Goal: Task Accomplishment & Management: Manage account settings

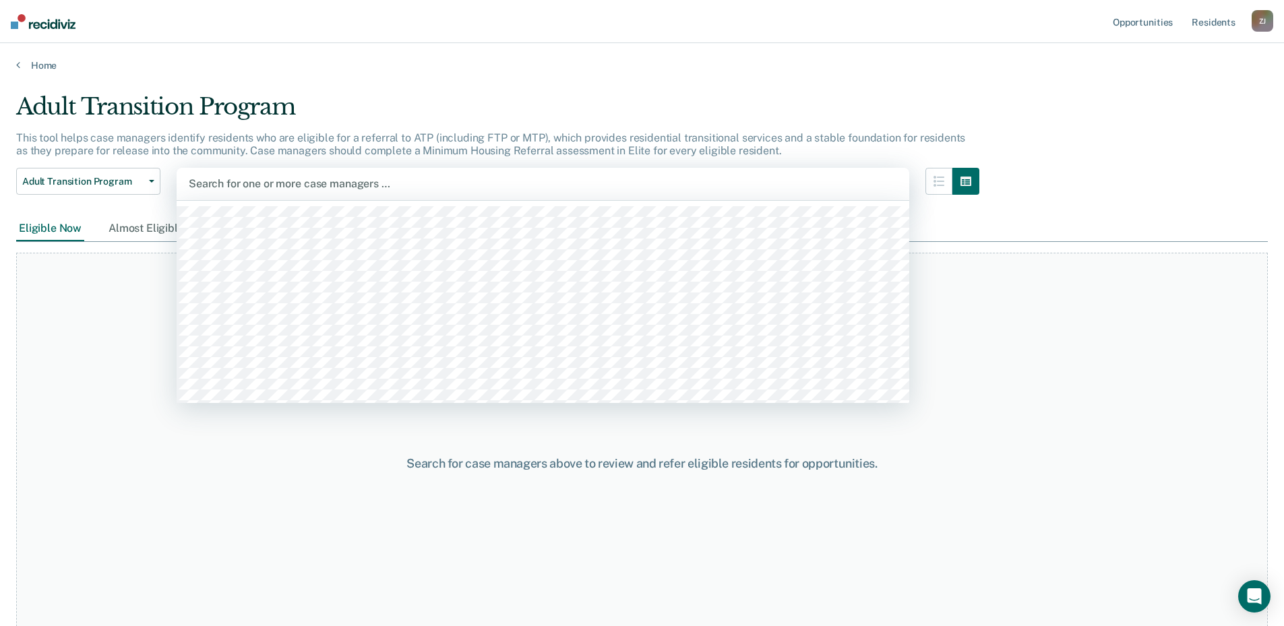
click at [269, 178] on div at bounding box center [543, 183] width 708 height 15
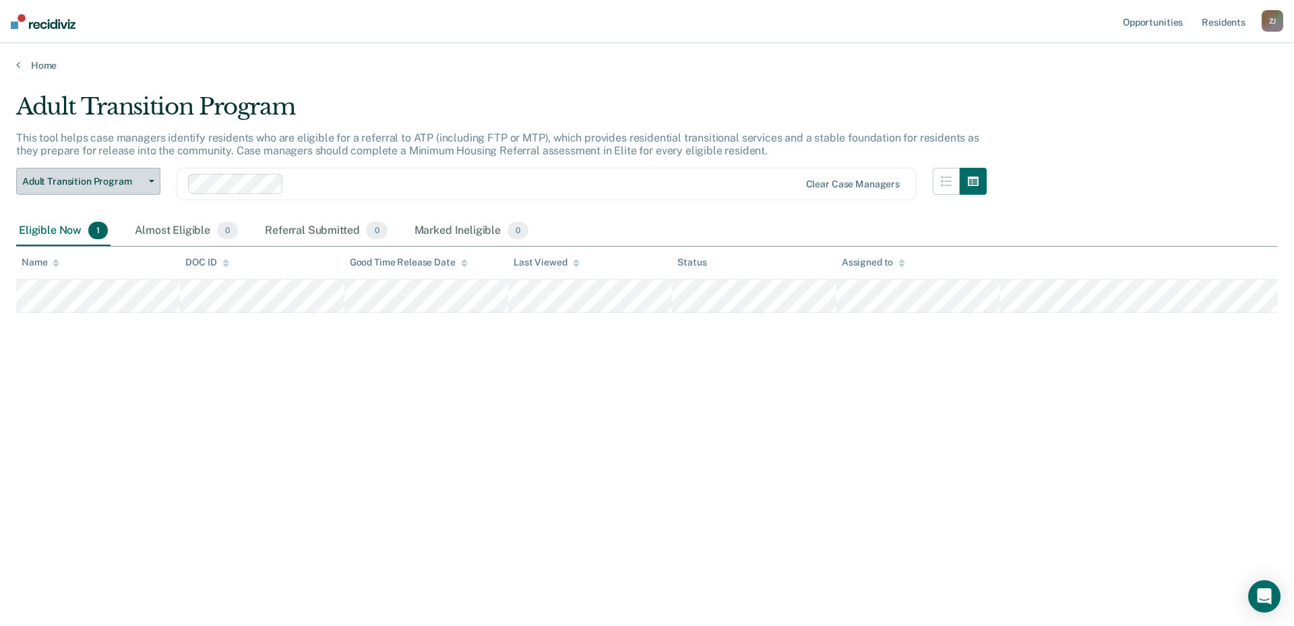
click at [154, 191] on button "Adult Transition Program" at bounding box center [88, 181] width 144 height 27
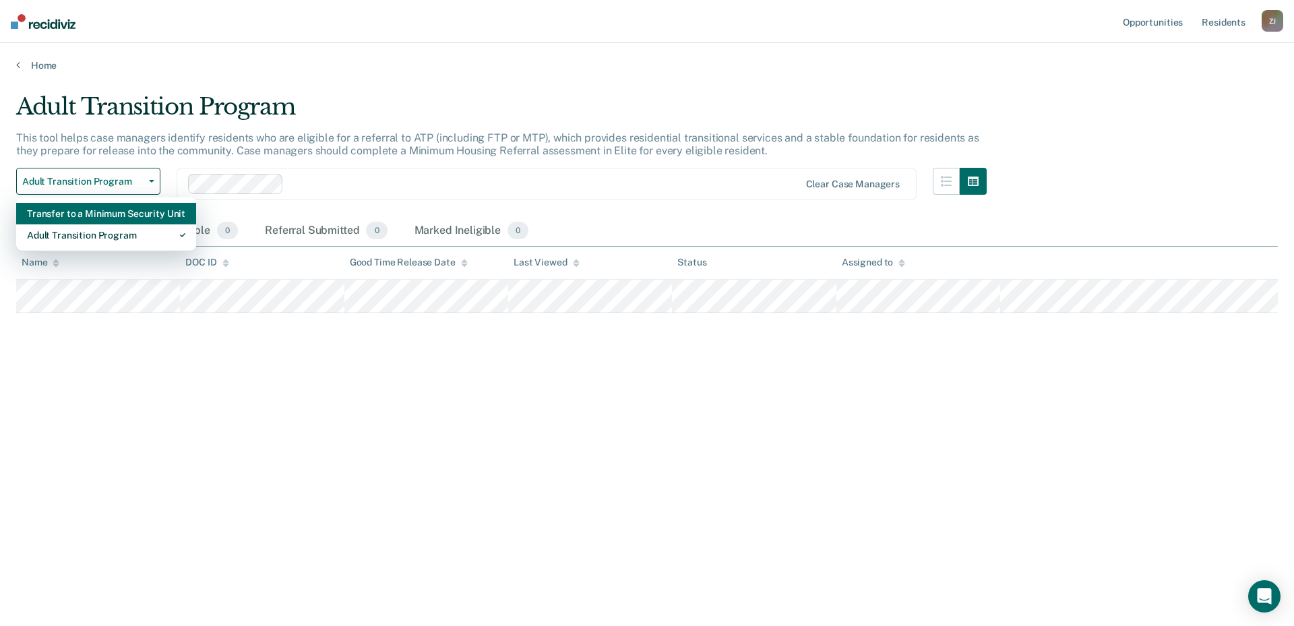
click at [128, 212] on div "Transfer to a Minimum Security Unit" at bounding box center [106, 214] width 158 height 22
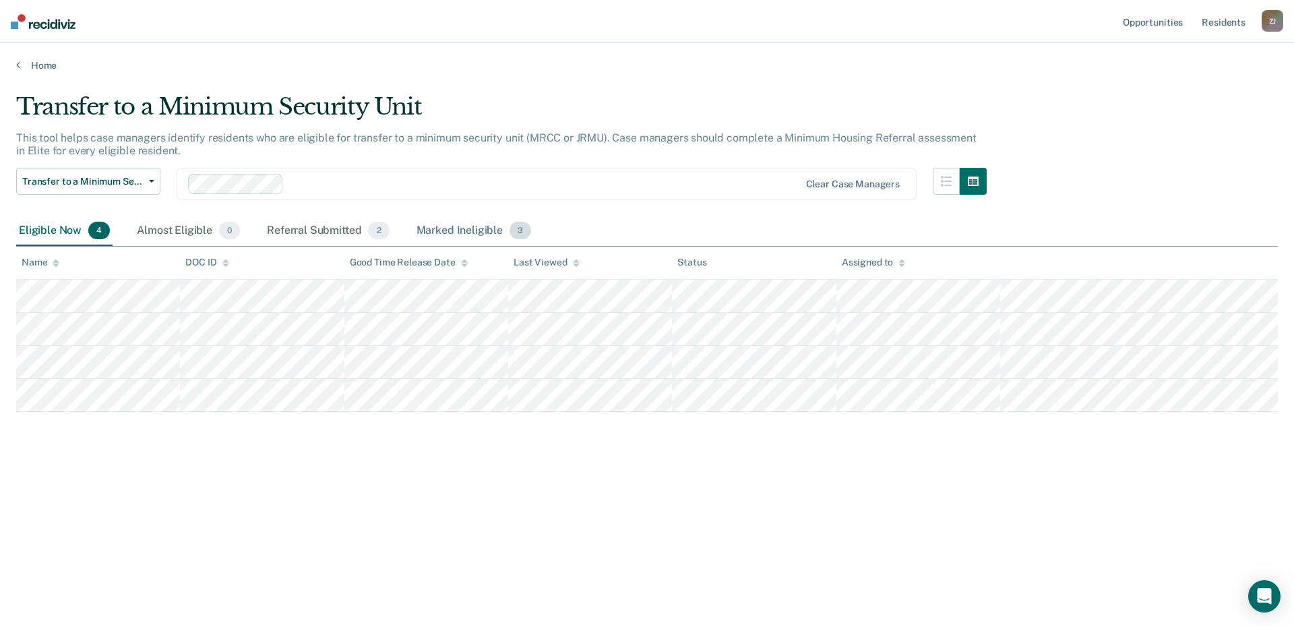
click at [456, 229] on div "Marked Ineligible 3" at bounding box center [474, 231] width 121 height 30
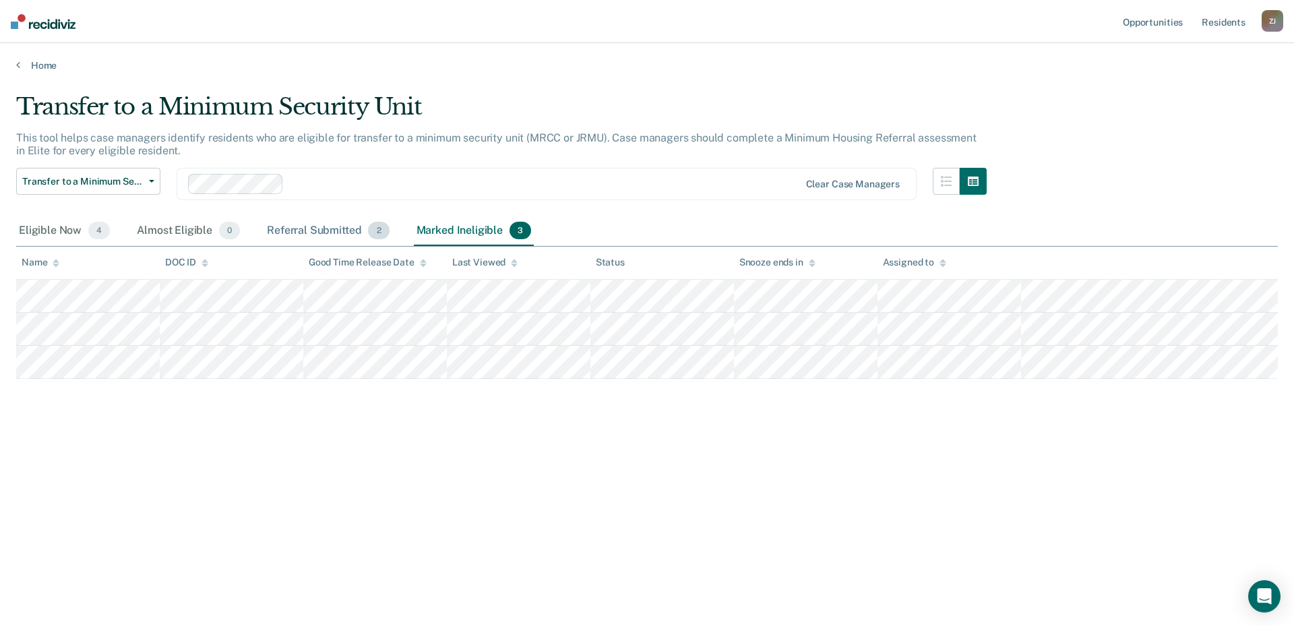
click at [363, 237] on div "Referral Submitted 2" at bounding box center [327, 231] width 127 height 30
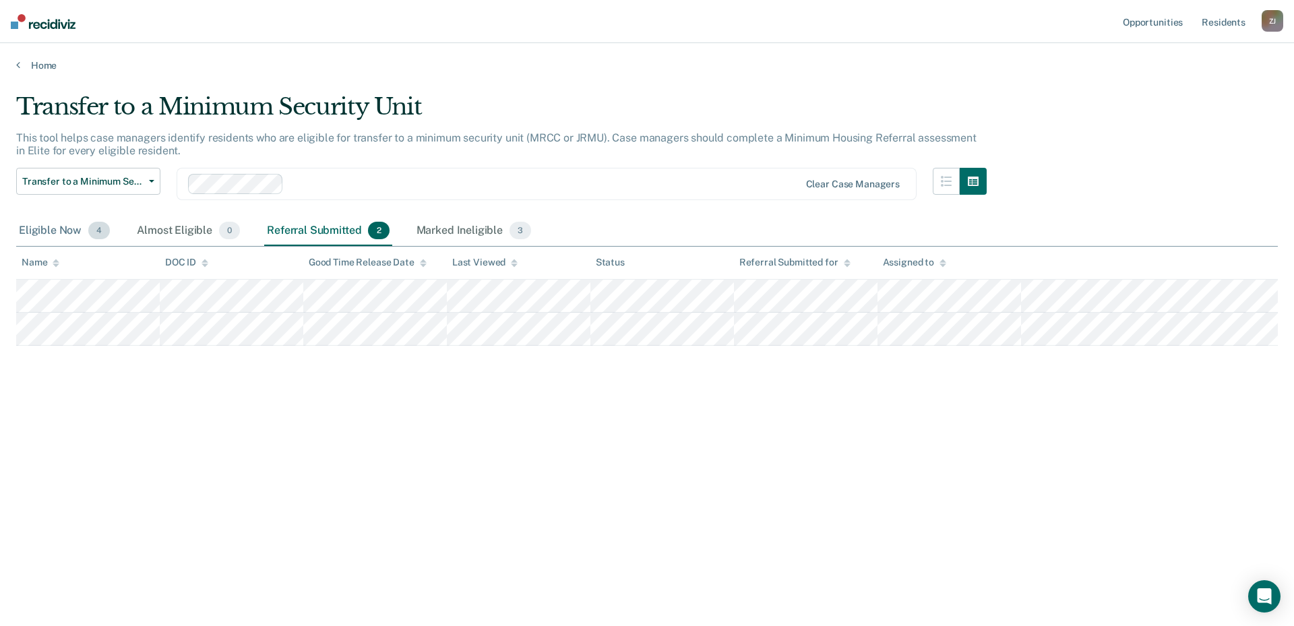
click at [57, 234] on div "Eligible Now 4" at bounding box center [64, 231] width 96 height 30
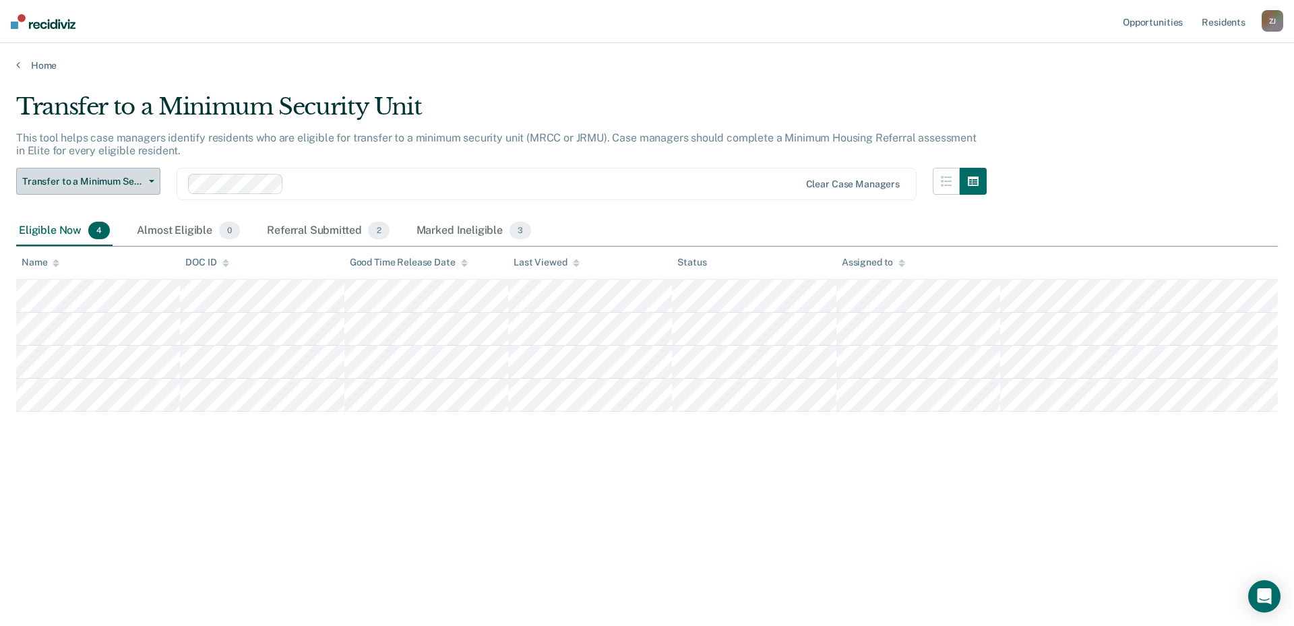
click at [109, 183] on span "Transfer to a Minimum Security Unit" at bounding box center [82, 181] width 121 height 11
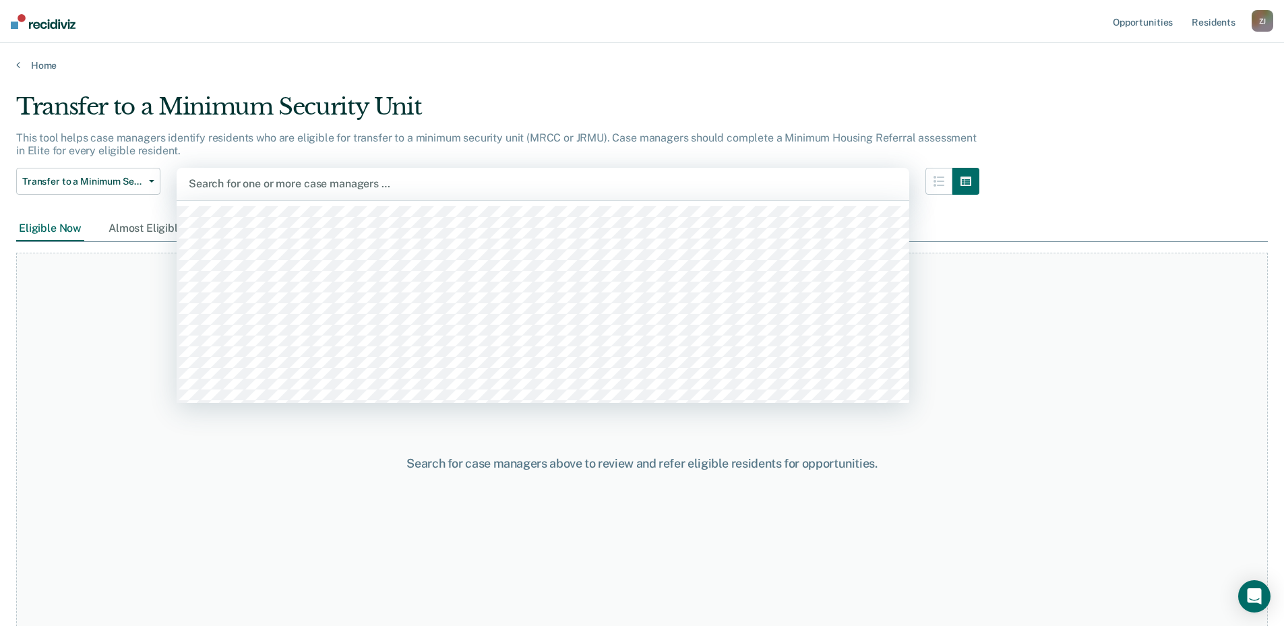
click at [292, 185] on div at bounding box center [543, 183] width 708 height 15
click at [282, 184] on div at bounding box center [543, 183] width 708 height 15
click at [263, 184] on div at bounding box center [543, 183] width 708 height 15
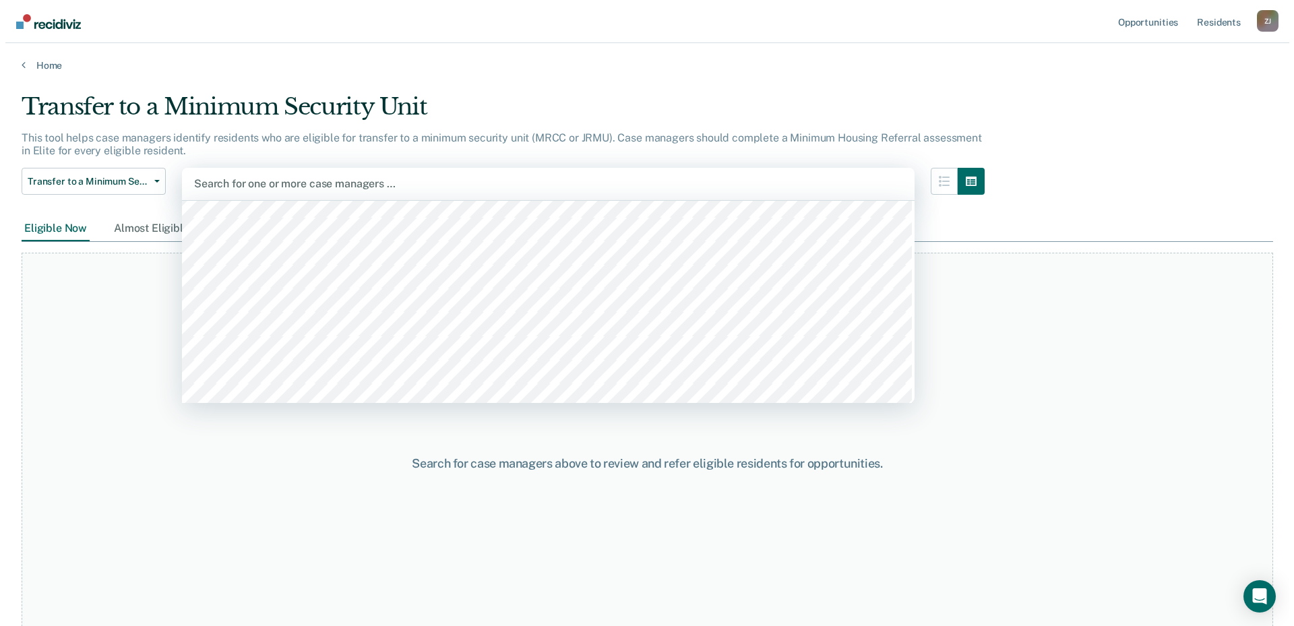
scroll to position [135, 0]
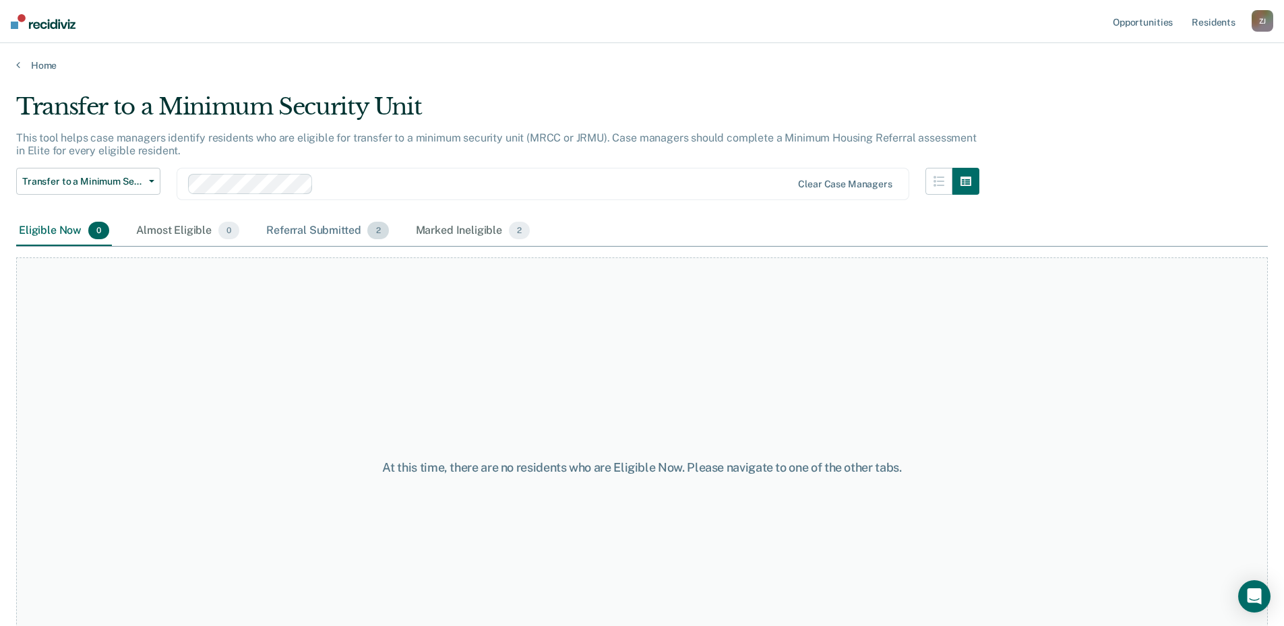
click at [283, 224] on div "Referral Submitted 2" at bounding box center [326, 231] width 127 height 30
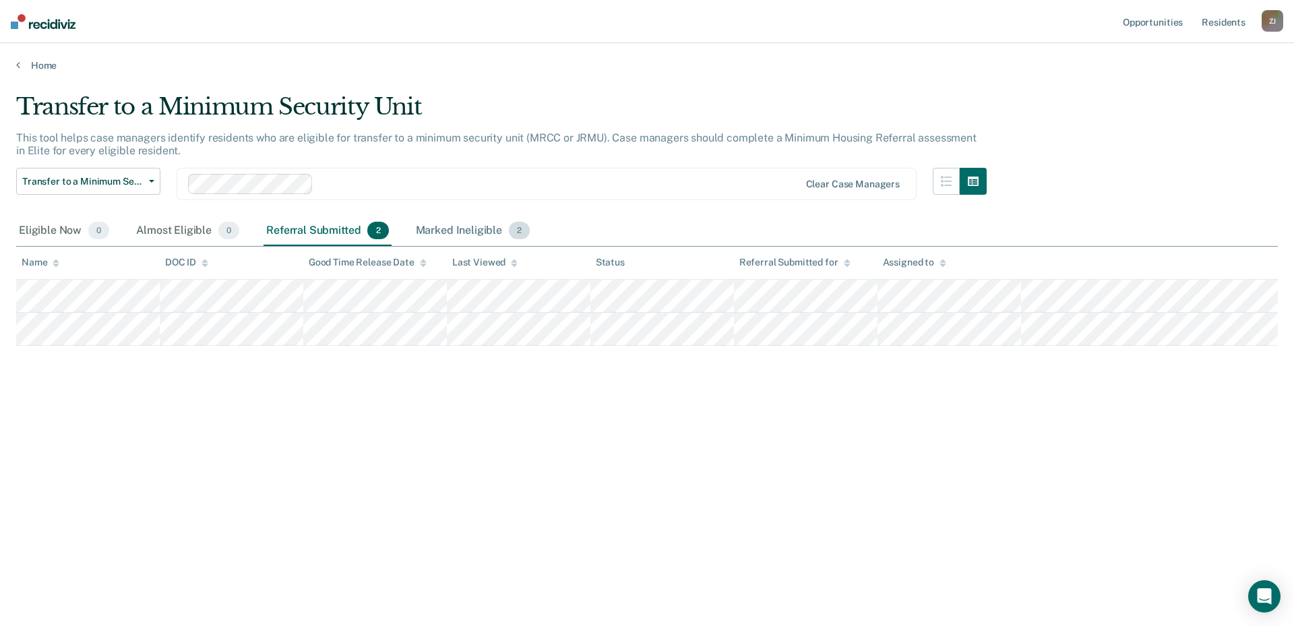
click at [450, 229] on div "Marked Ineligible 2" at bounding box center [473, 231] width 120 height 30
click at [309, 234] on div "Referral Submitted 2" at bounding box center [326, 231] width 127 height 30
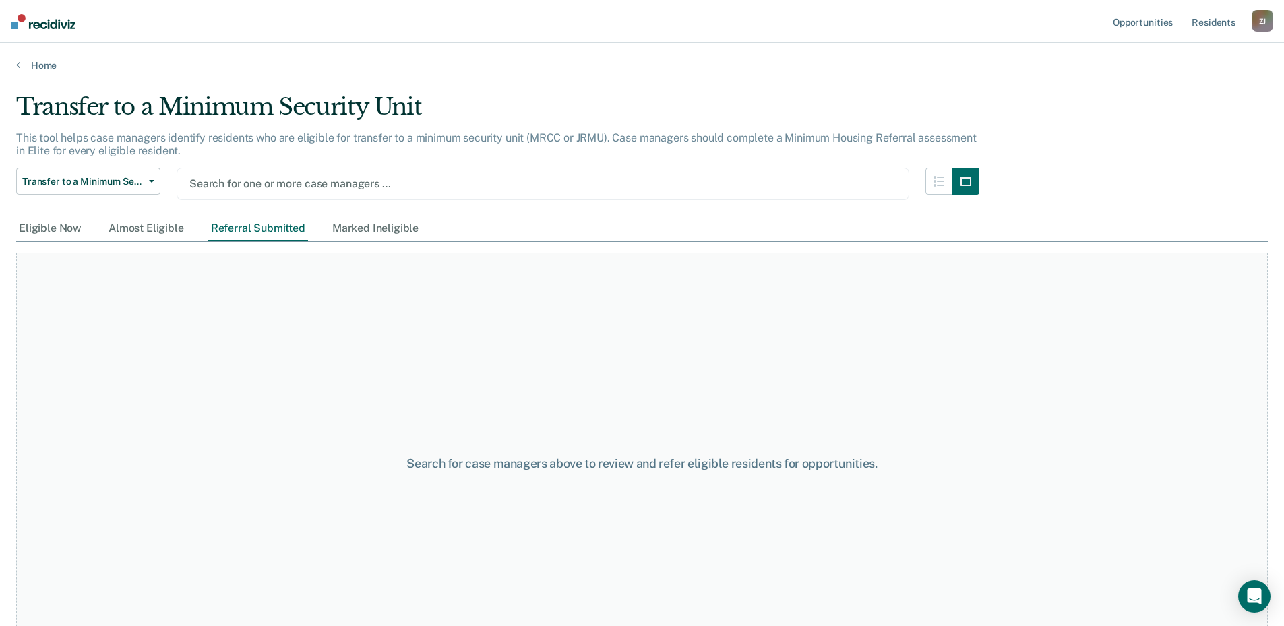
click at [257, 187] on div at bounding box center [542, 183] width 707 height 15
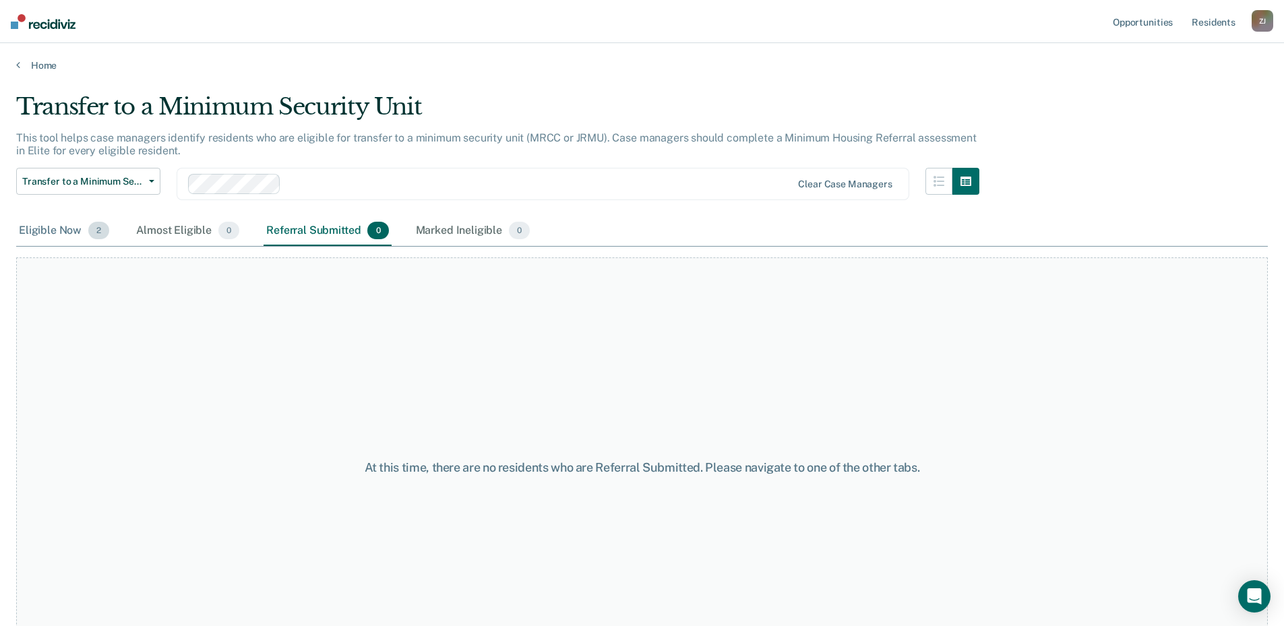
click at [67, 234] on div "Eligible Now 2" at bounding box center [64, 231] width 96 height 30
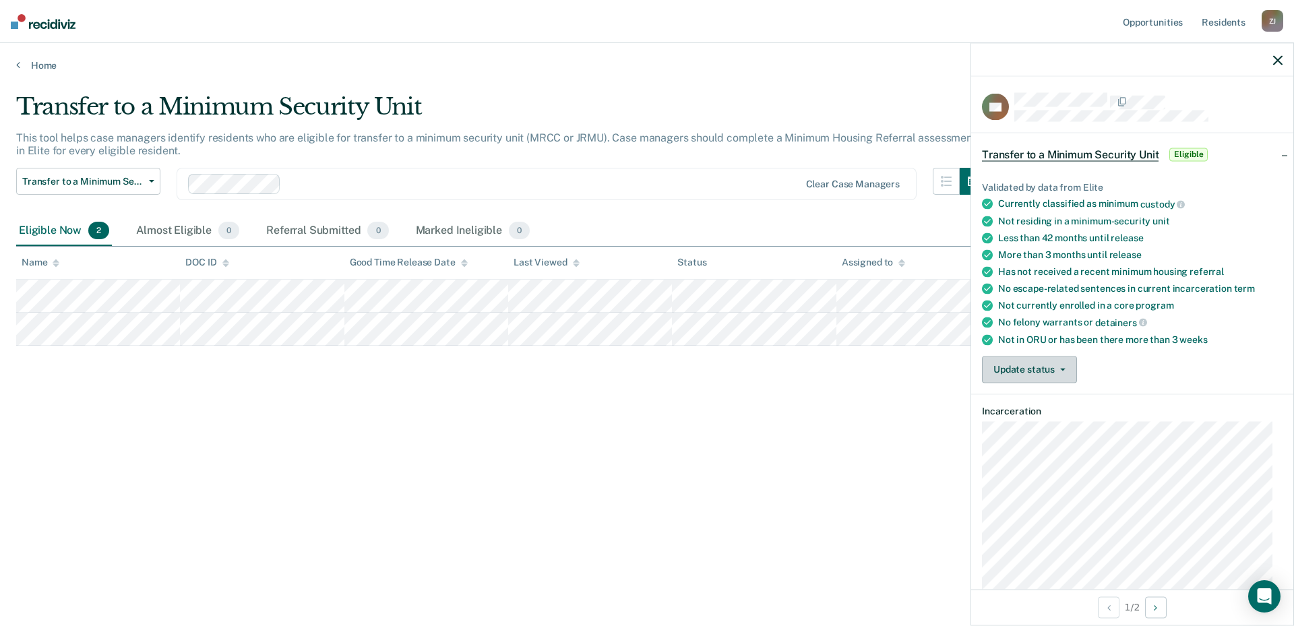
click at [1057, 359] on button "Update status" at bounding box center [1029, 369] width 95 height 27
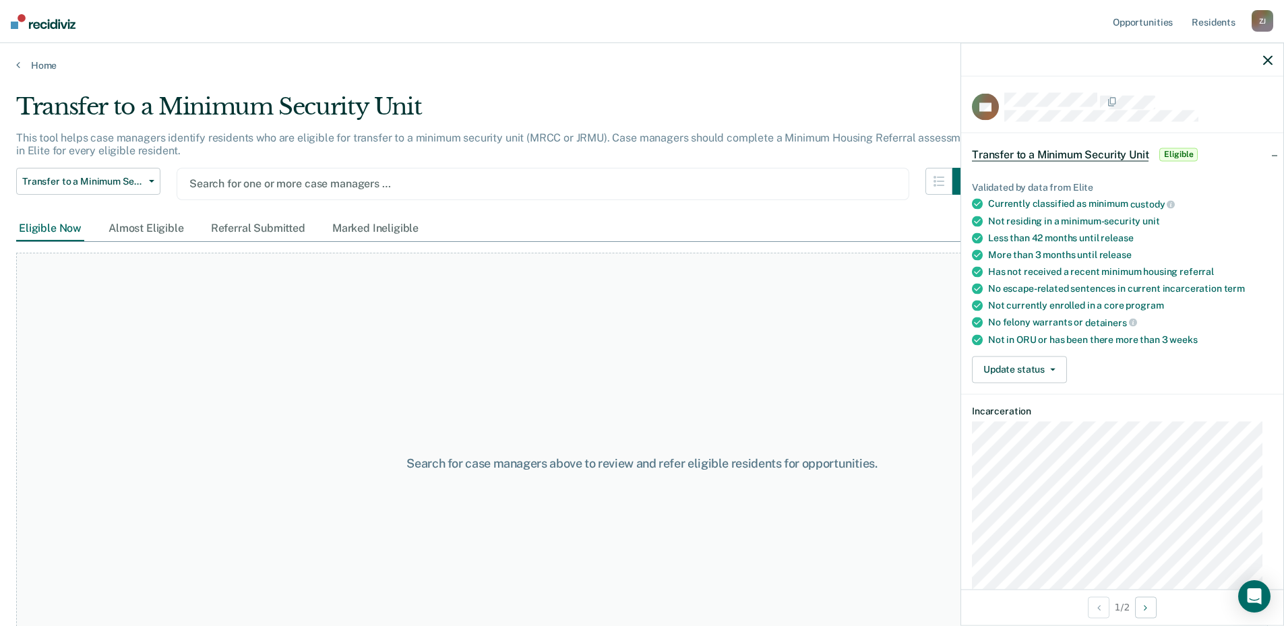
click at [269, 180] on div at bounding box center [542, 183] width 707 height 15
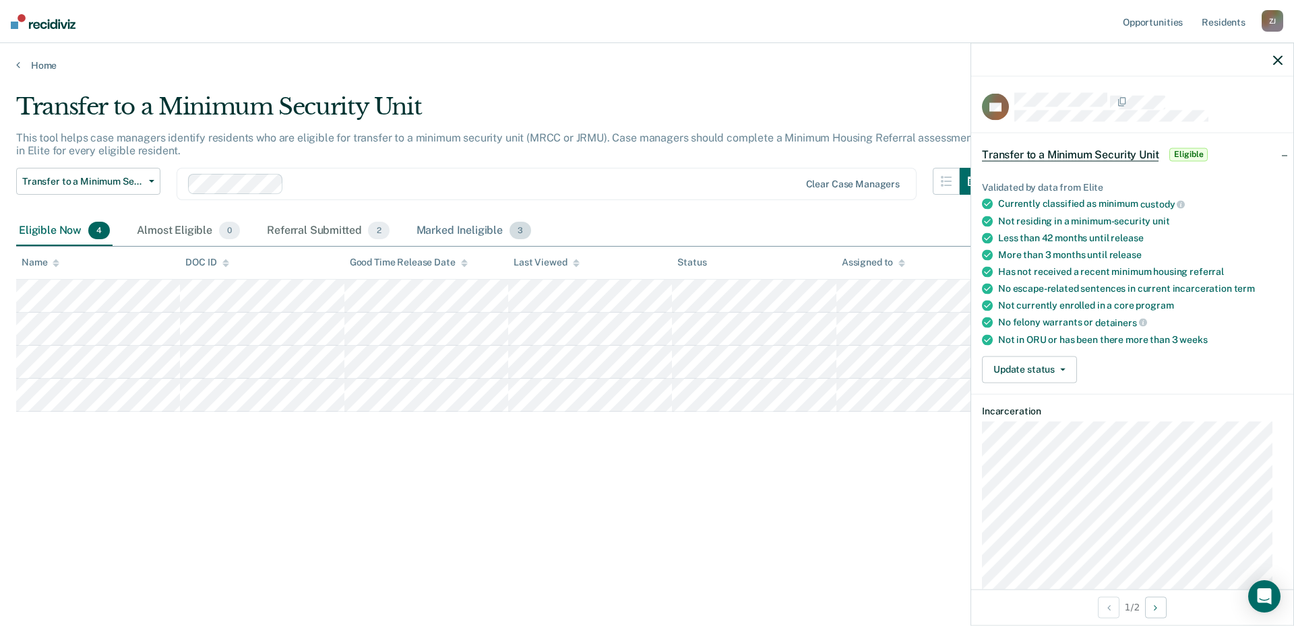
click at [462, 222] on div "Marked Ineligible 3" at bounding box center [474, 231] width 121 height 30
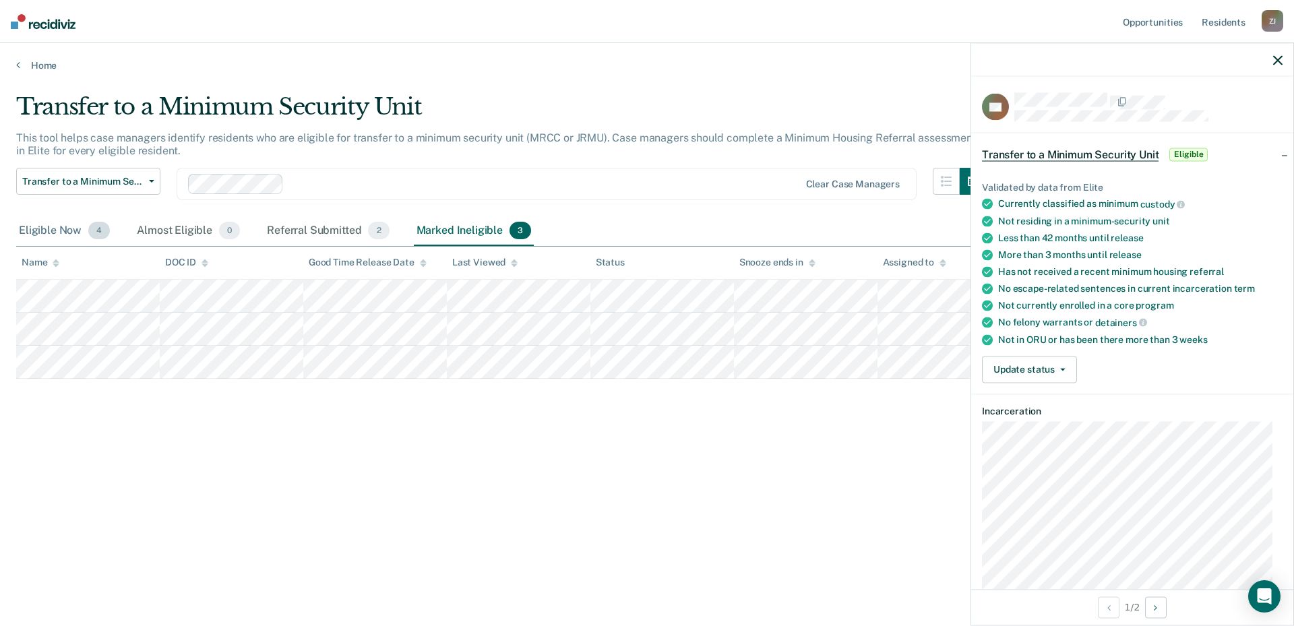
click at [61, 235] on div "Eligible Now 4" at bounding box center [64, 231] width 96 height 30
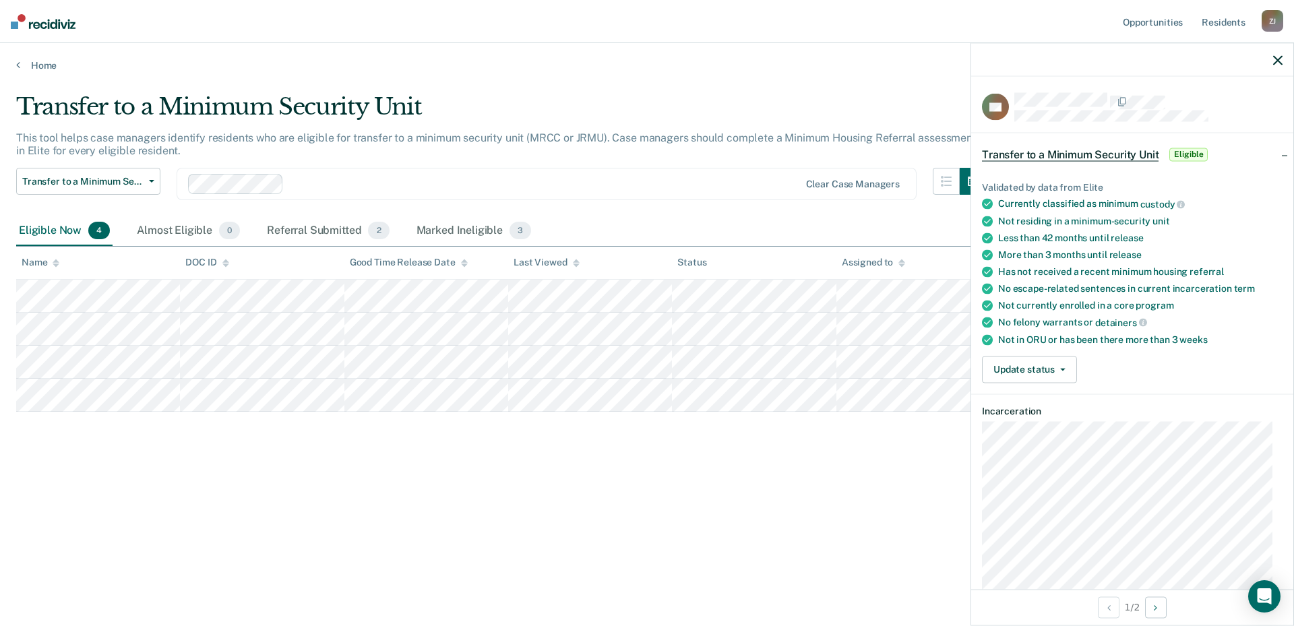
click at [1272, 62] on div at bounding box center [1132, 60] width 322 height 34
click at [1277, 61] on icon "button" at bounding box center [1277, 59] width 9 height 9
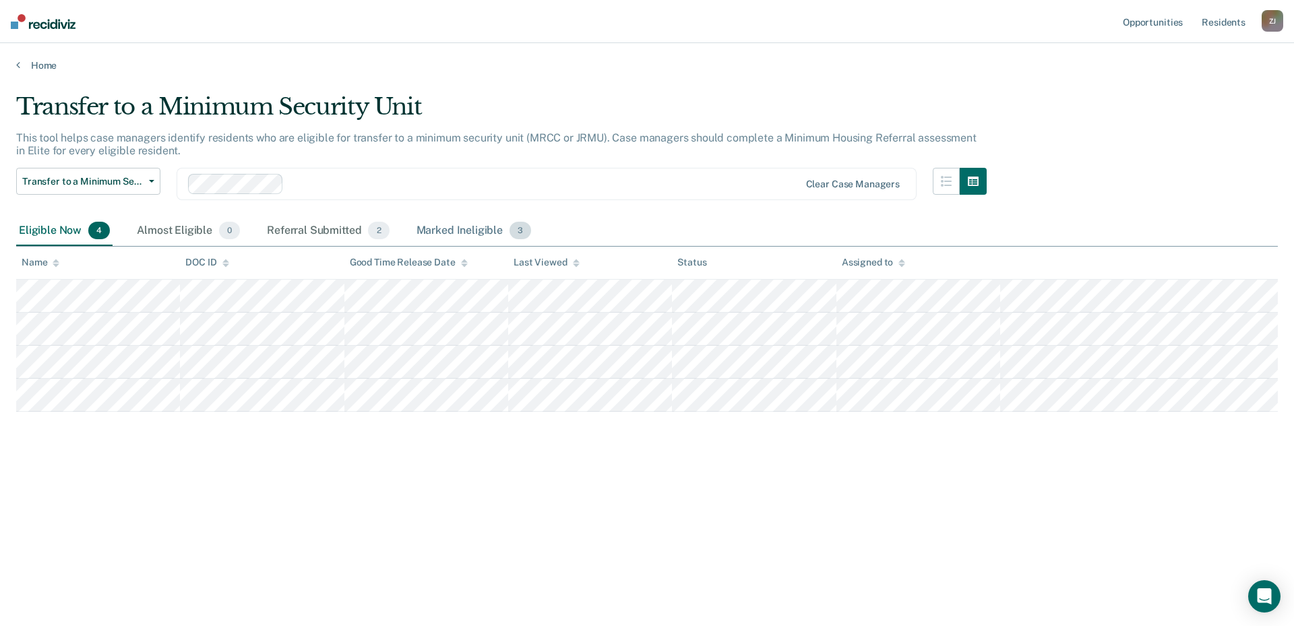
click at [447, 234] on div "Marked Ineligible 3" at bounding box center [474, 231] width 121 height 30
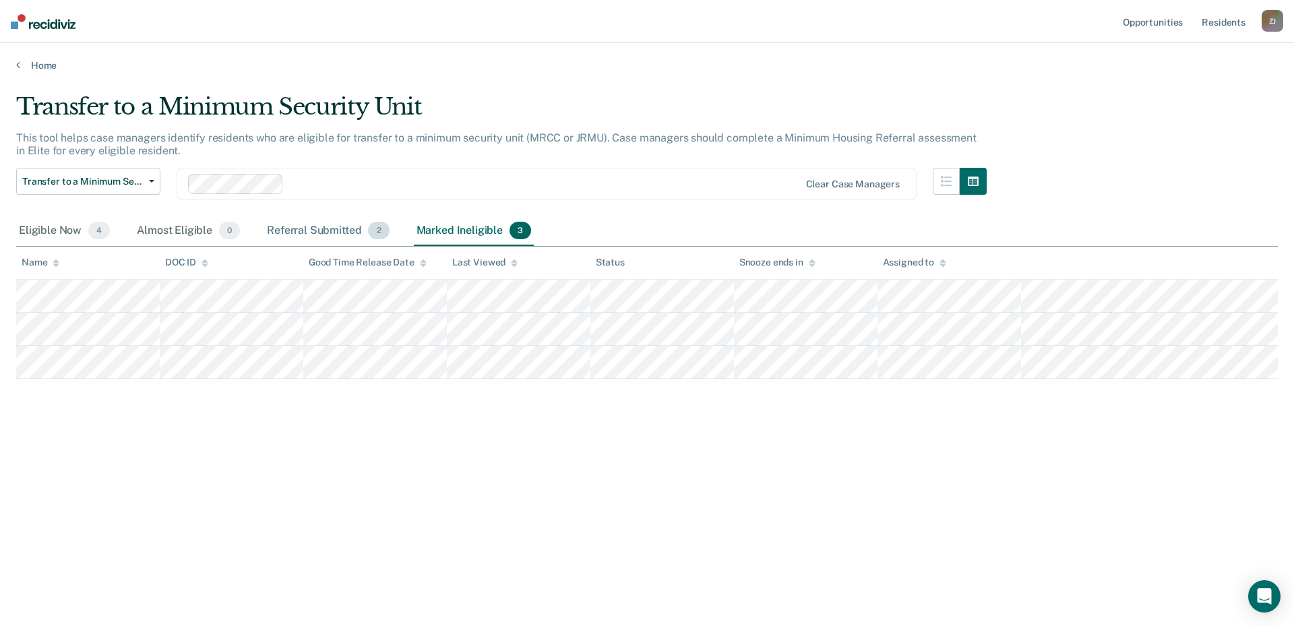
click at [327, 228] on div "Referral Submitted 2" at bounding box center [327, 231] width 127 height 30
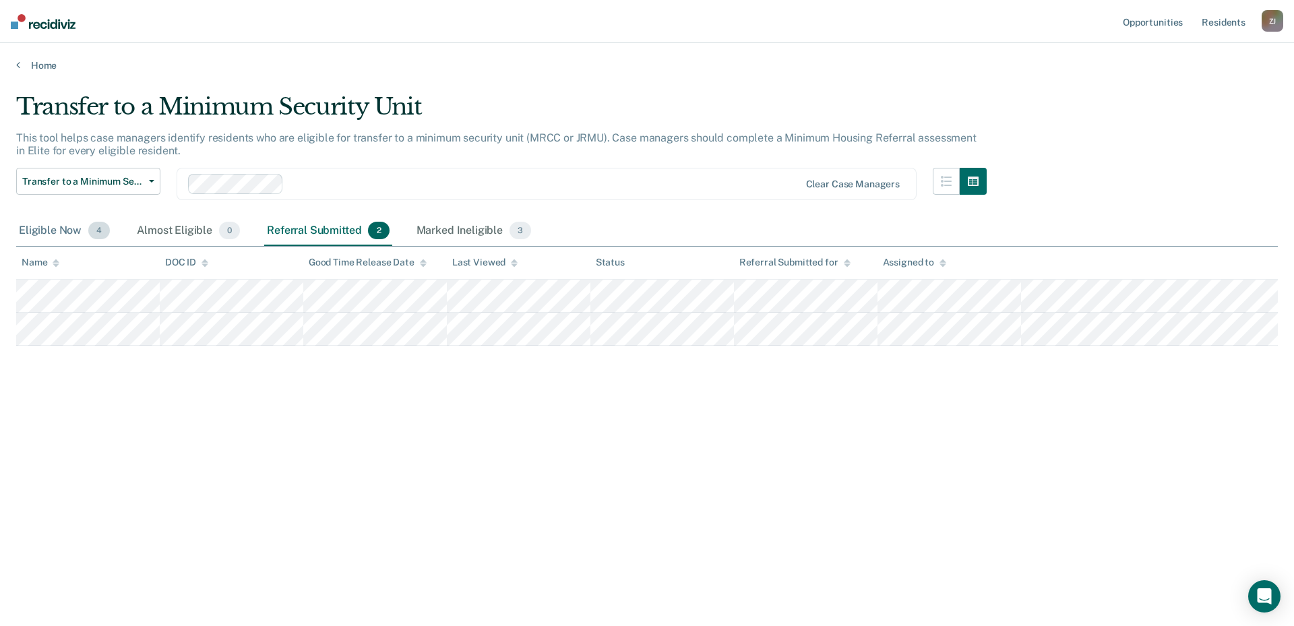
click at [55, 230] on div "Eligible Now 4" at bounding box center [64, 231] width 96 height 30
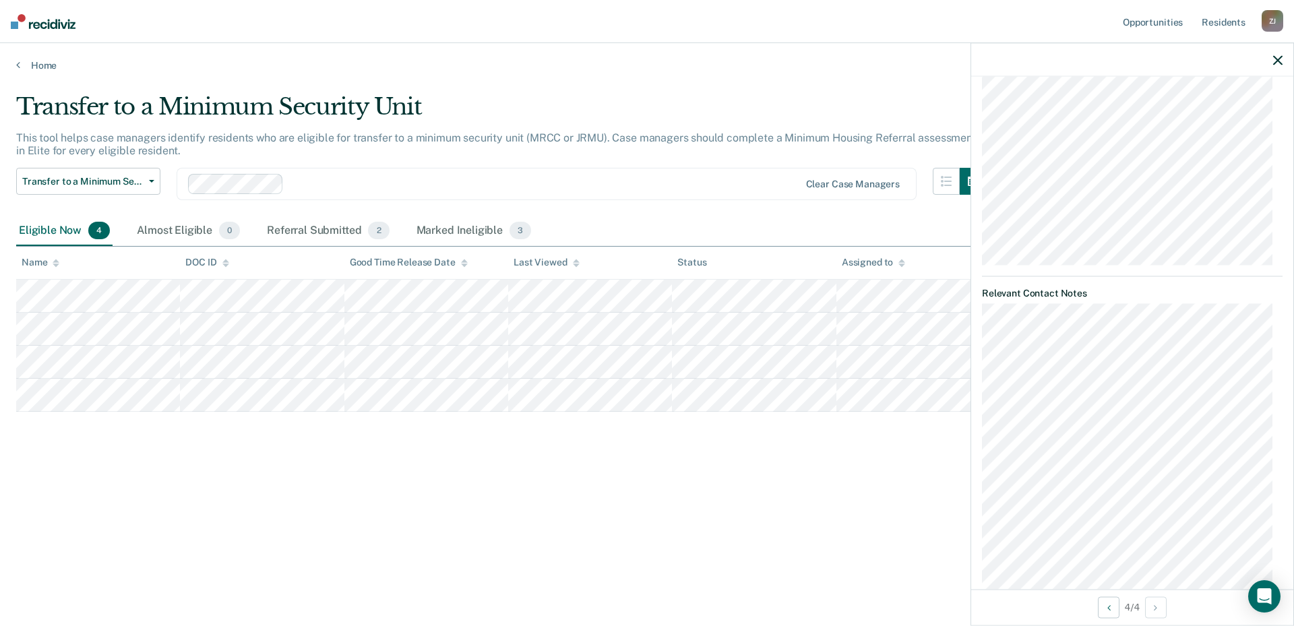
scroll to position [404, 0]
click at [762, 517] on div "Transfer to a Minimum Security Unit This tool helps case managers identify resi…" at bounding box center [647, 309] width 1262 height 432
click at [1278, 56] on icon "button" at bounding box center [1277, 59] width 9 height 9
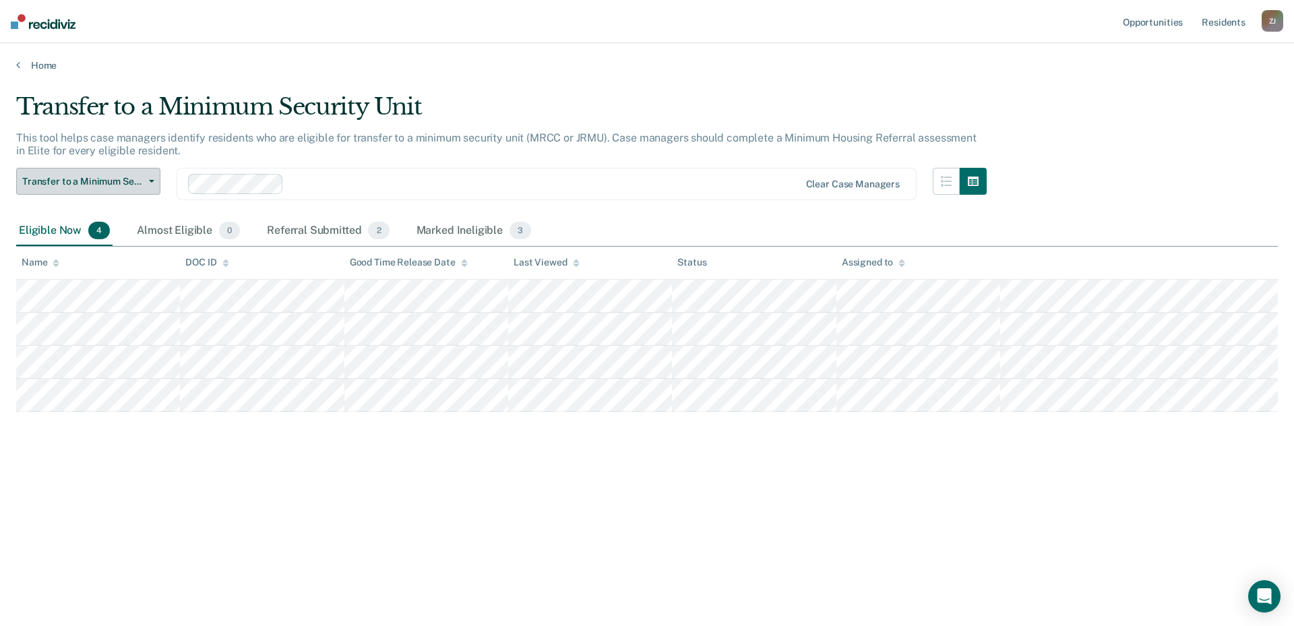
click at [118, 185] on span "Transfer to a Minimum Security Unit" at bounding box center [82, 181] width 121 height 11
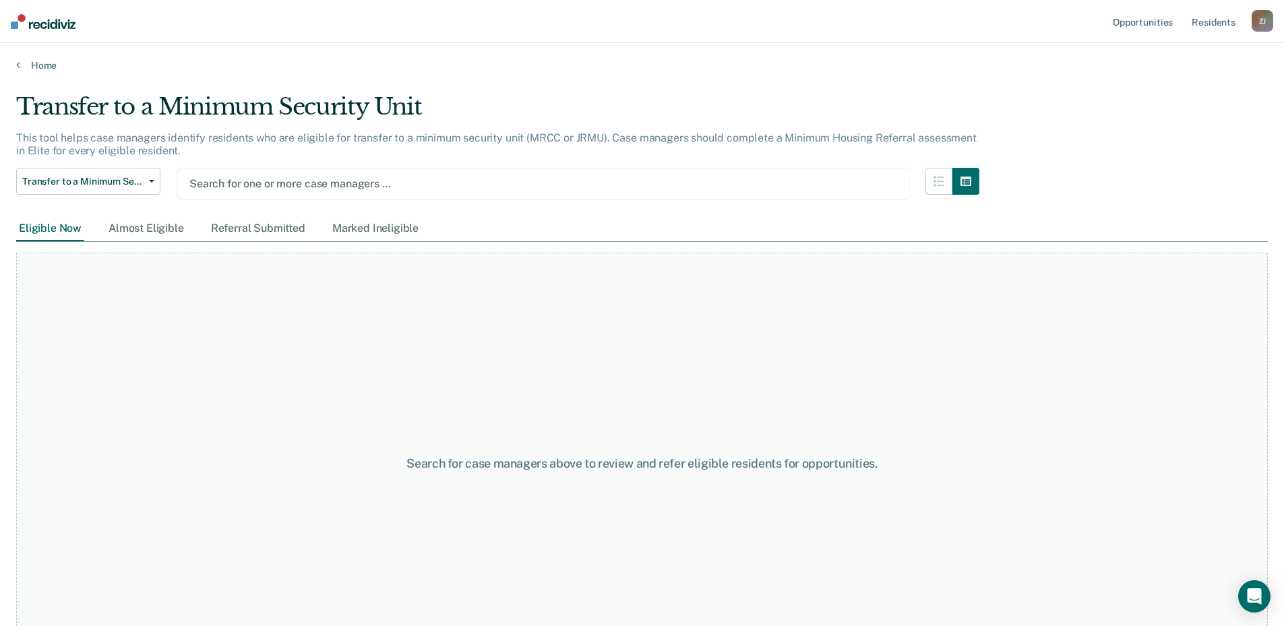
click at [268, 185] on div at bounding box center [542, 183] width 707 height 15
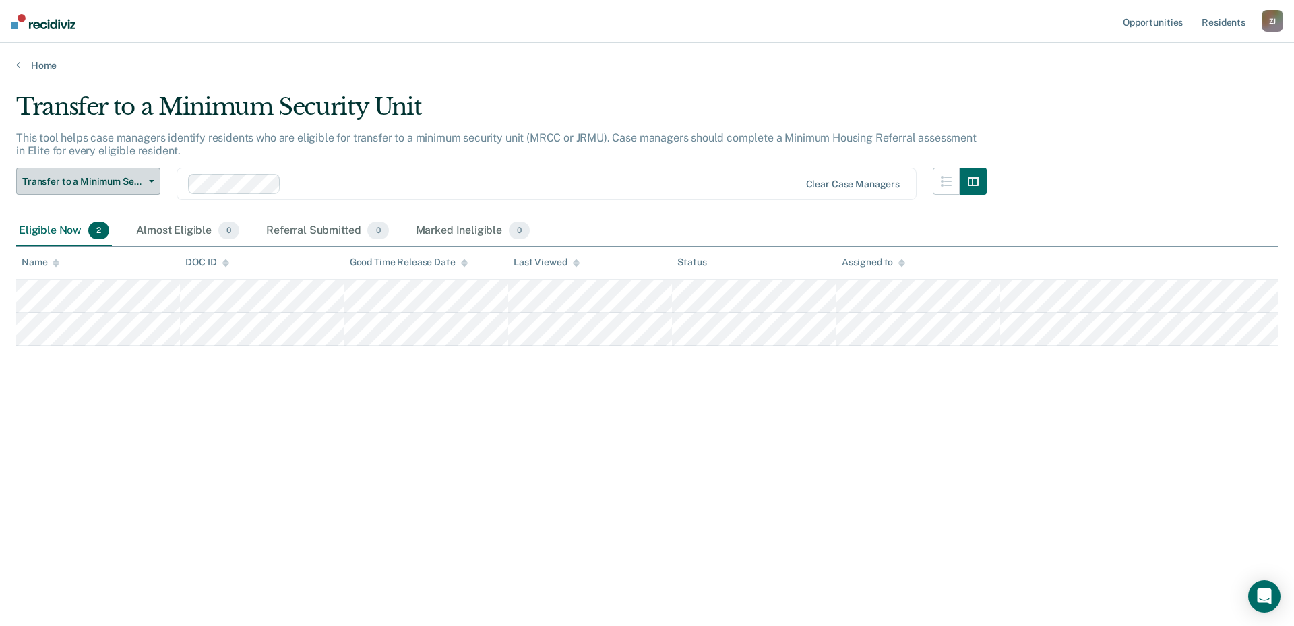
click at [98, 181] on span "Transfer to a Minimum Security Unit" at bounding box center [82, 181] width 121 height 11
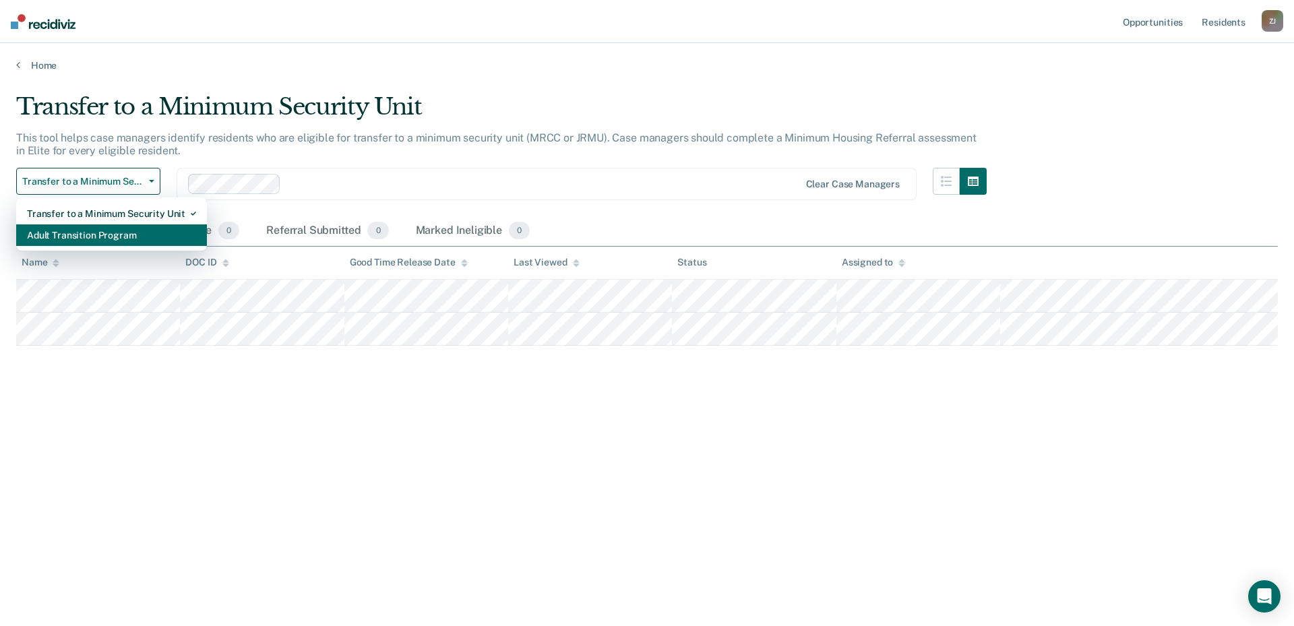
click at [99, 230] on div "Adult Transition Program" at bounding box center [111, 235] width 169 height 22
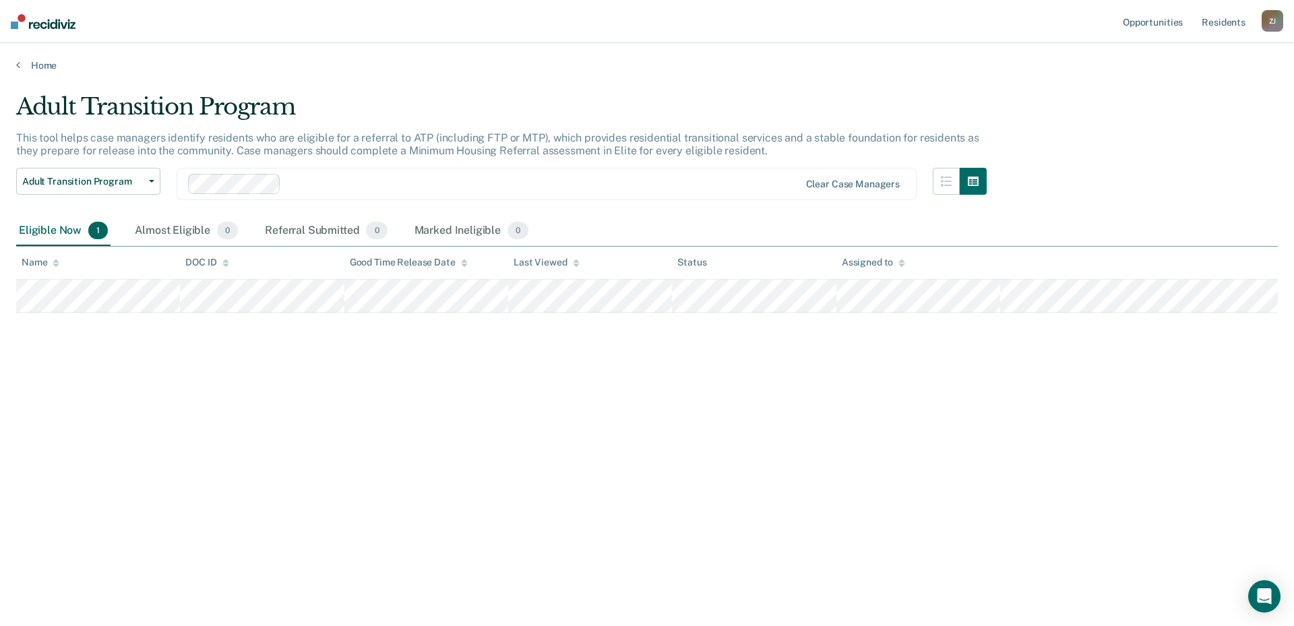
click at [232, 437] on div "Adult Transition Program This tool helps case managers identify residents who a…" at bounding box center [647, 309] width 1262 height 432
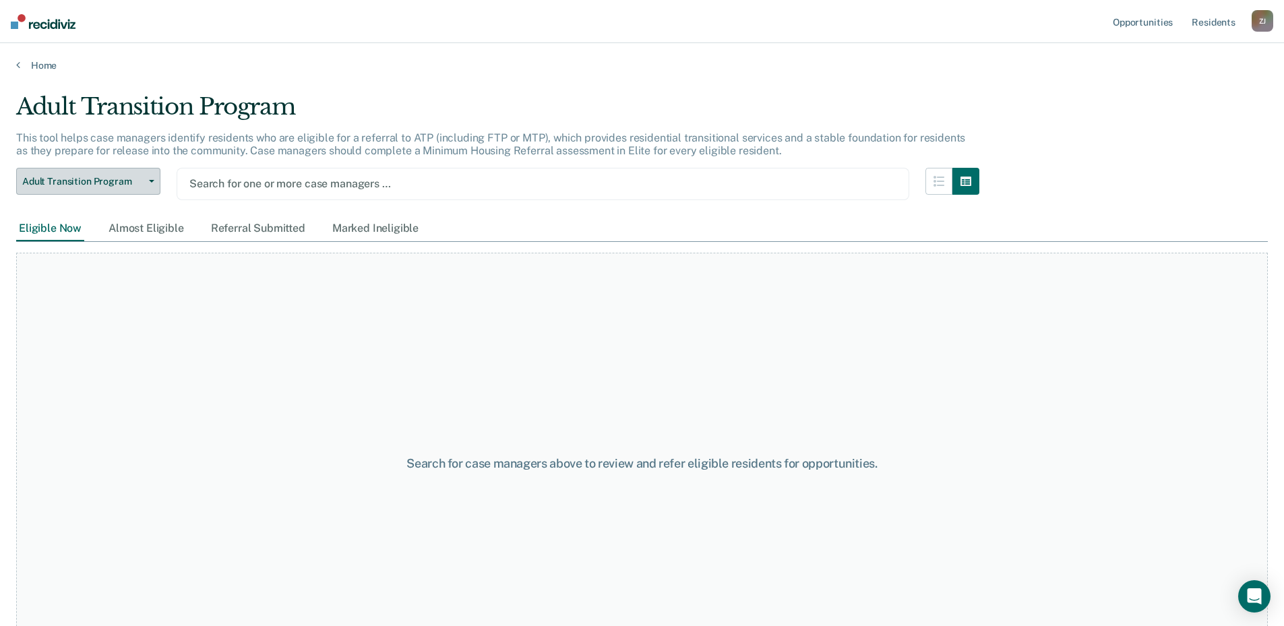
click at [129, 181] on span "Adult Transition Program" at bounding box center [82, 181] width 121 height 11
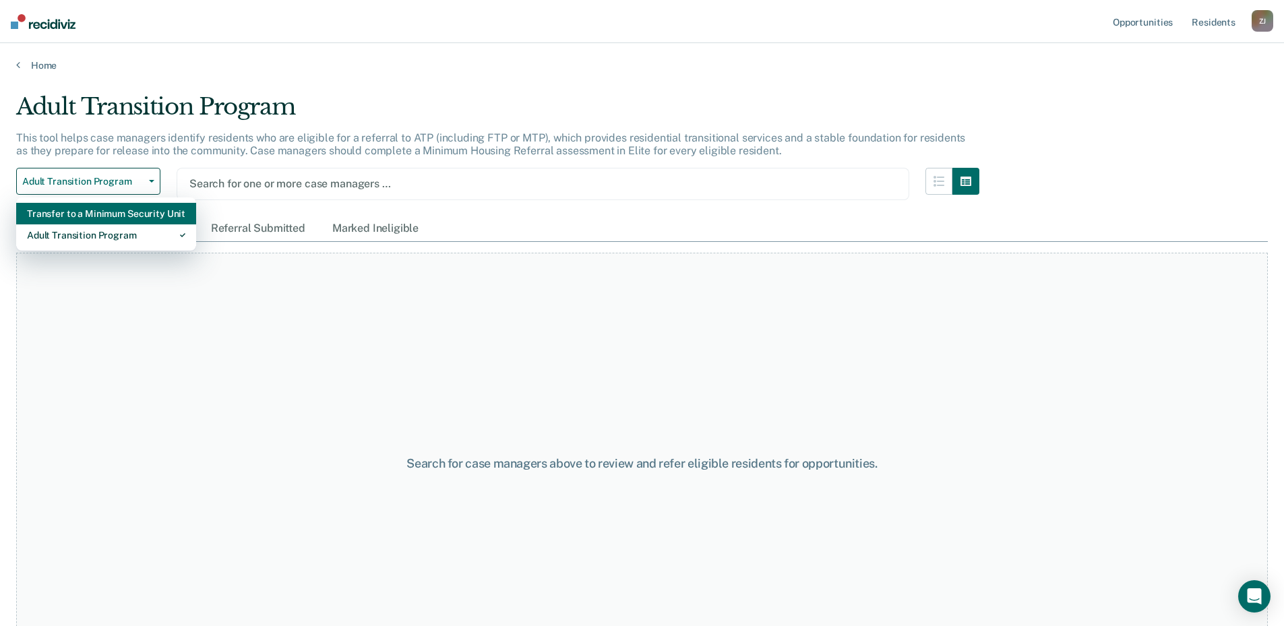
click at [112, 211] on div "Transfer to a Minimum Security Unit" at bounding box center [106, 214] width 158 height 22
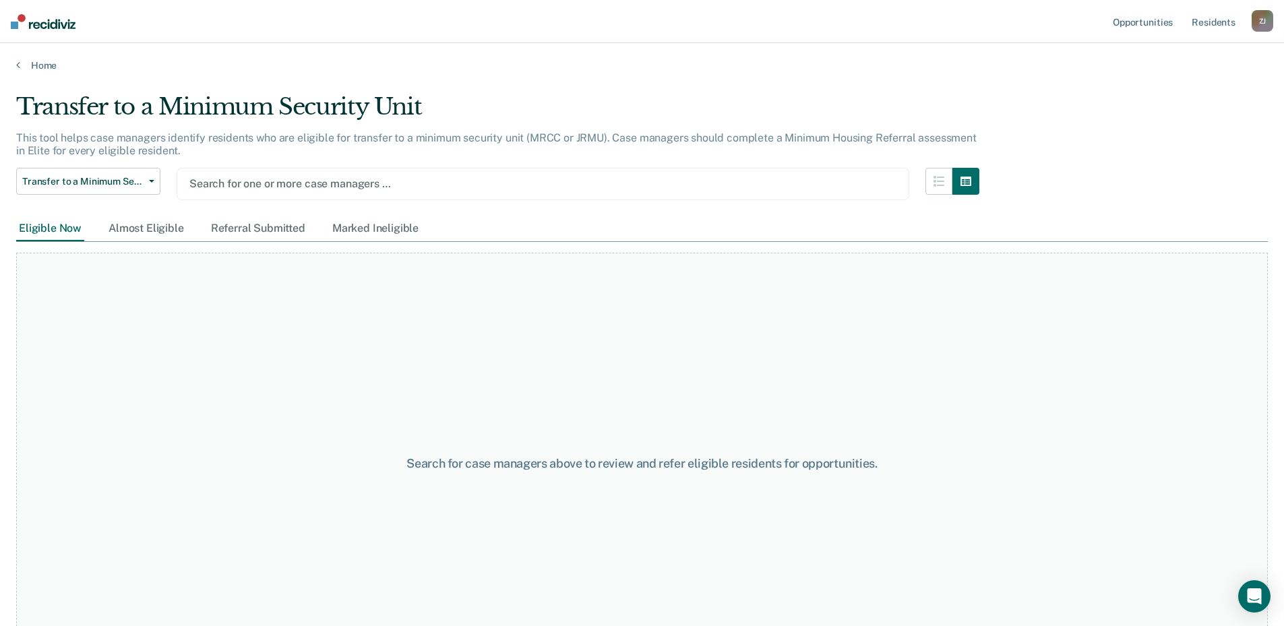
click at [301, 189] on div at bounding box center [542, 183] width 707 height 15
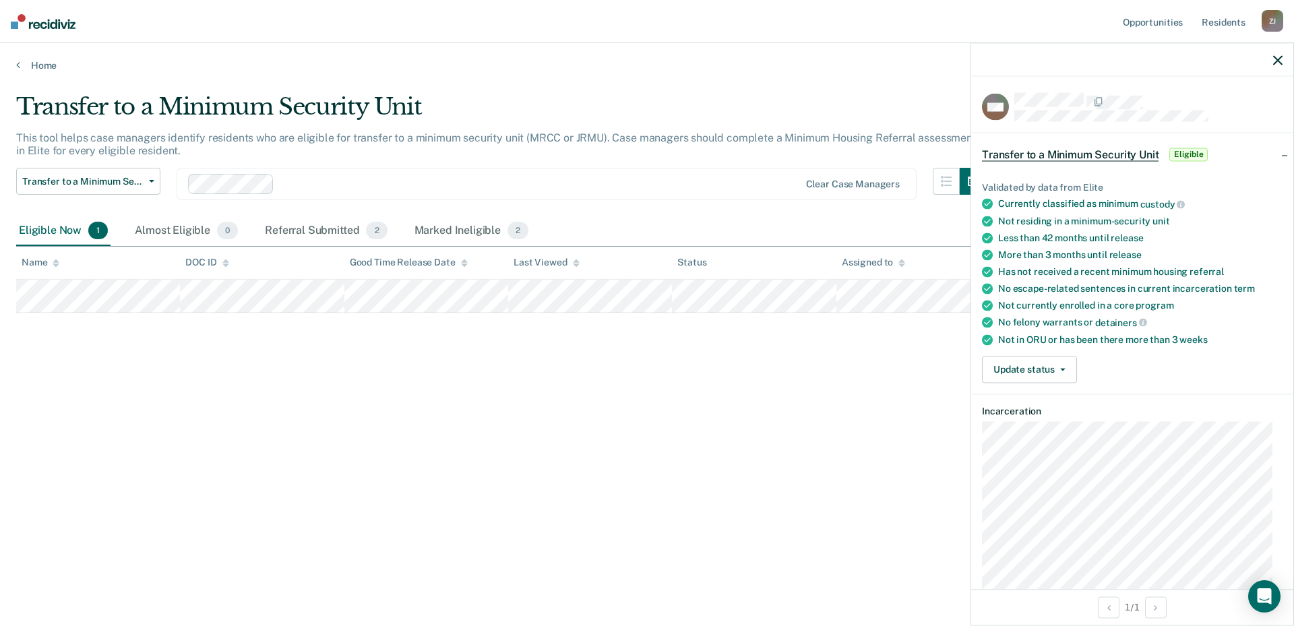
click at [1278, 61] on icon "button" at bounding box center [1277, 59] width 9 height 9
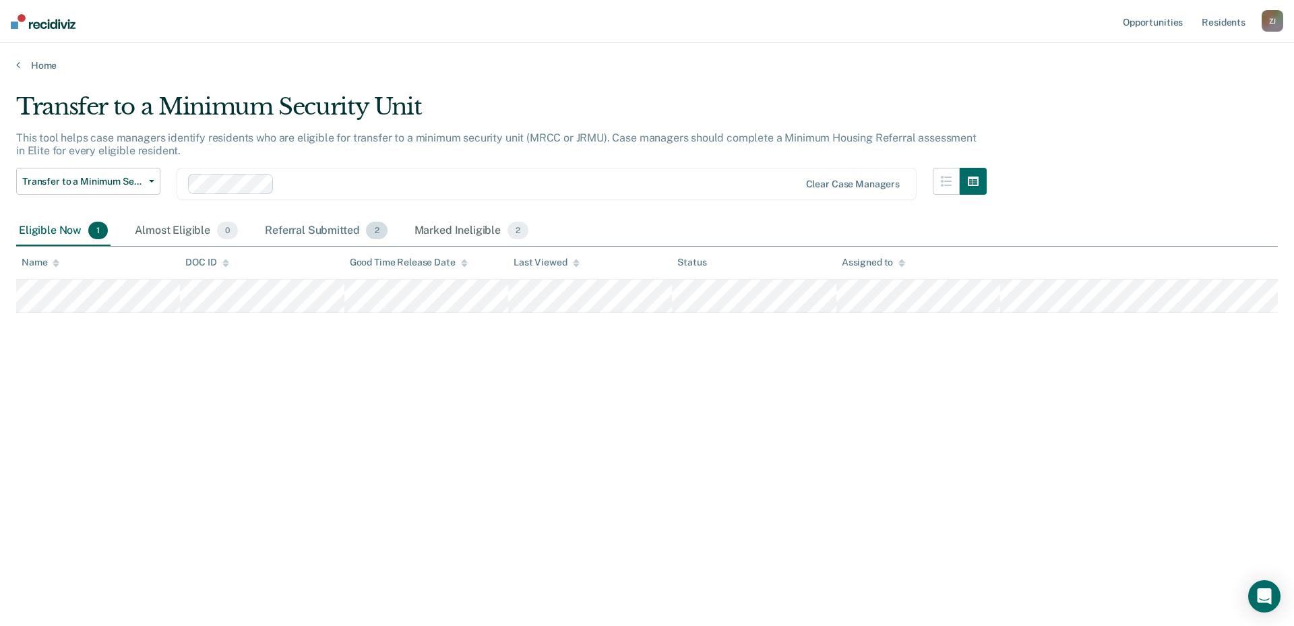
click at [306, 229] on div "Referral Submitted 2" at bounding box center [325, 231] width 127 height 30
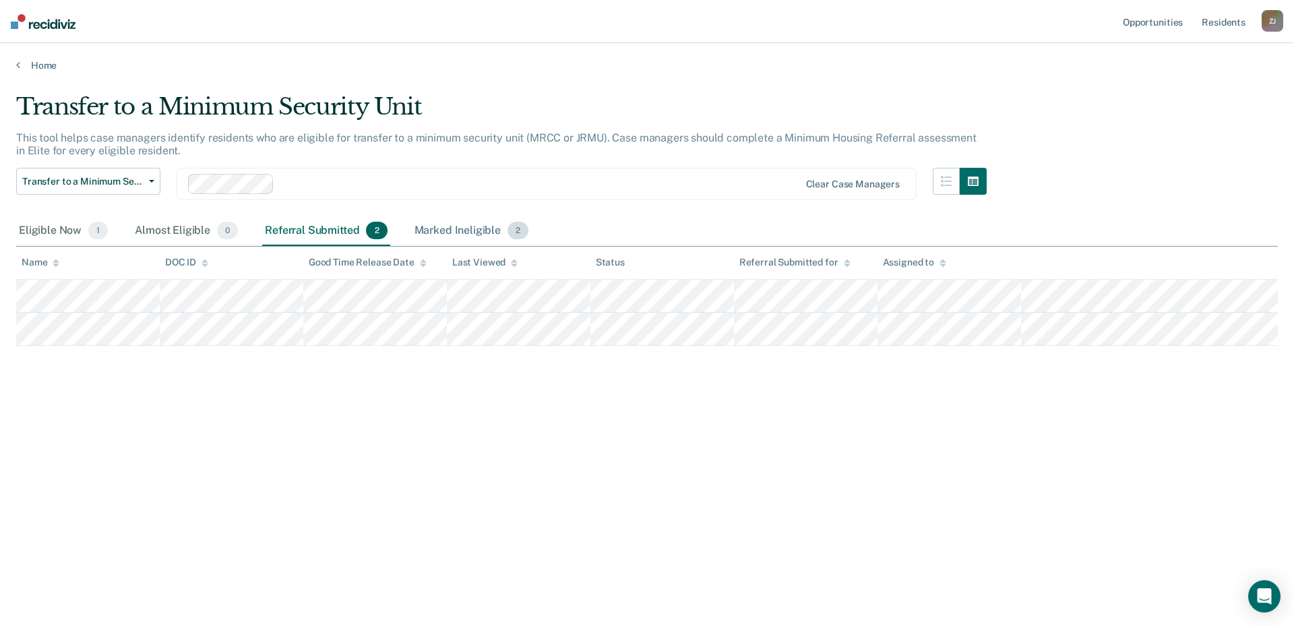
click at [470, 224] on div "Marked Ineligible 2" at bounding box center [472, 231] width 120 height 30
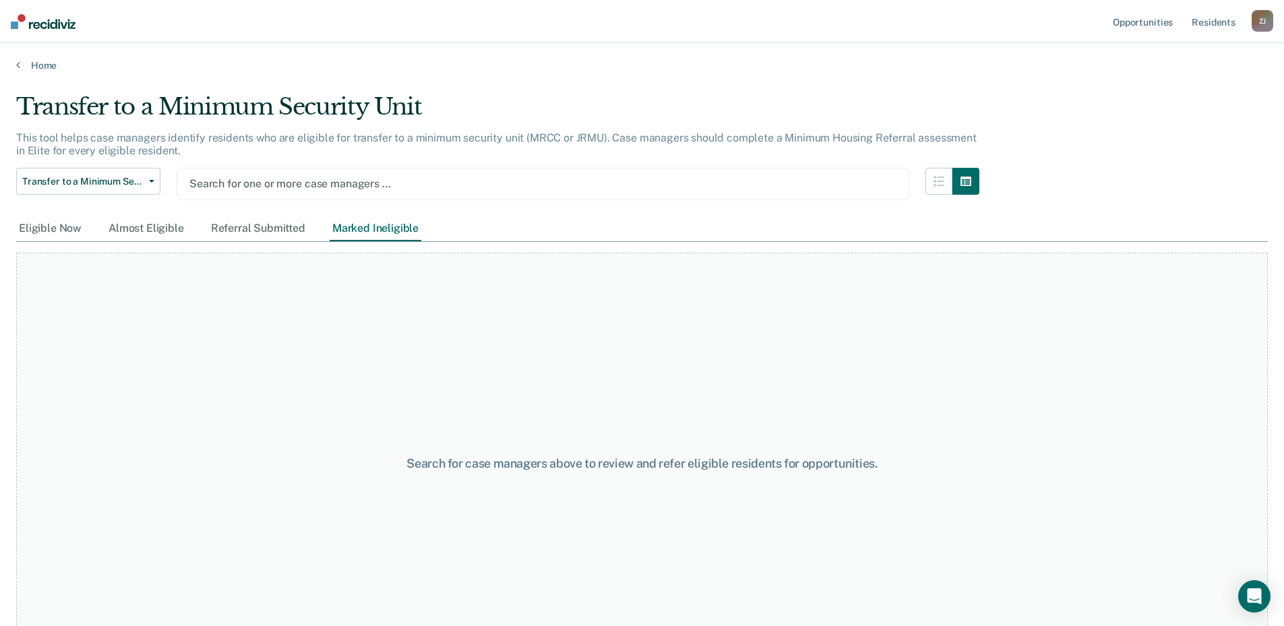
click at [250, 183] on div at bounding box center [542, 183] width 707 height 15
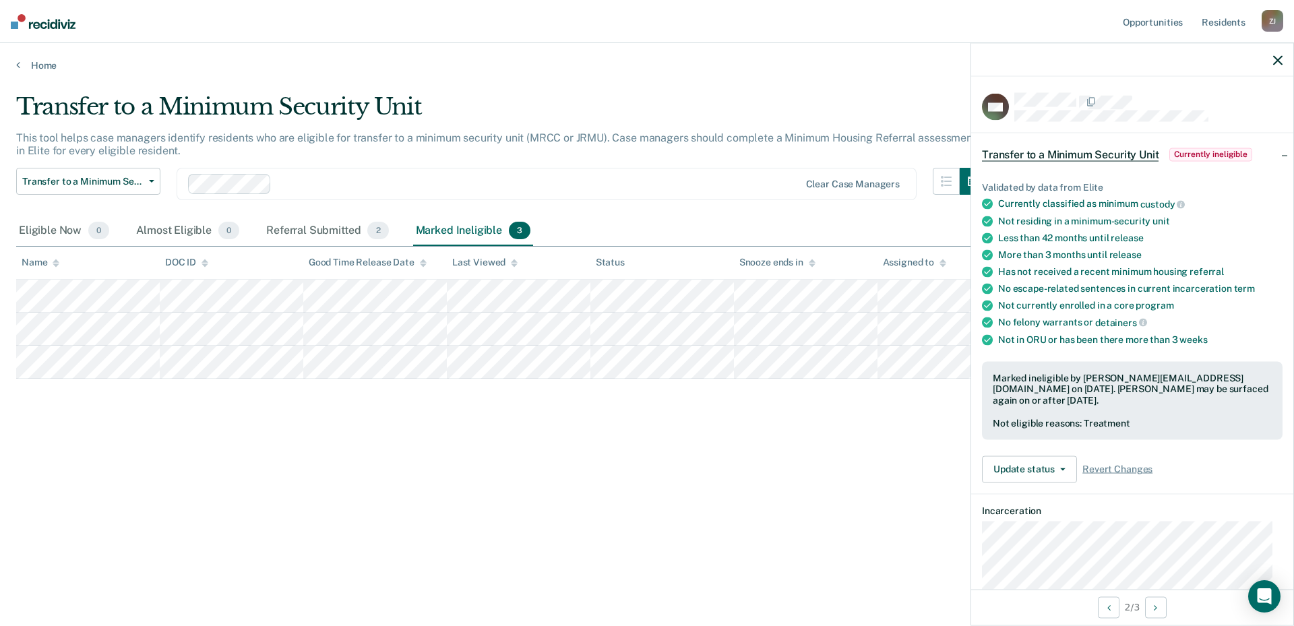
click at [1276, 60] on icon "button" at bounding box center [1277, 59] width 9 height 9
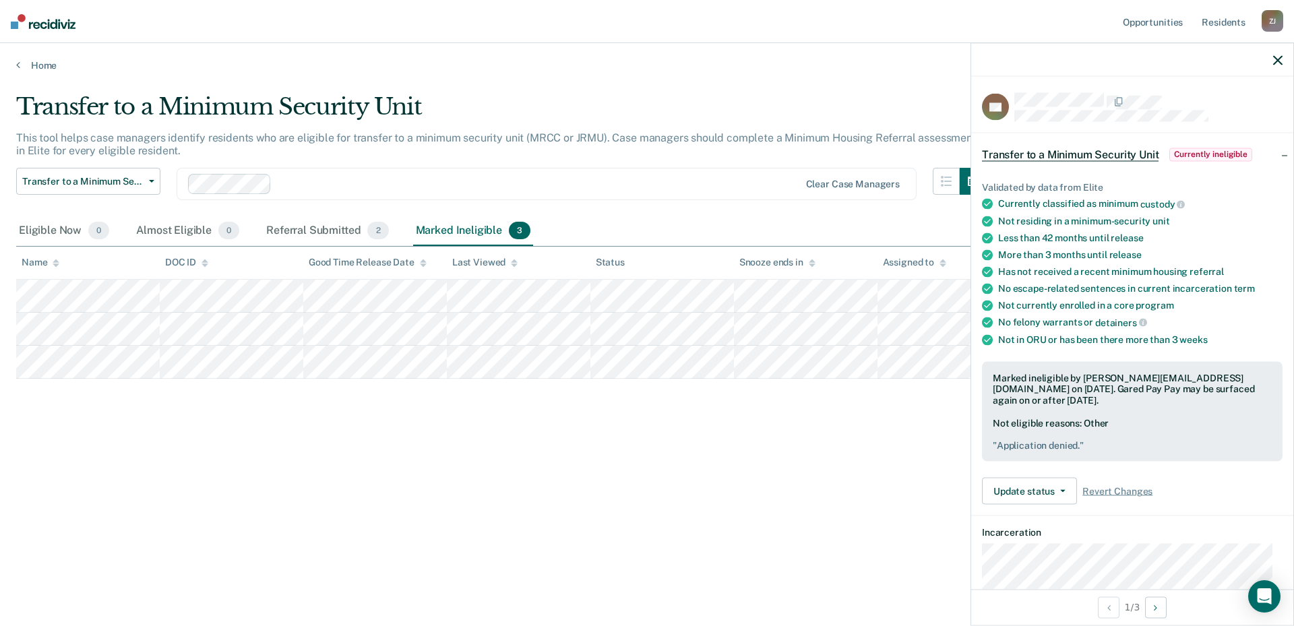
click at [1277, 61] on icon "button" at bounding box center [1277, 59] width 9 height 9
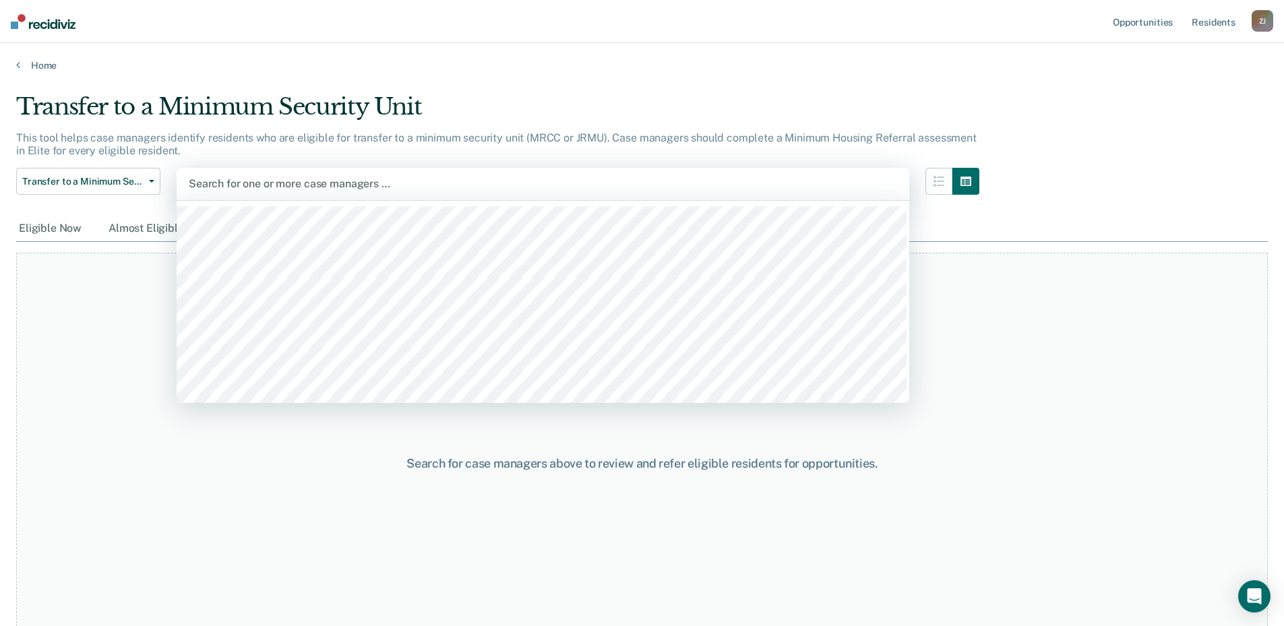
click at [266, 181] on div at bounding box center [543, 183] width 708 height 15
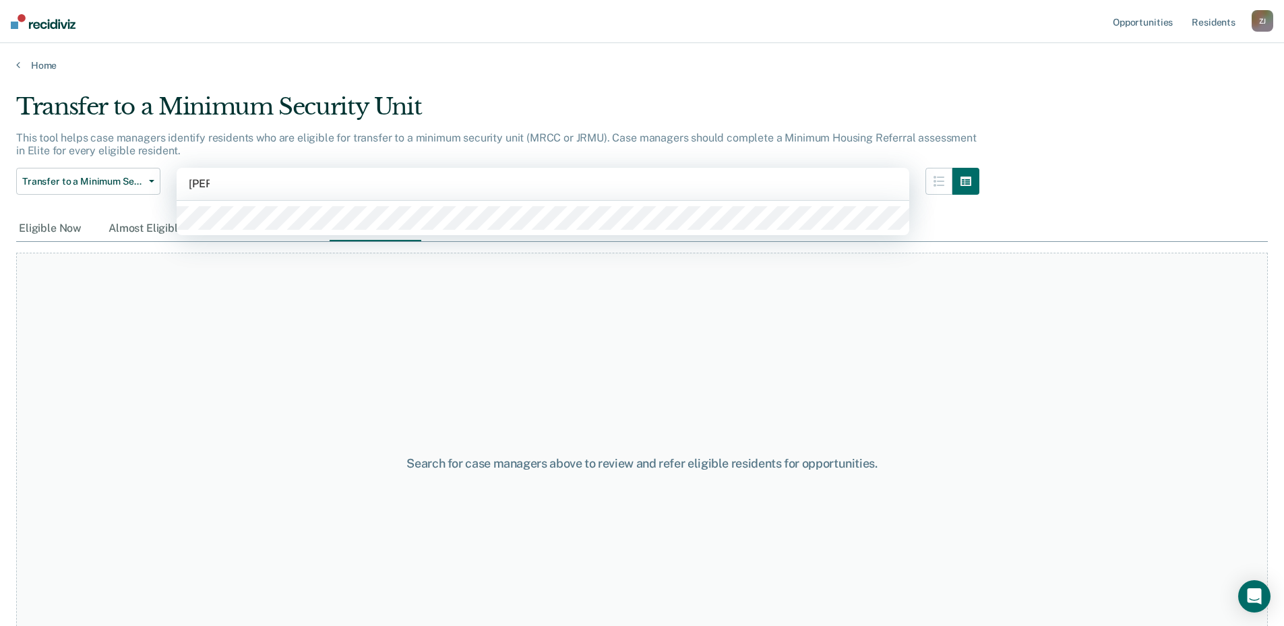
type input "[PERSON_NAME]"
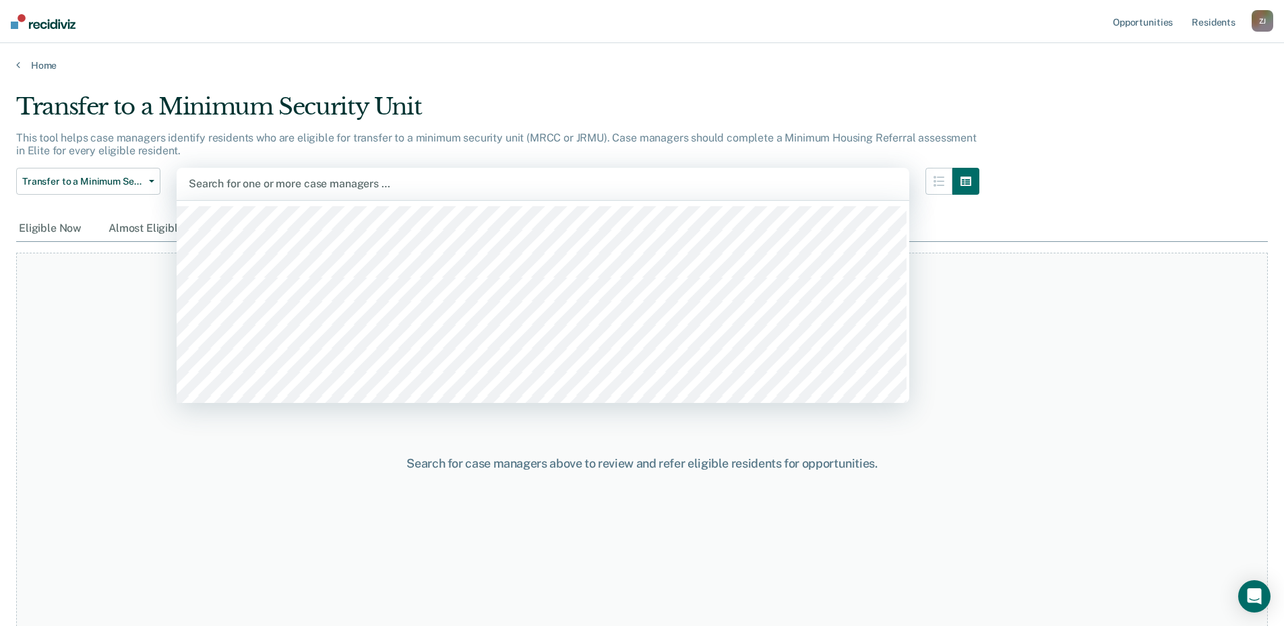
click at [254, 182] on div at bounding box center [543, 183] width 708 height 15
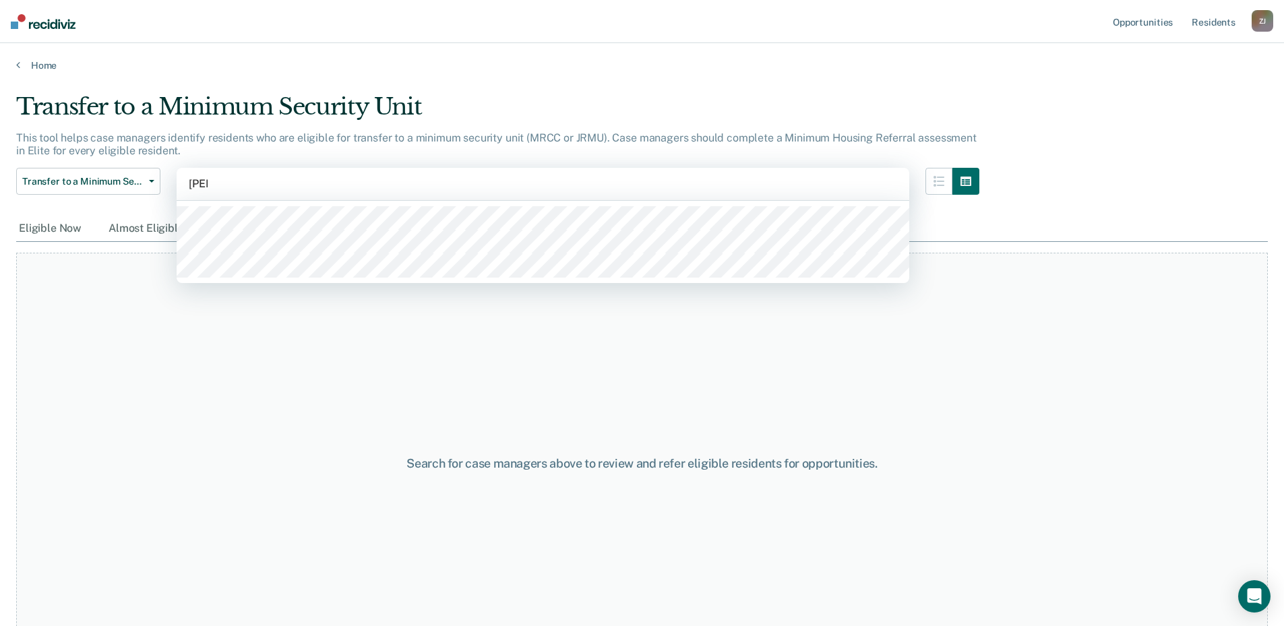
type input "berth"
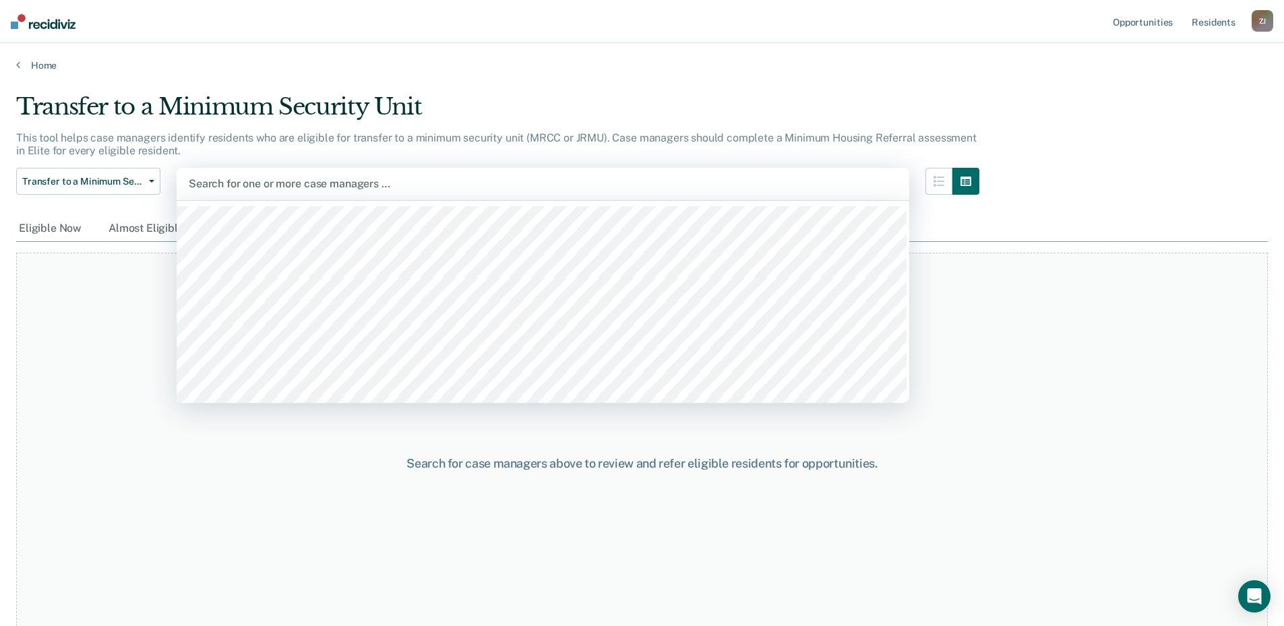
click at [271, 175] on div "Search for one or more case managers …" at bounding box center [542, 184] width 711 height 18
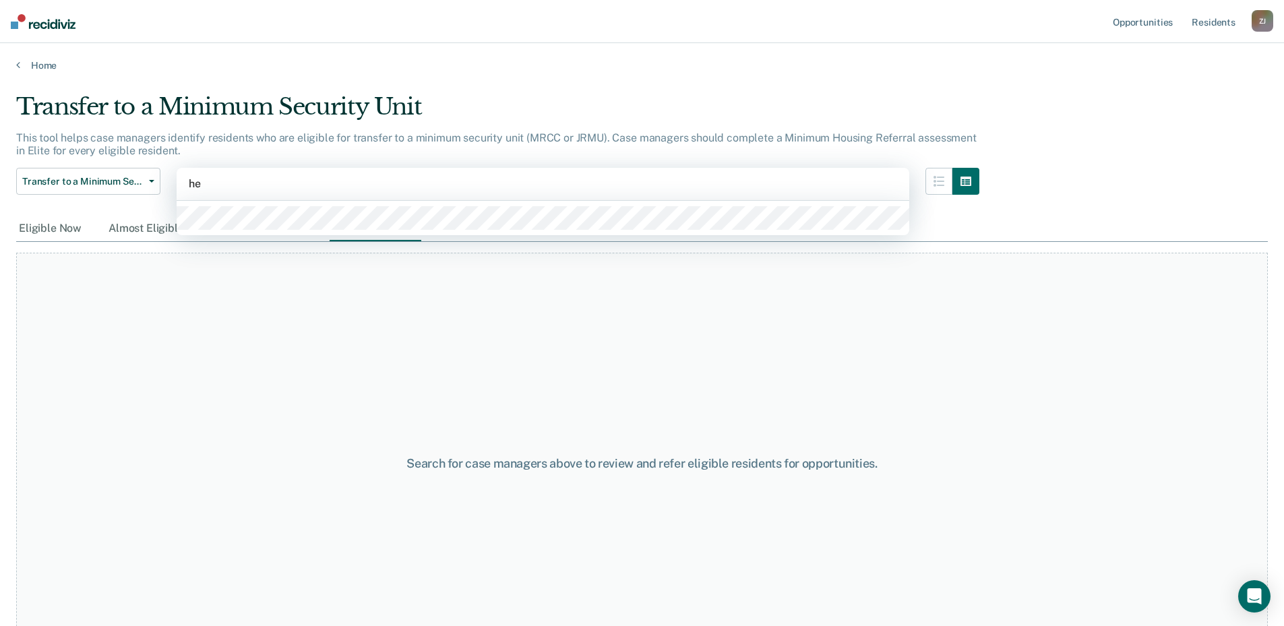
type input "h"
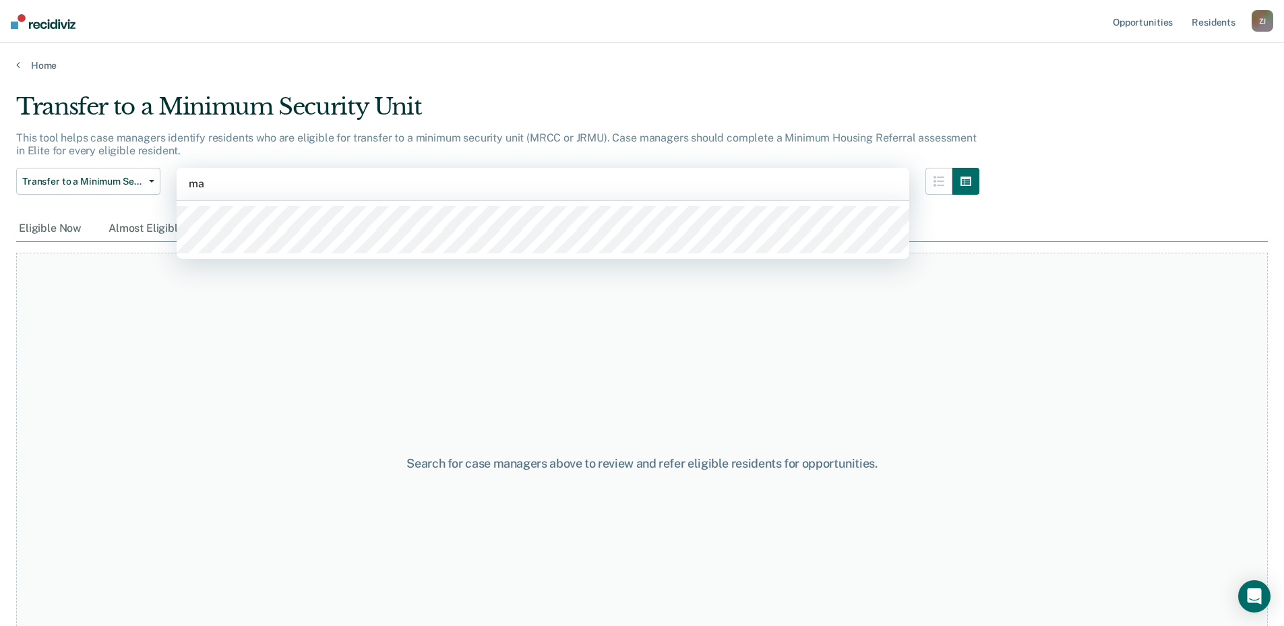
type input "mak"
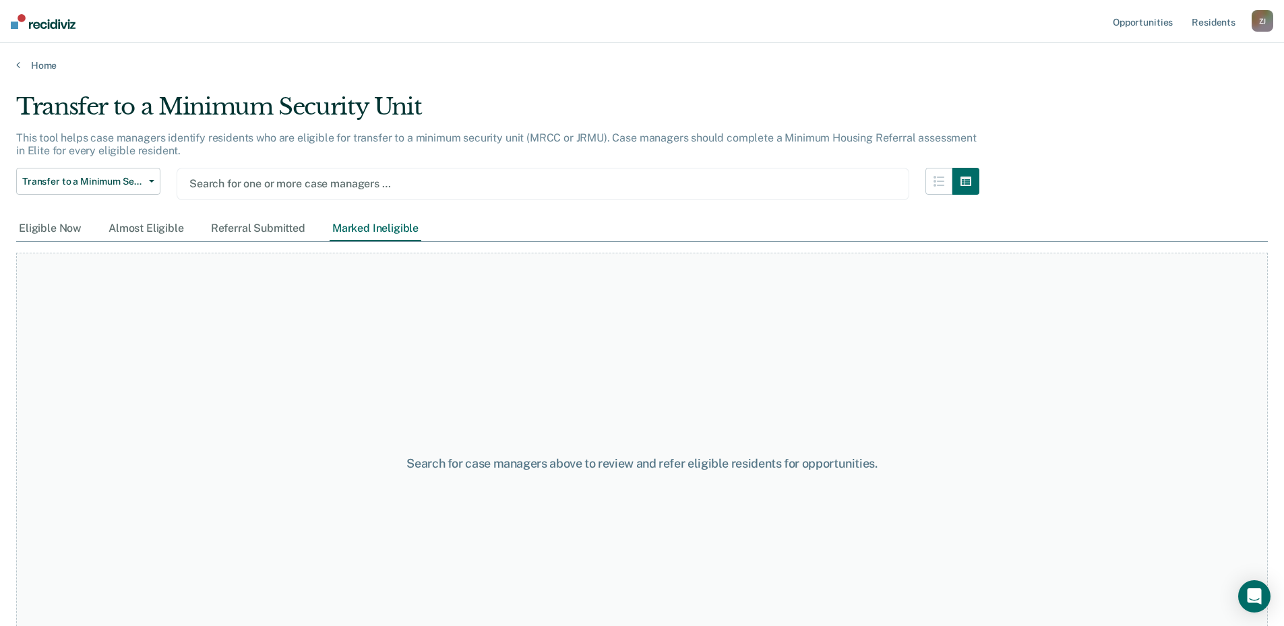
click at [255, 183] on div at bounding box center [542, 183] width 707 height 15
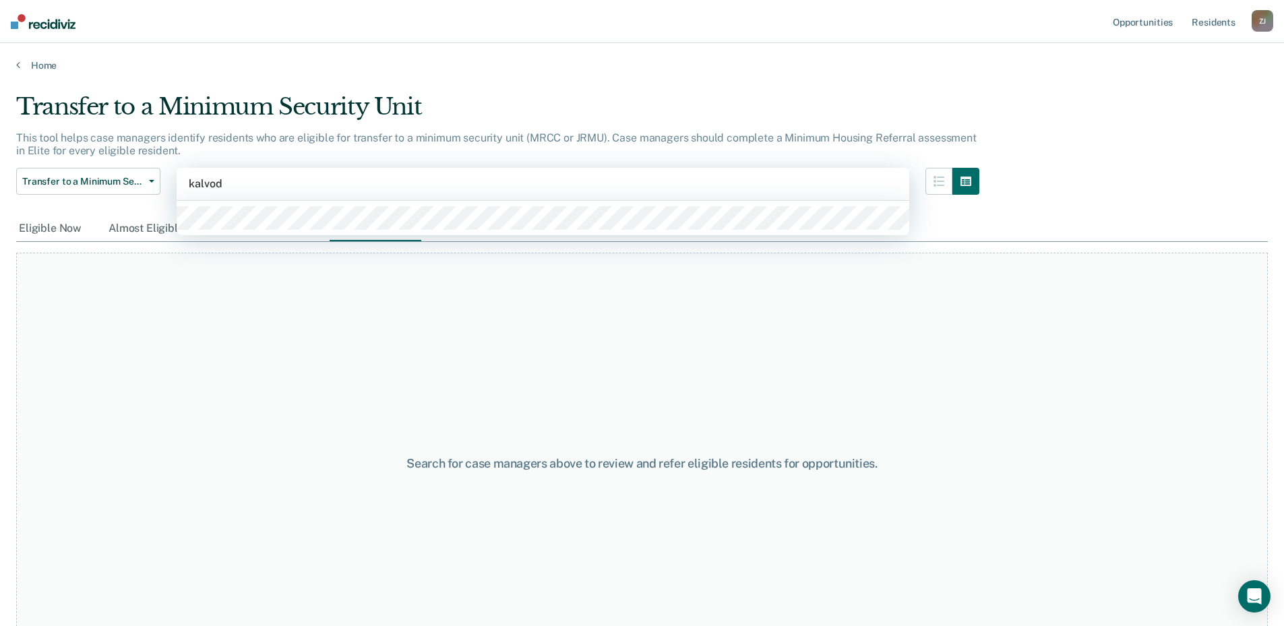
type input "[PERSON_NAME]"
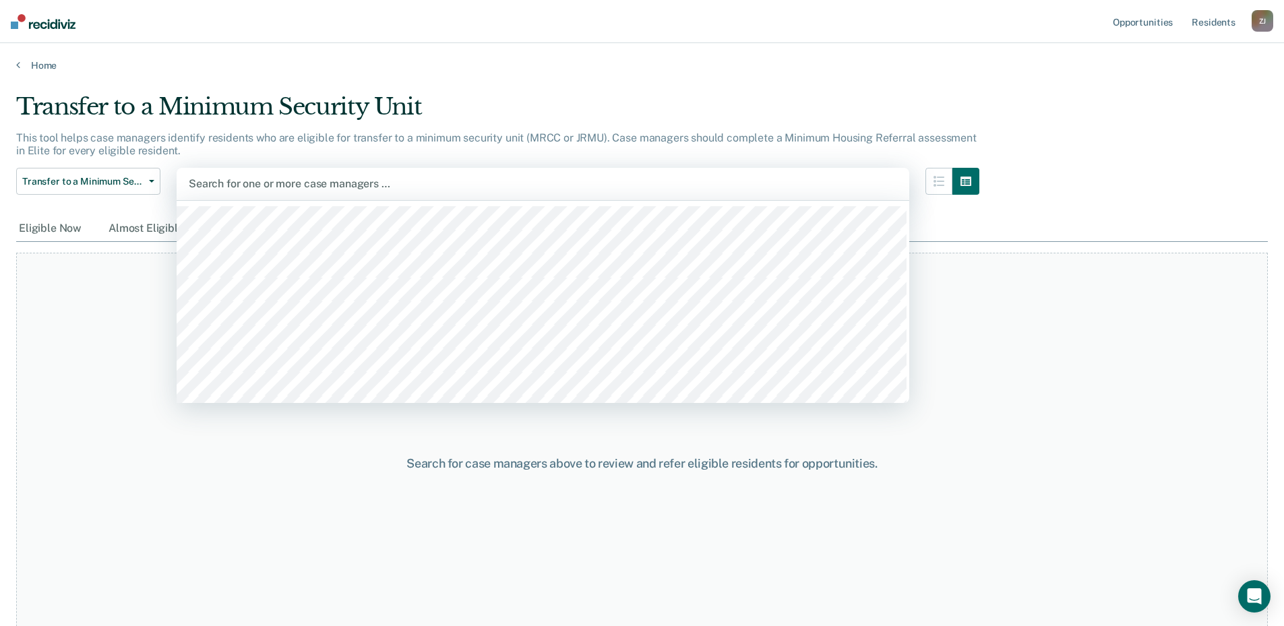
click at [269, 176] on div at bounding box center [543, 183] width 708 height 15
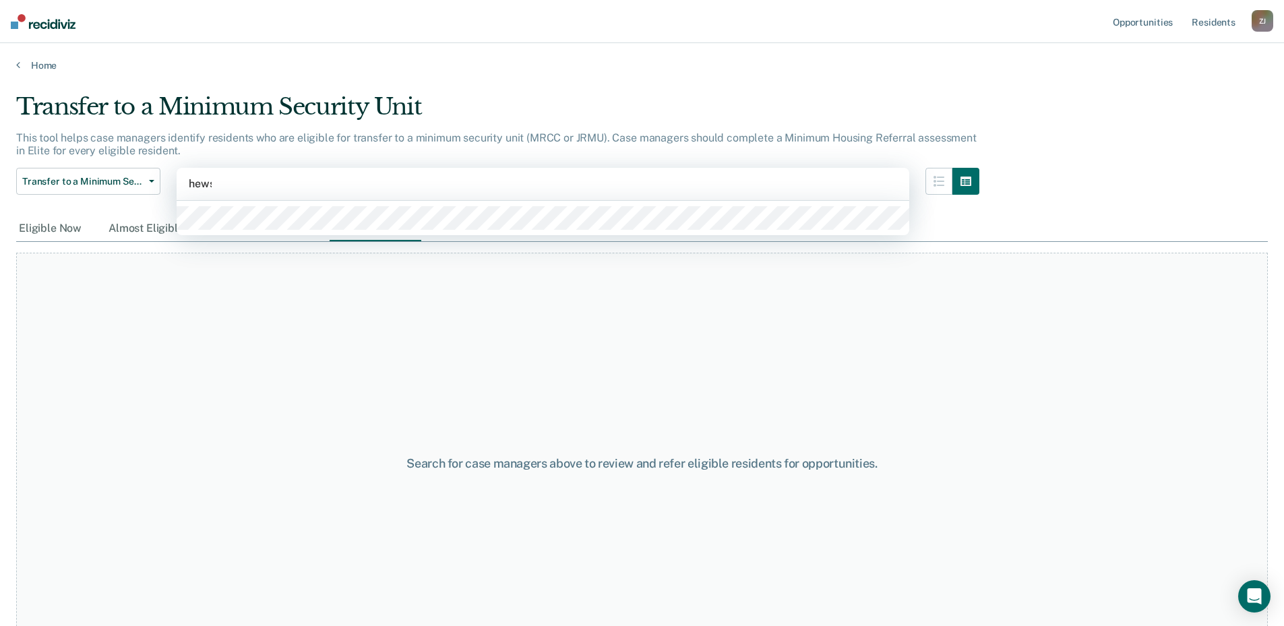
type input "[PERSON_NAME]"
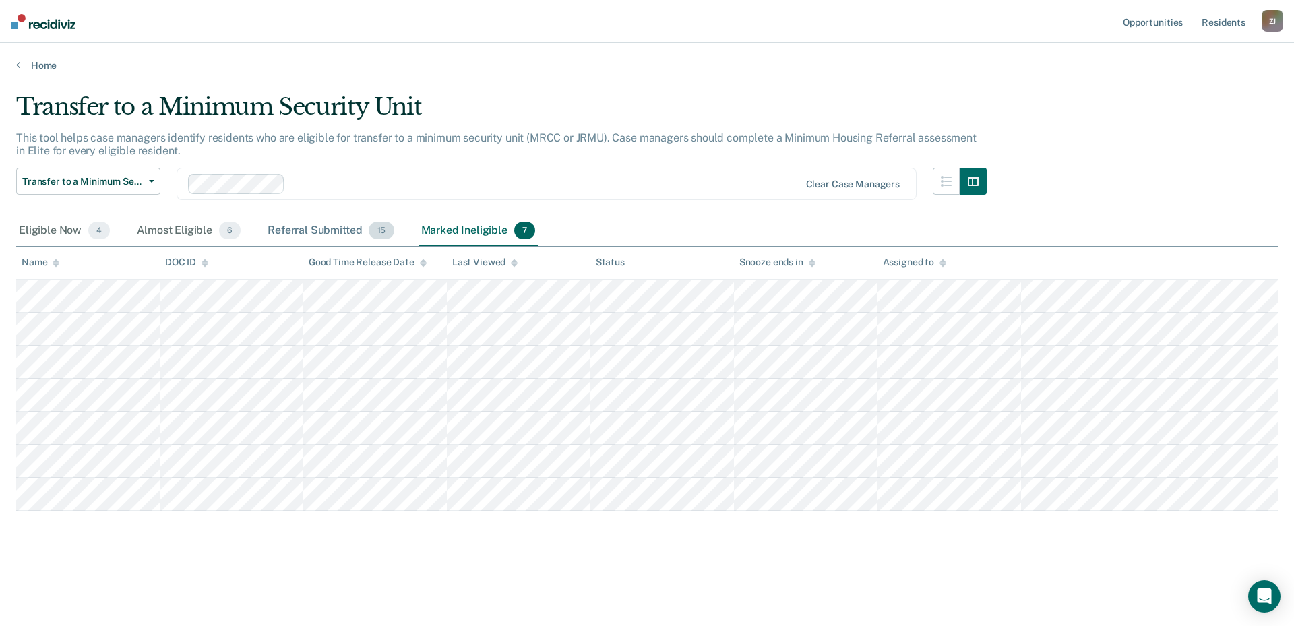
click at [356, 229] on div "Referral Submitted 15" at bounding box center [330, 231] width 131 height 30
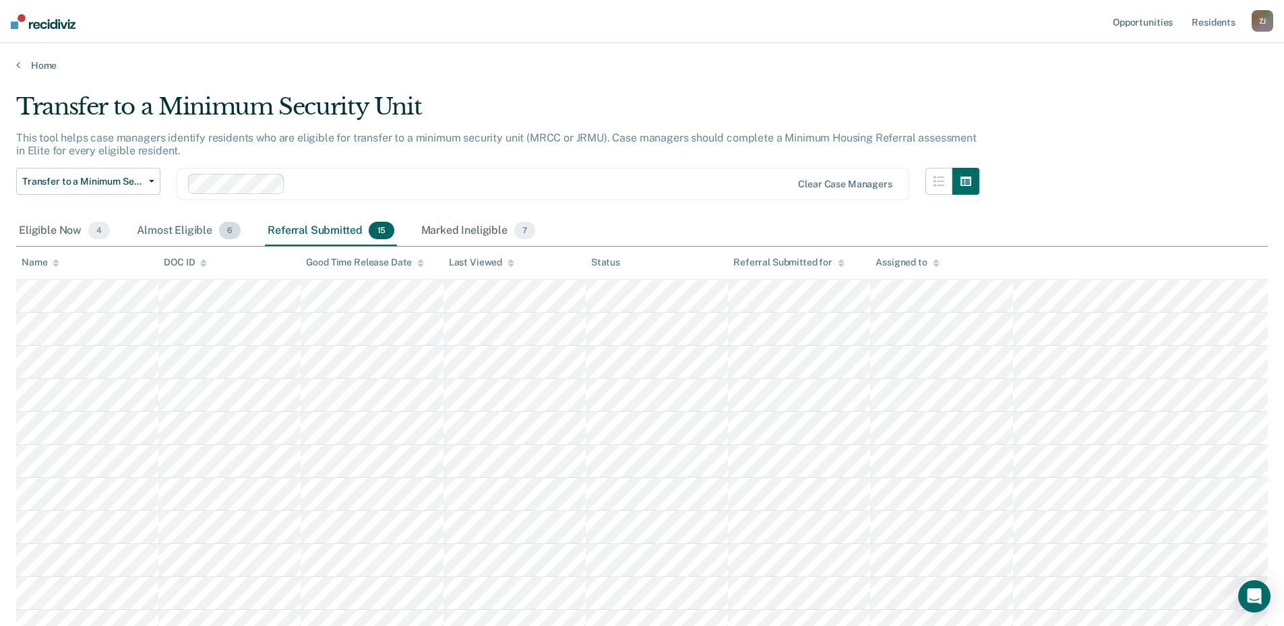
click at [171, 230] on div "Almost Eligible 6" at bounding box center [188, 231] width 109 height 30
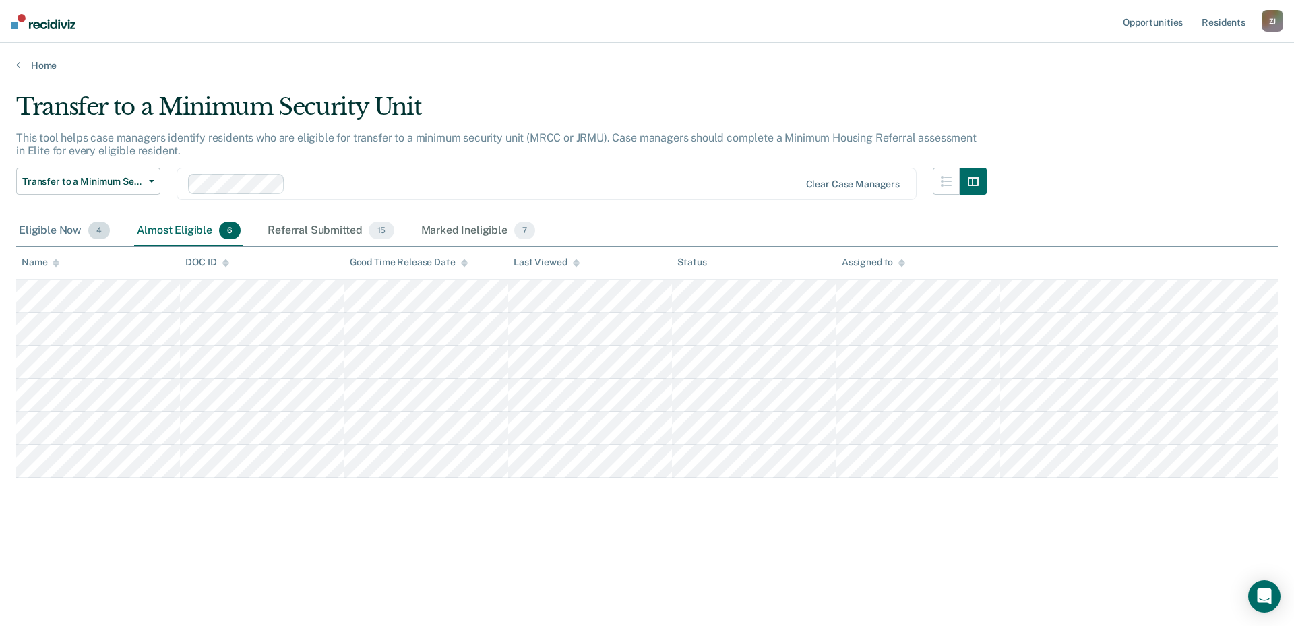
click at [66, 233] on div "Eligible Now 4" at bounding box center [64, 231] width 96 height 30
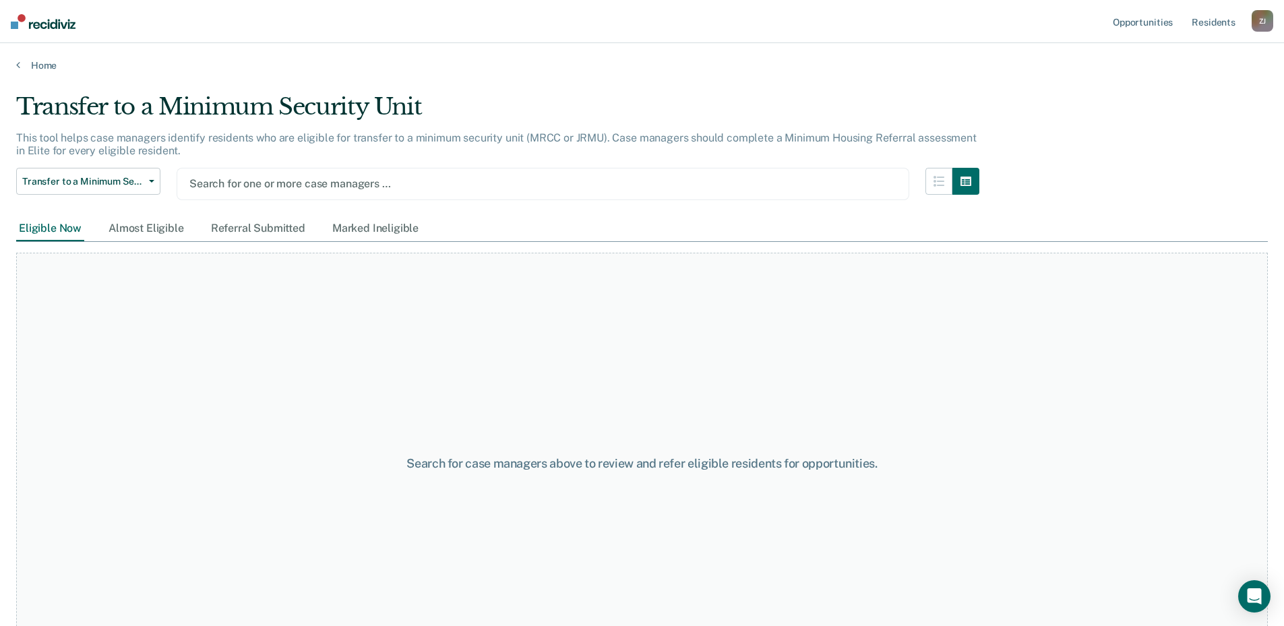
click at [241, 186] on div at bounding box center [542, 183] width 707 height 15
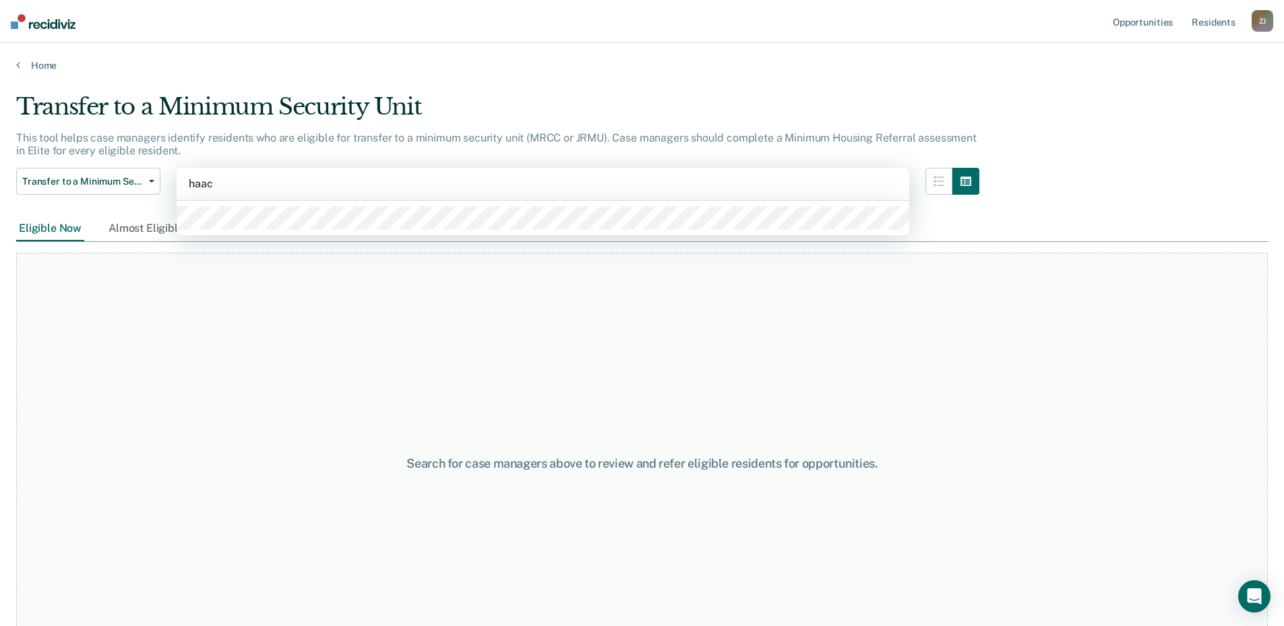
type input "[PERSON_NAME]"
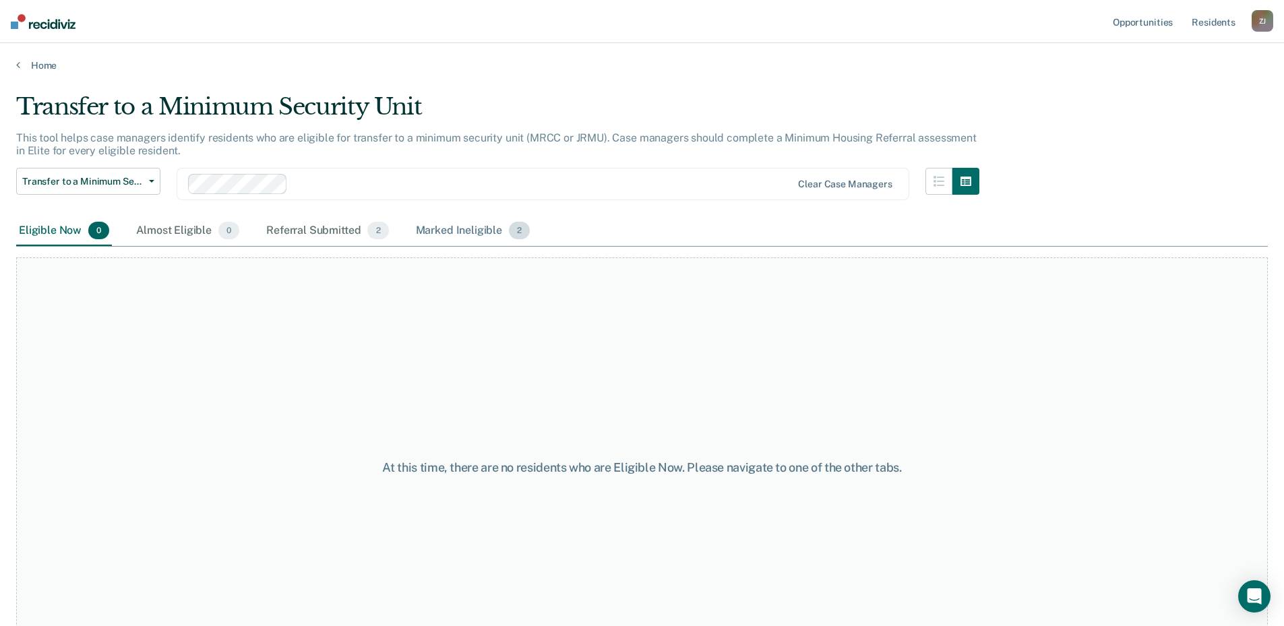
click at [433, 221] on div "Marked Ineligible 2" at bounding box center [473, 231] width 120 height 30
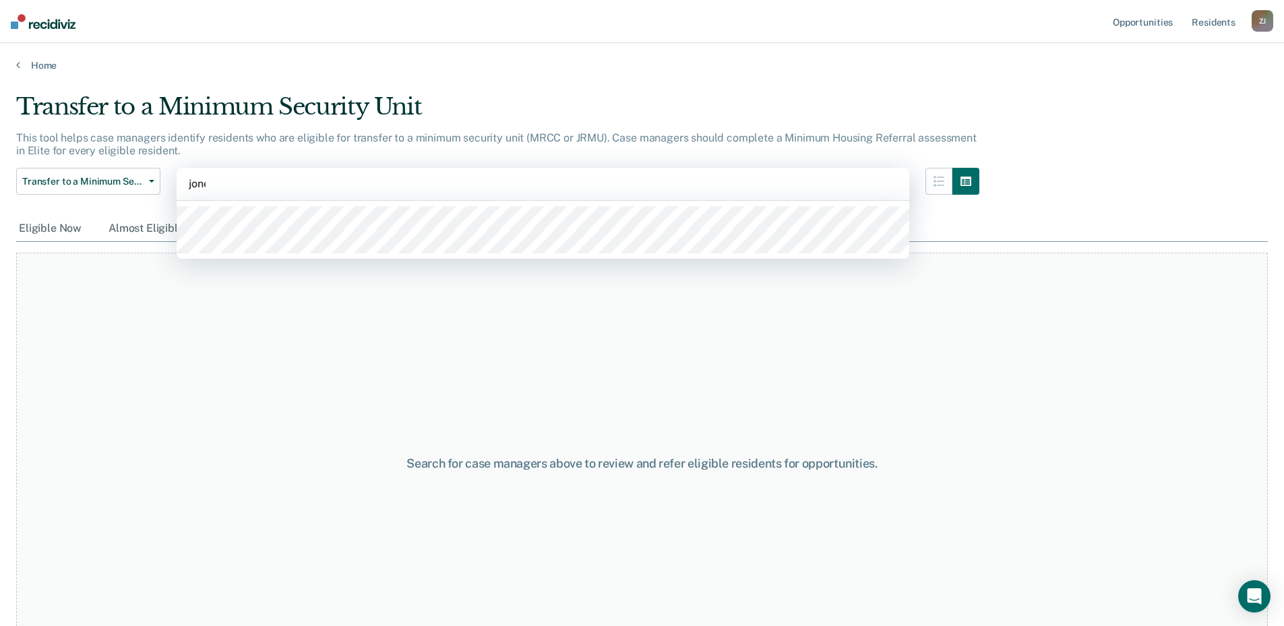
type input "[PERSON_NAME]"
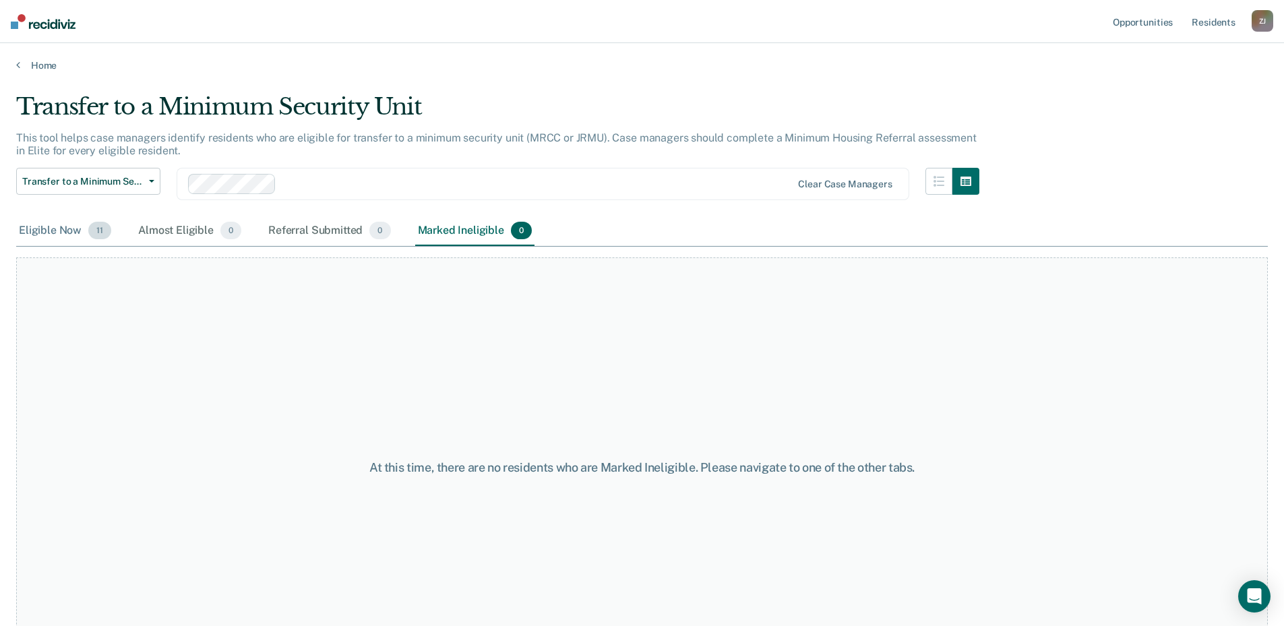
click at [63, 235] on div "Eligible Now 11" at bounding box center [65, 231] width 98 height 30
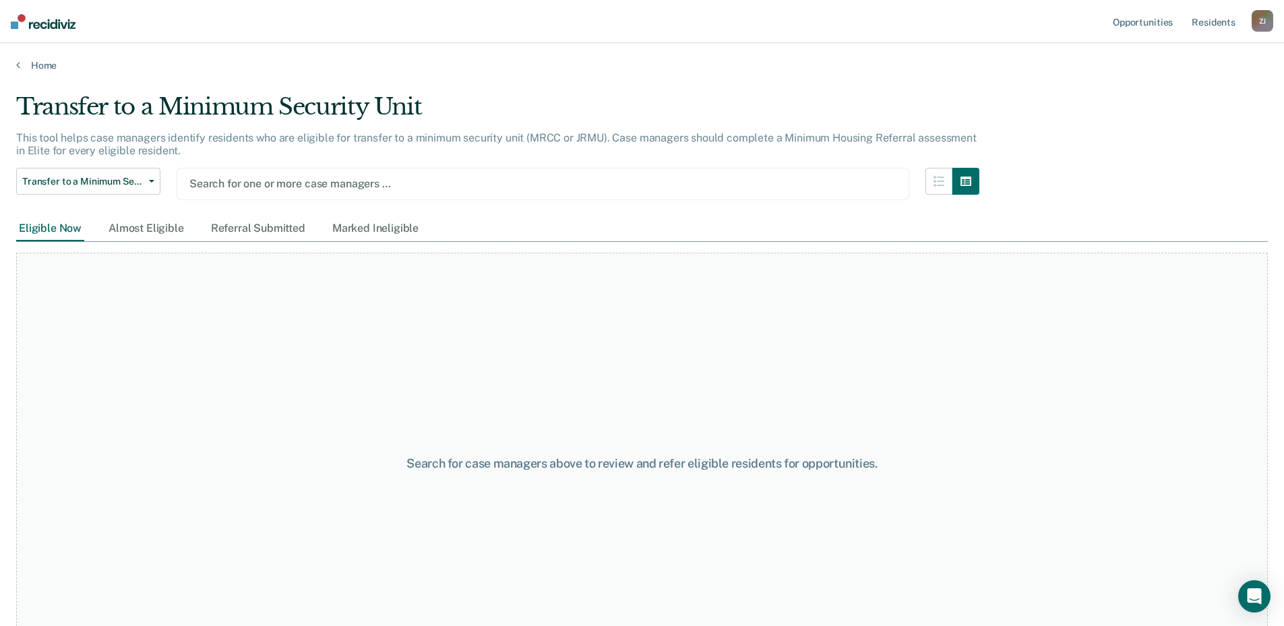
click at [247, 180] on div at bounding box center [542, 183] width 707 height 15
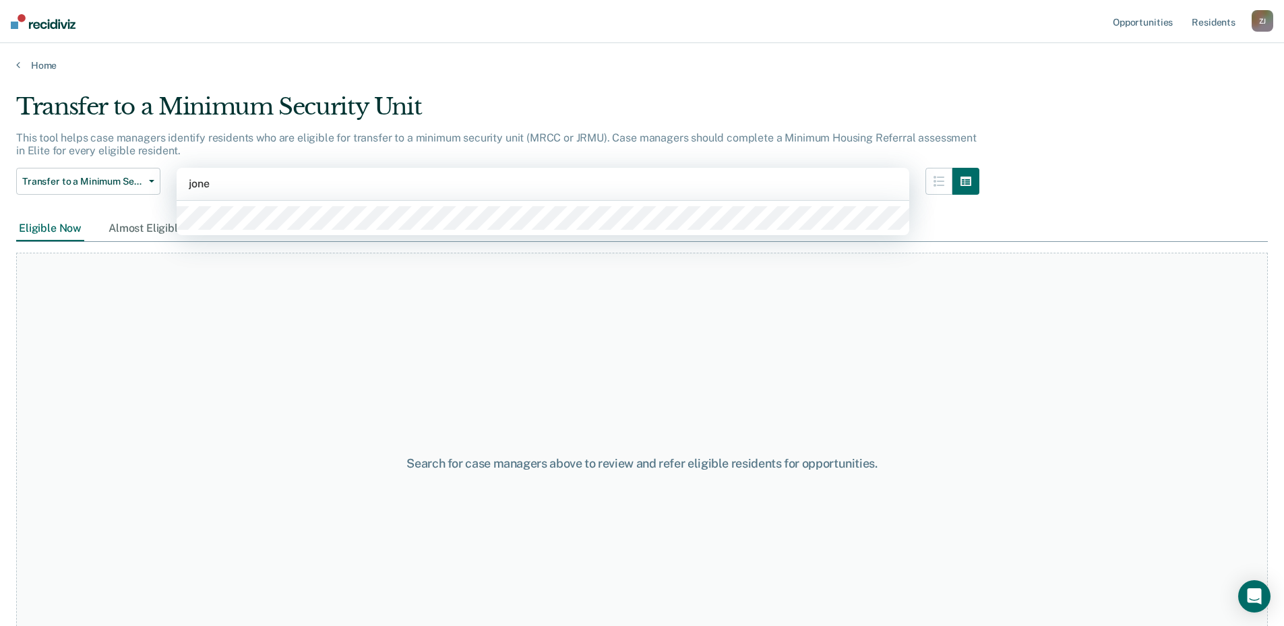
type input "[PERSON_NAME]"
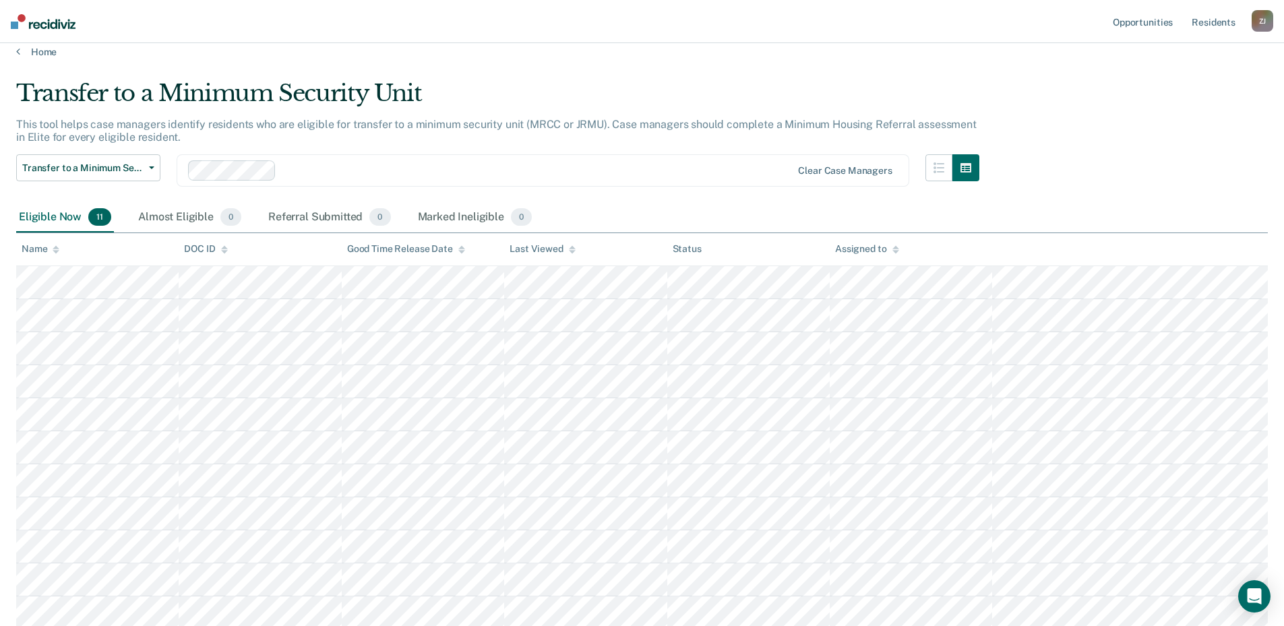
scroll to position [17, 0]
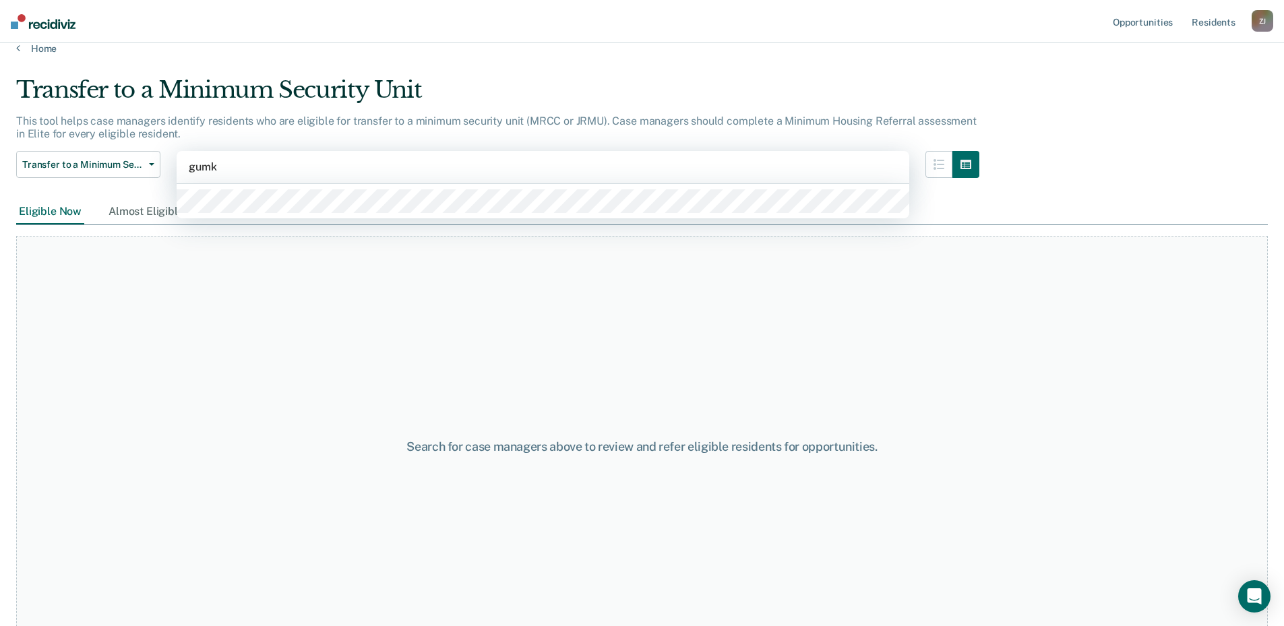
type input "[PERSON_NAME]"
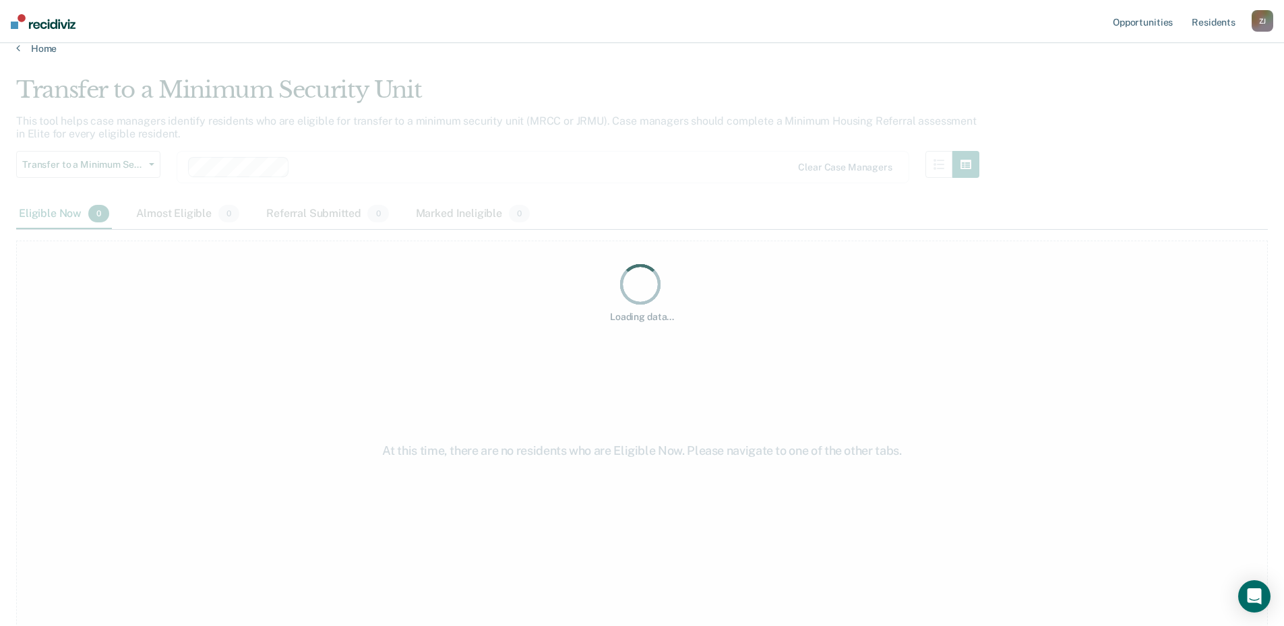
scroll to position [0, 0]
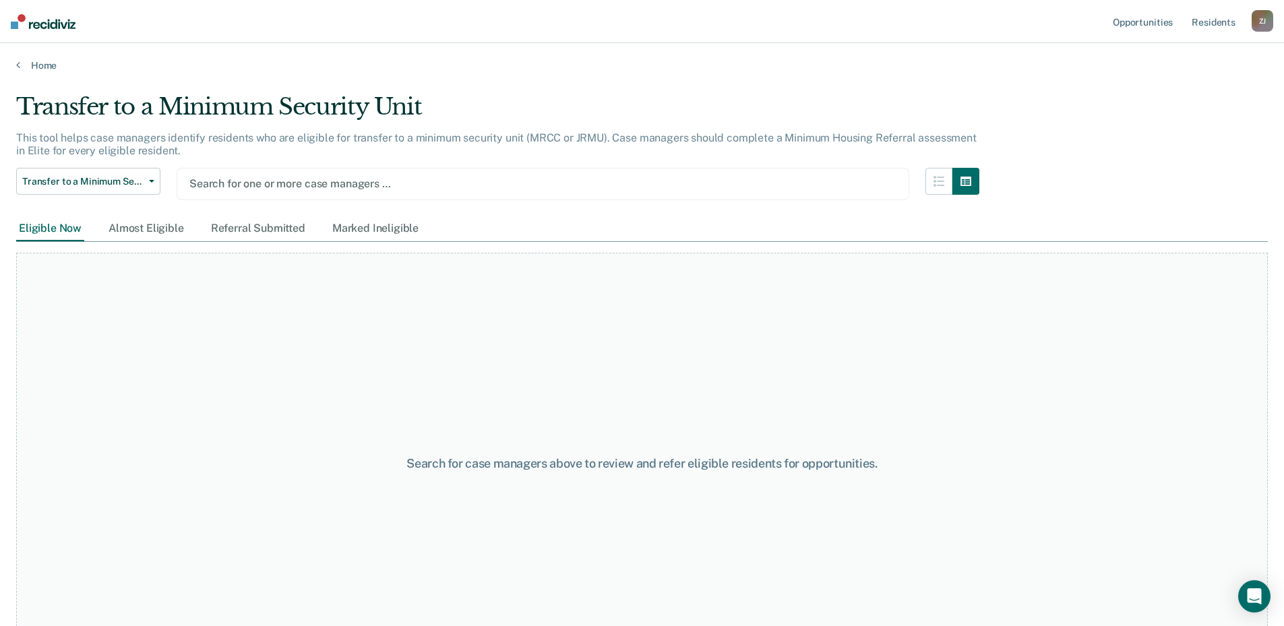
click at [226, 183] on div at bounding box center [542, 183] width 707 height 15
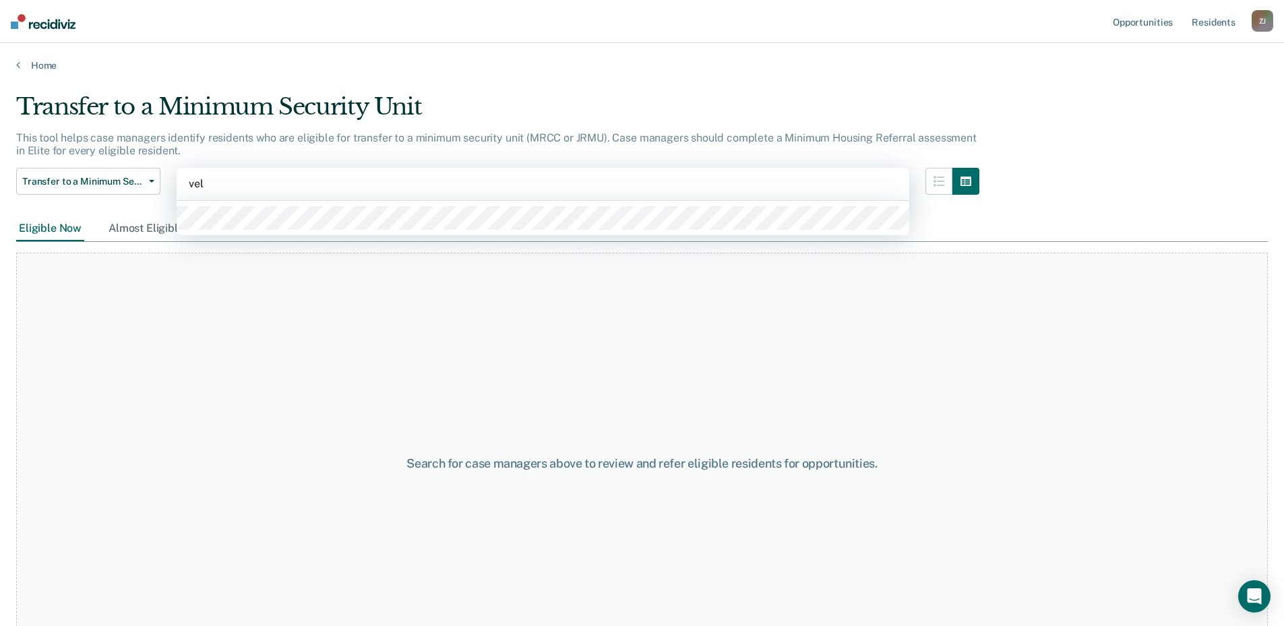
type input "[PERSON_NAME]"
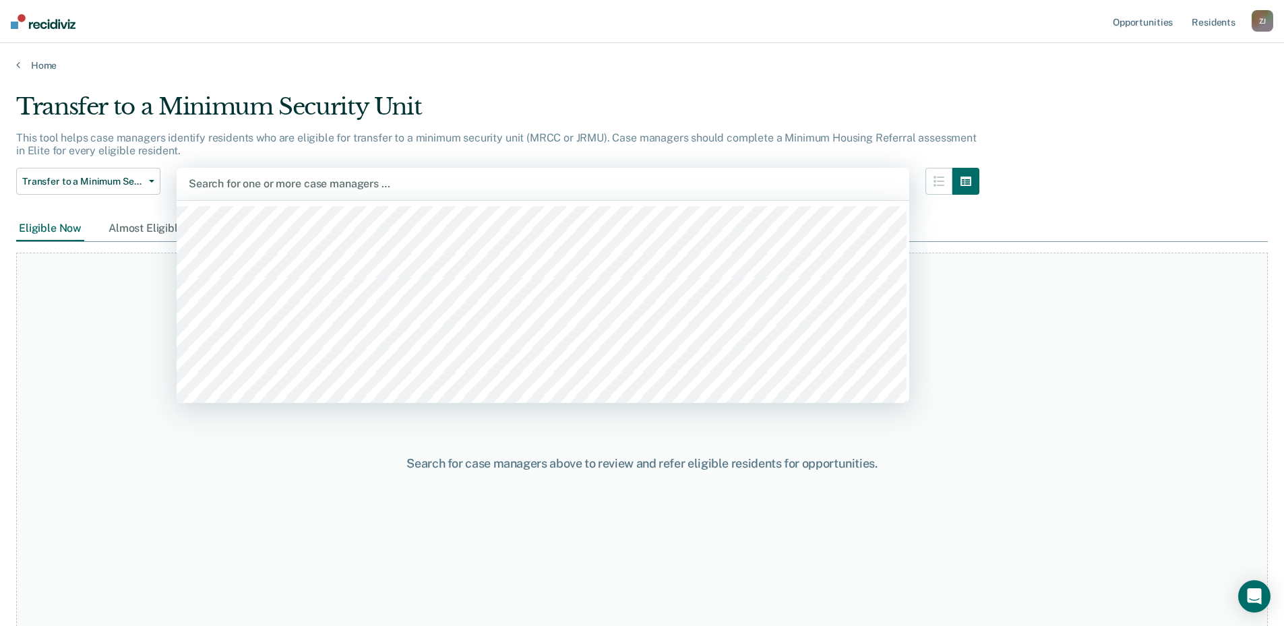
click at [263, 181] on div at bounding box center [543, 183] width 708 height 15
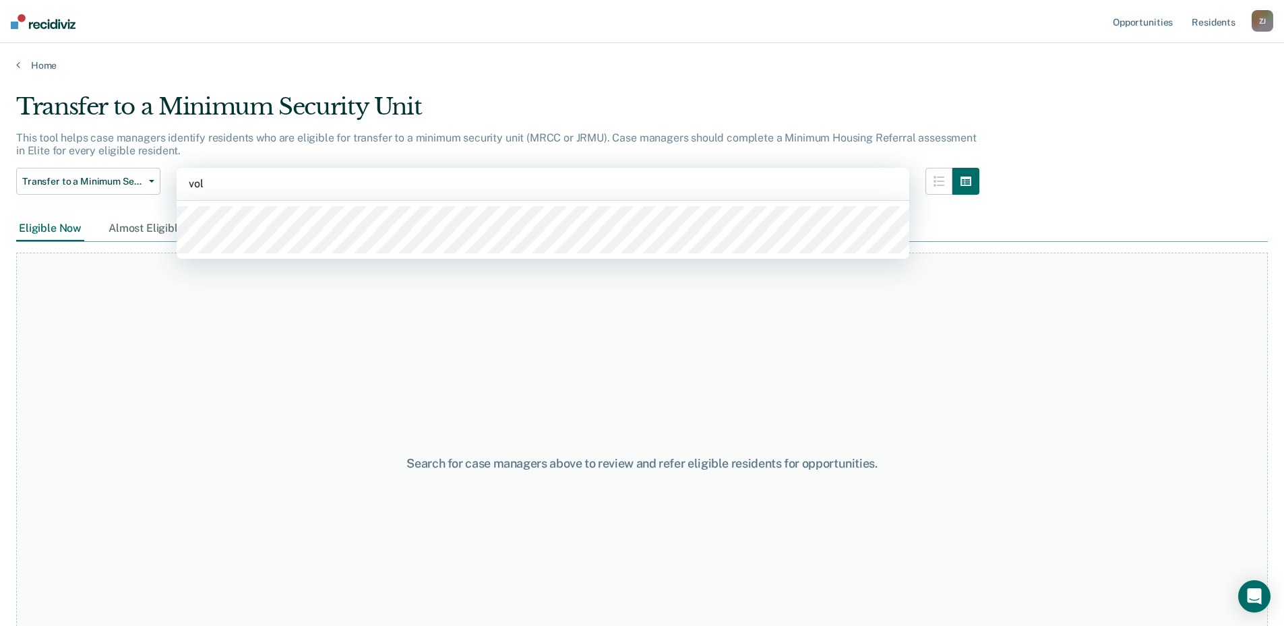
type input "[PERSON_NAME]"
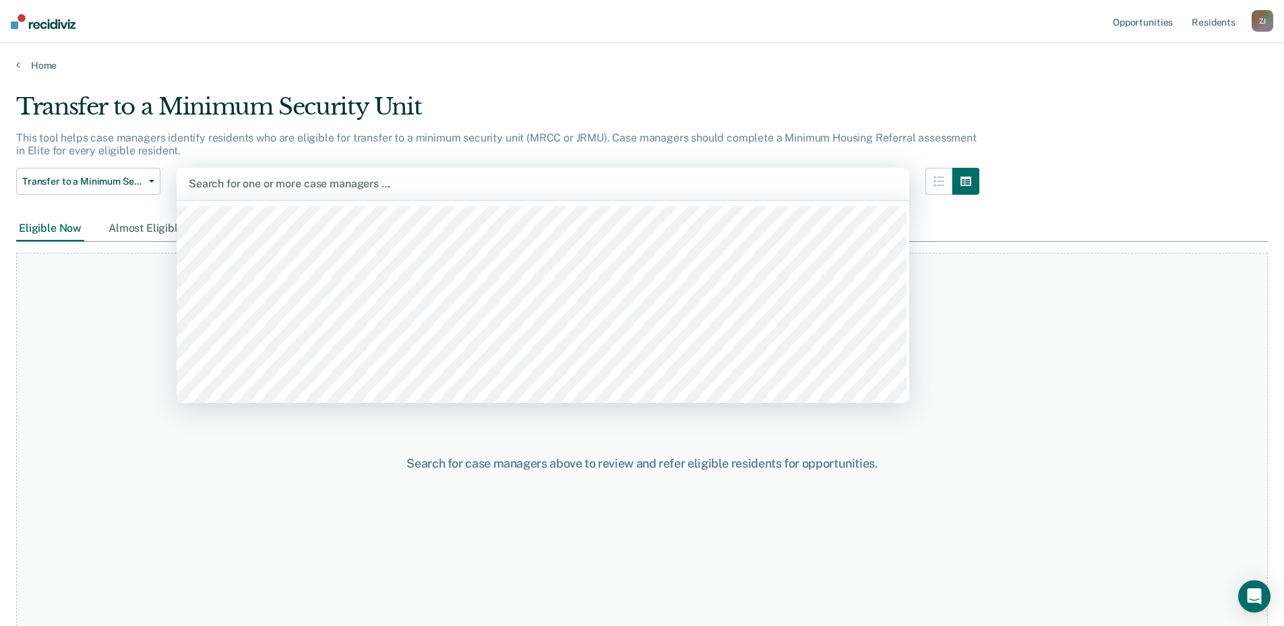
click at [247, 185] on div at bounding box center [543, 183] width 708 height 15
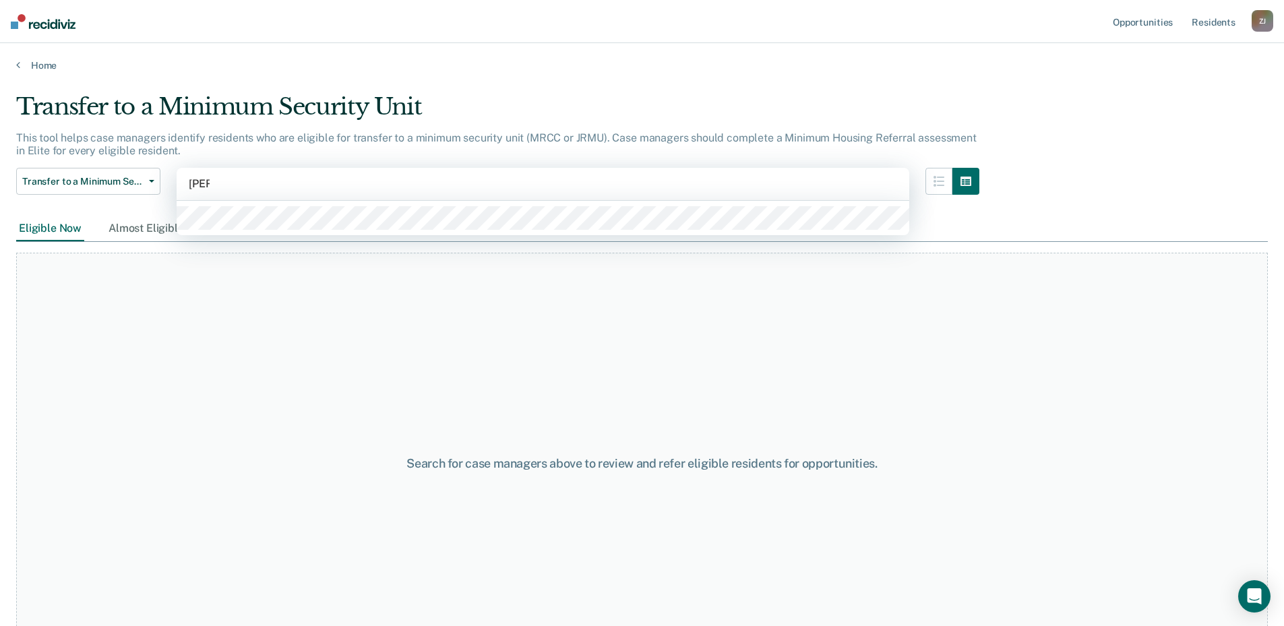
type input "[PERSON_NAME]"
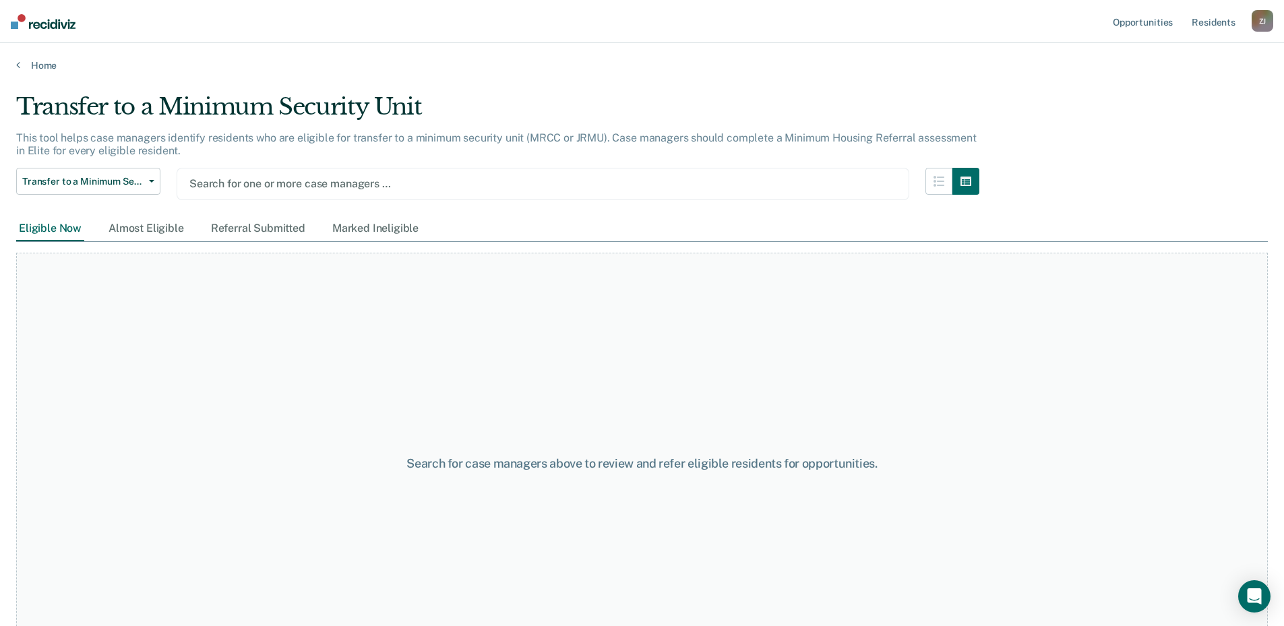
click at [257, 183] on div at bounding box center [542, 183] width 707 height 15
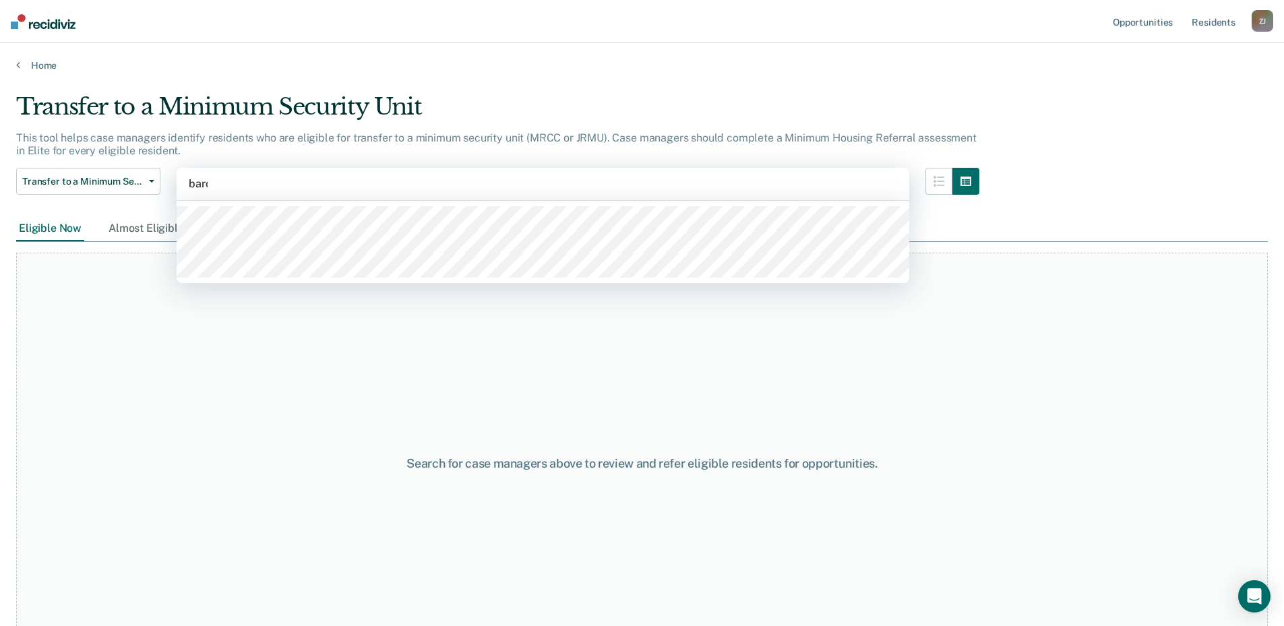
type input "baron"
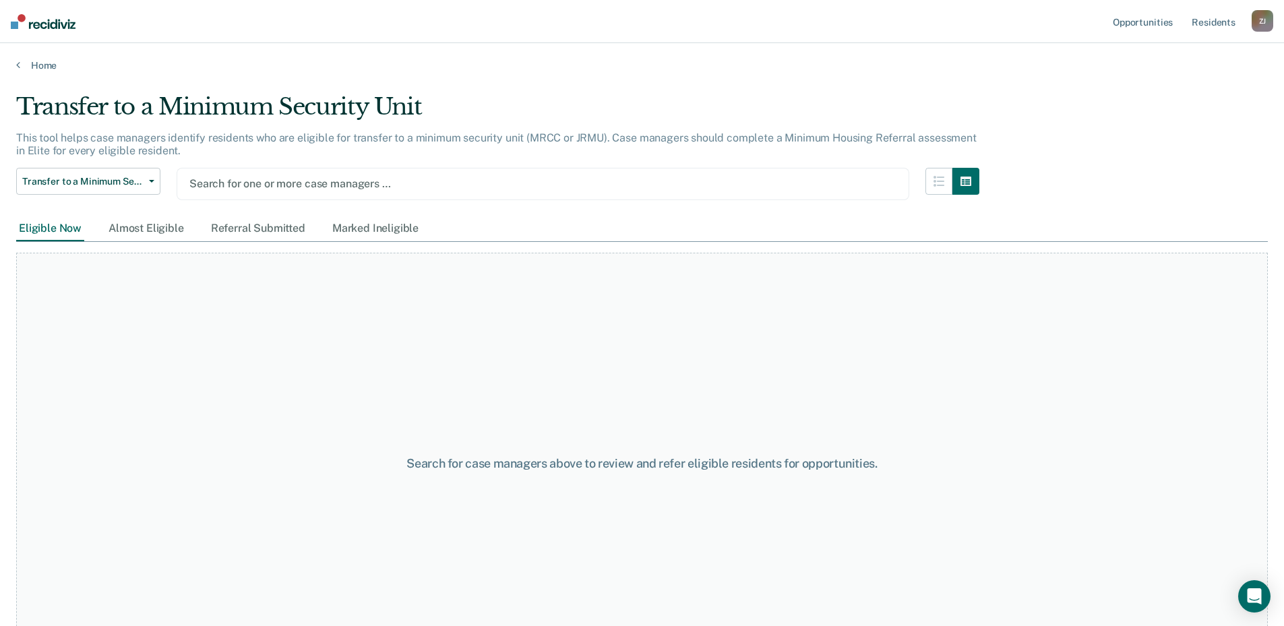
click at [276, 181] on div at bounding box center [542, 183] width 707 height 15
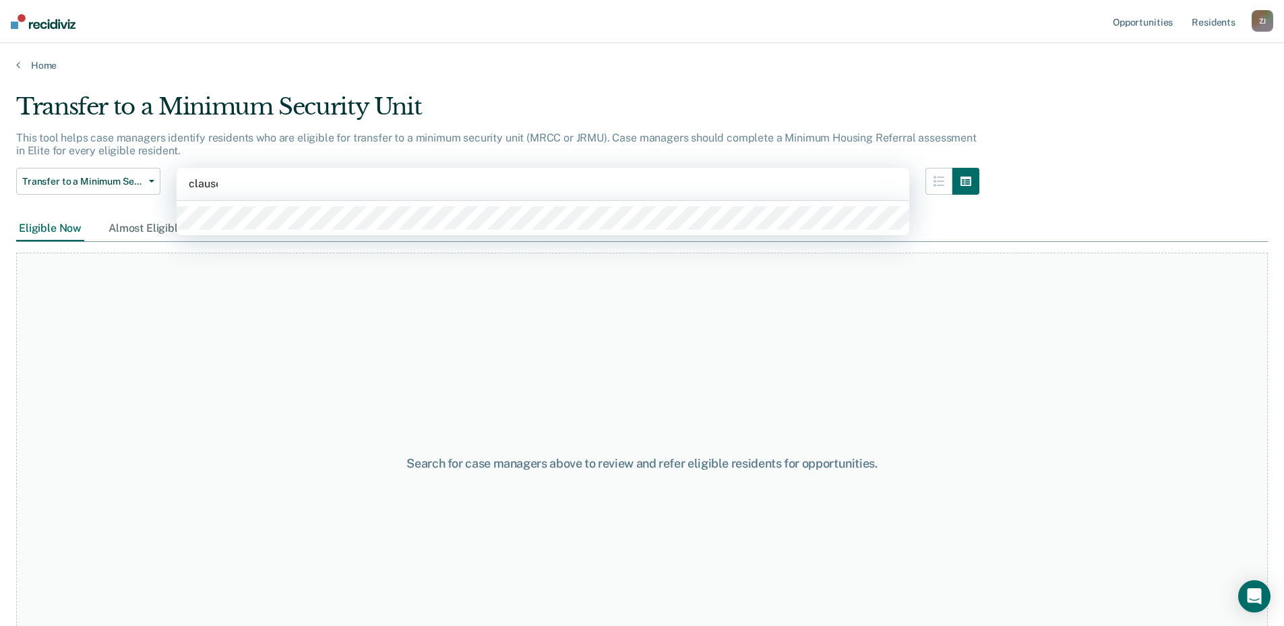
type input "[PERSON_NAME]"
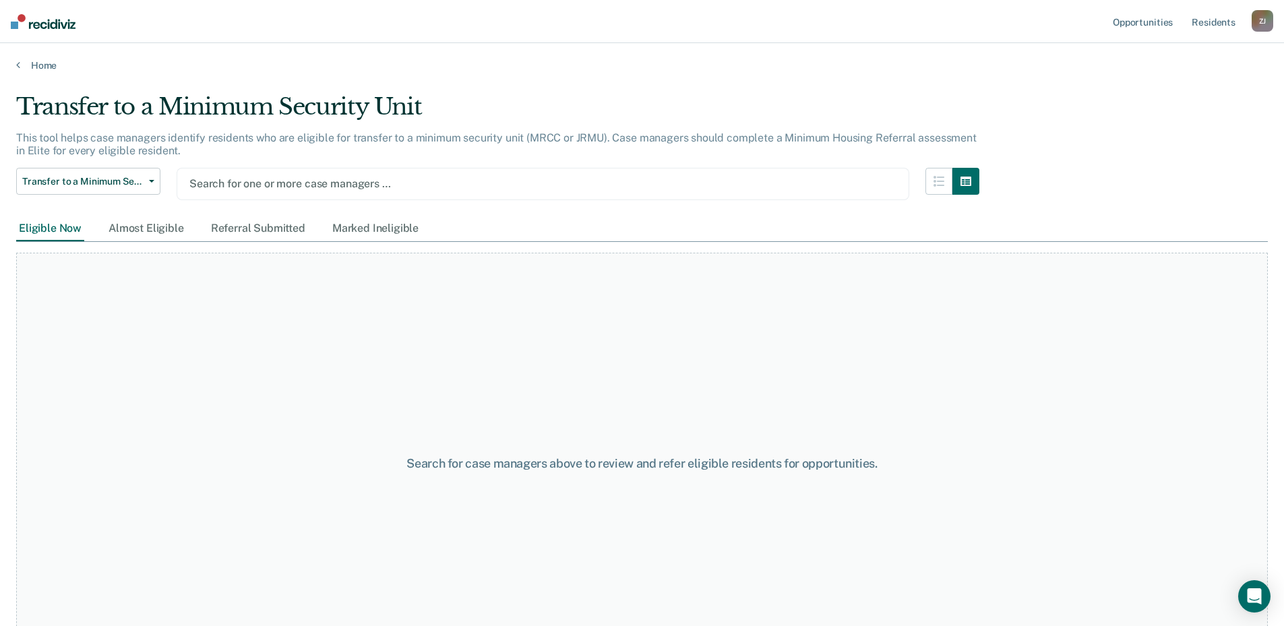
click at [271, 181] on div at bounding box center [542, 183] width 707 height 15
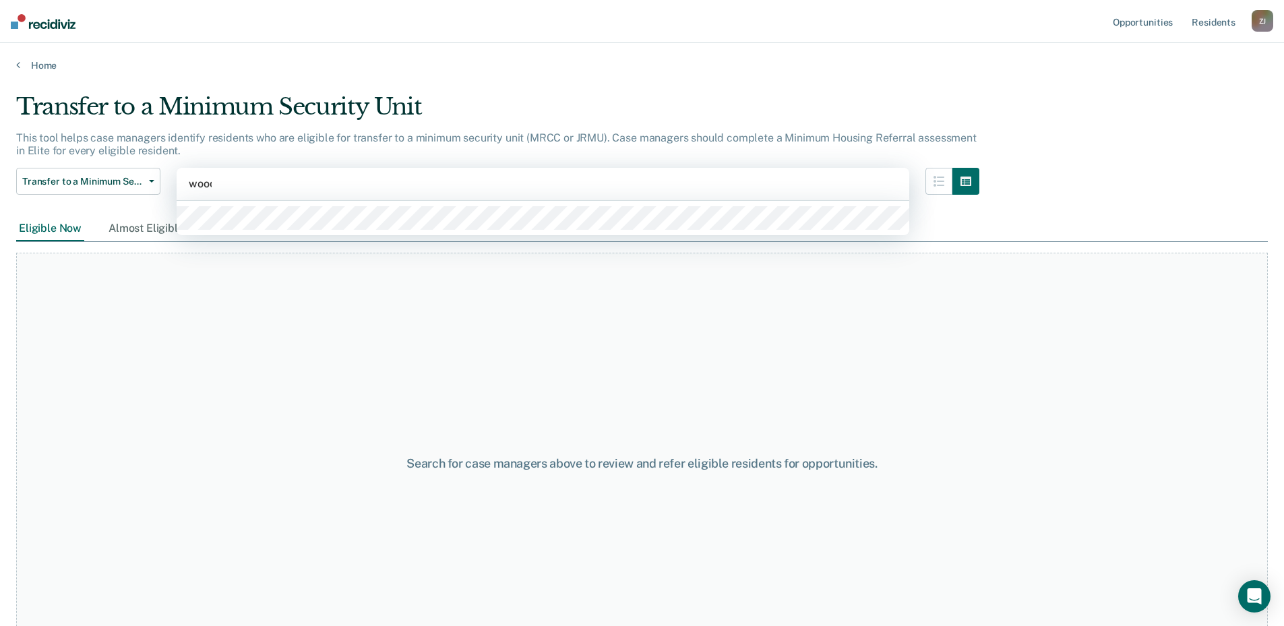
type input "woodb"
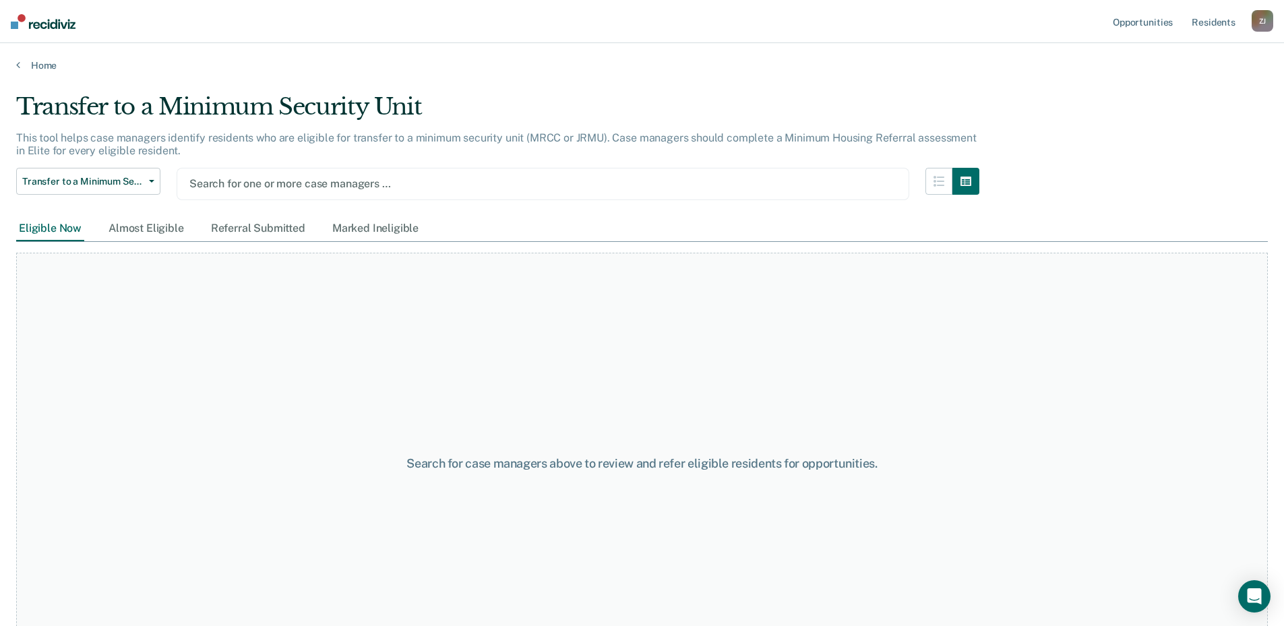
click at [602, 168] on div "Search for one or more case managers …" at bounding box center [543, 184] width 733 height 32
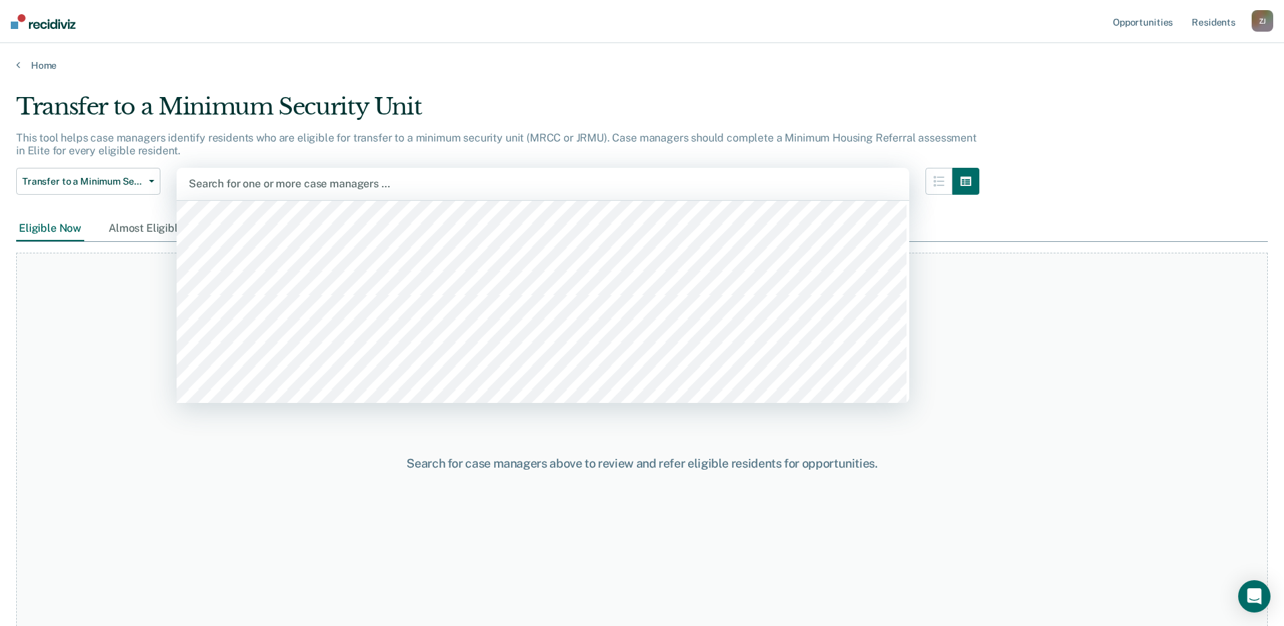
scroll to position [781, 0]
click at [272, 463] on div "Search for case managers above to review and refer eligible residents for oppor…" at bounding box center [641, 463] width 1251 height 421
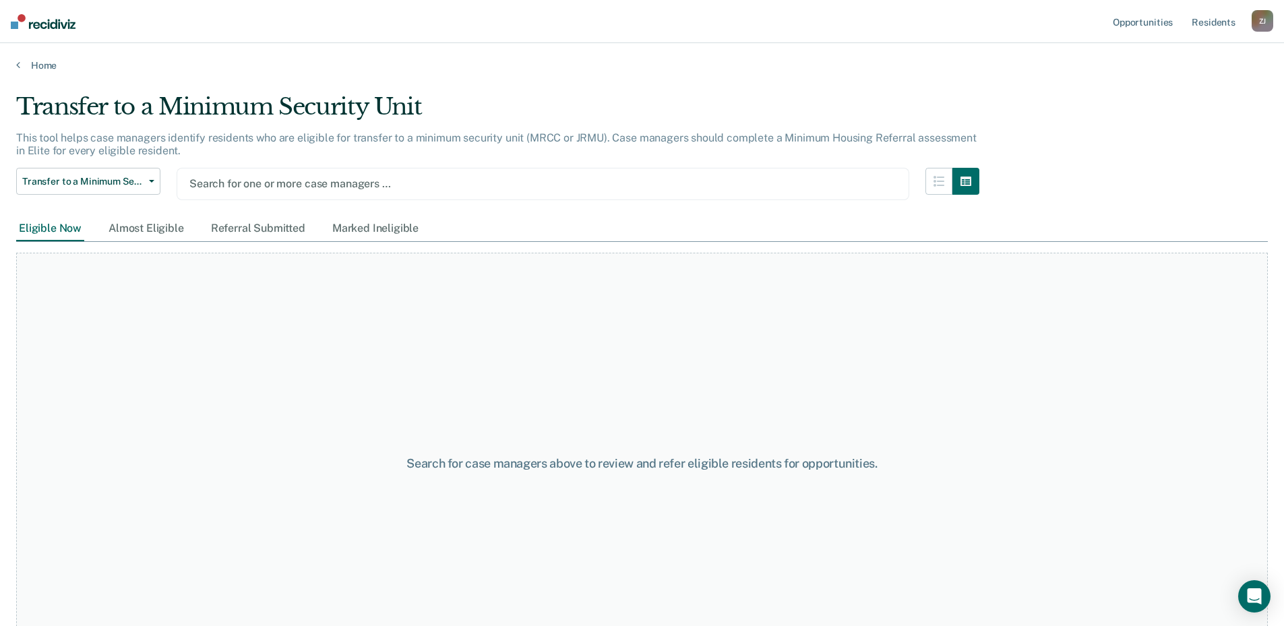
click at [273, 177] on div at bounding box center [542, 183] width 707 height 15
click at [267, 188] on div at bounding box center [542, 183] width 707 height 15
click at [266, 182] on div at bounding box center [542, 183] width 707 height 15
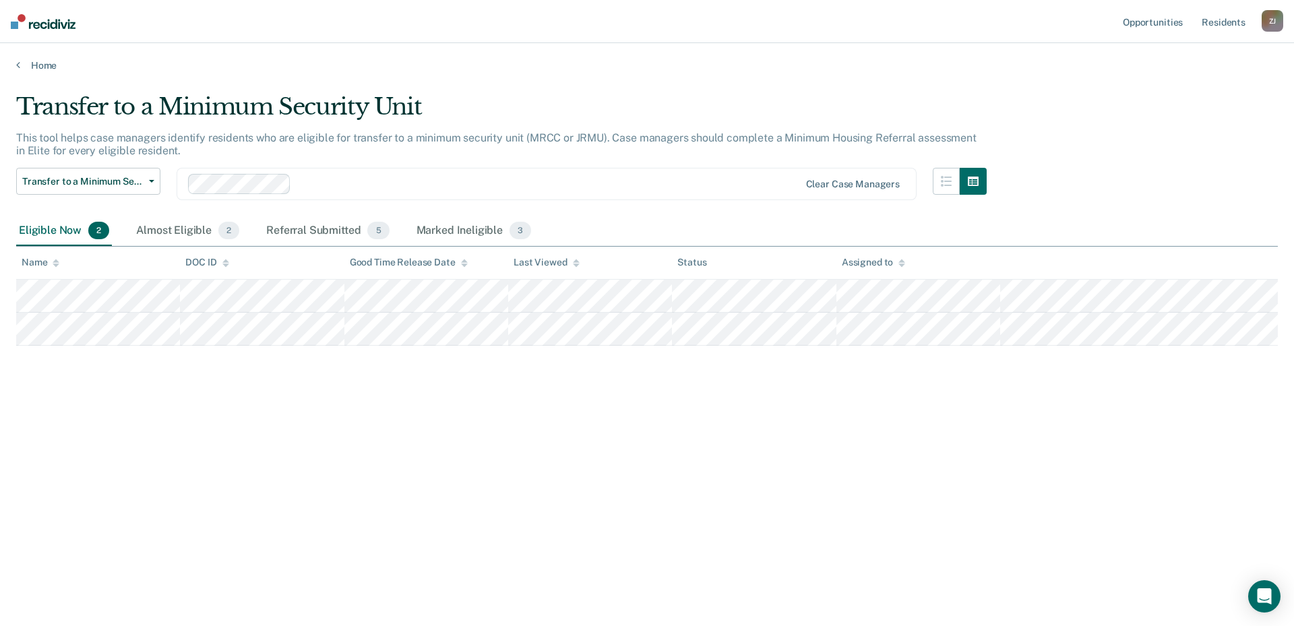
click at [297, 181] on input "text" at bounding box center [298, 183] width 3 height 13
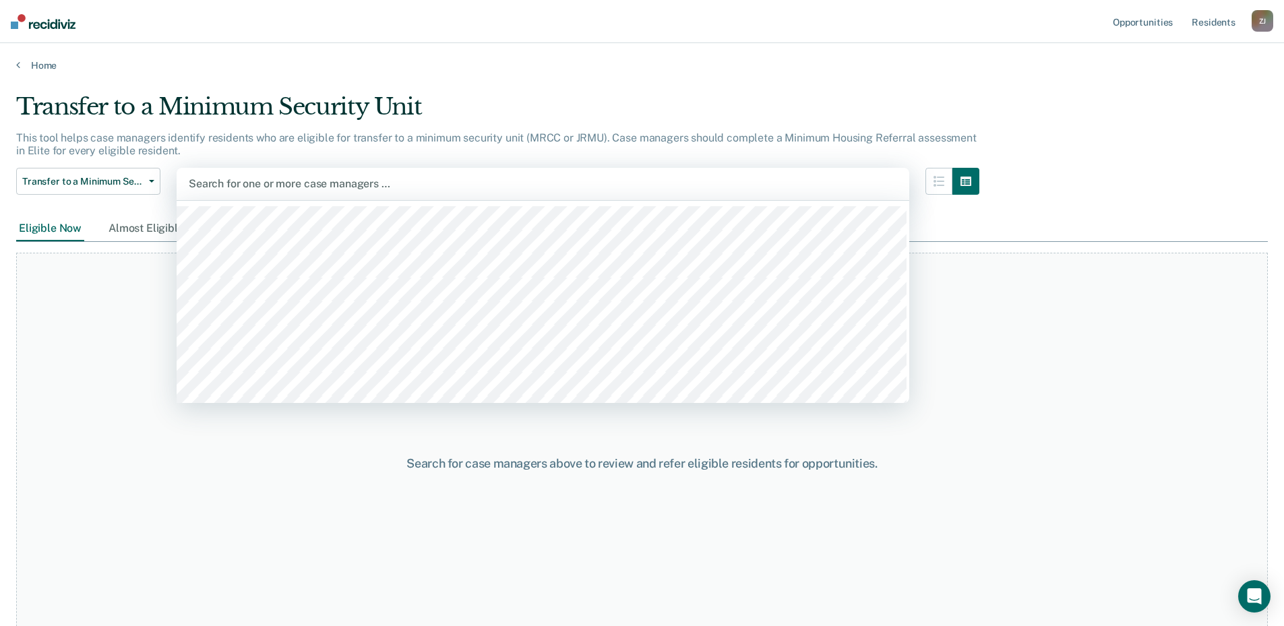
click at [271, 185] on div at bounding box center [543, 183] width 708 height 15
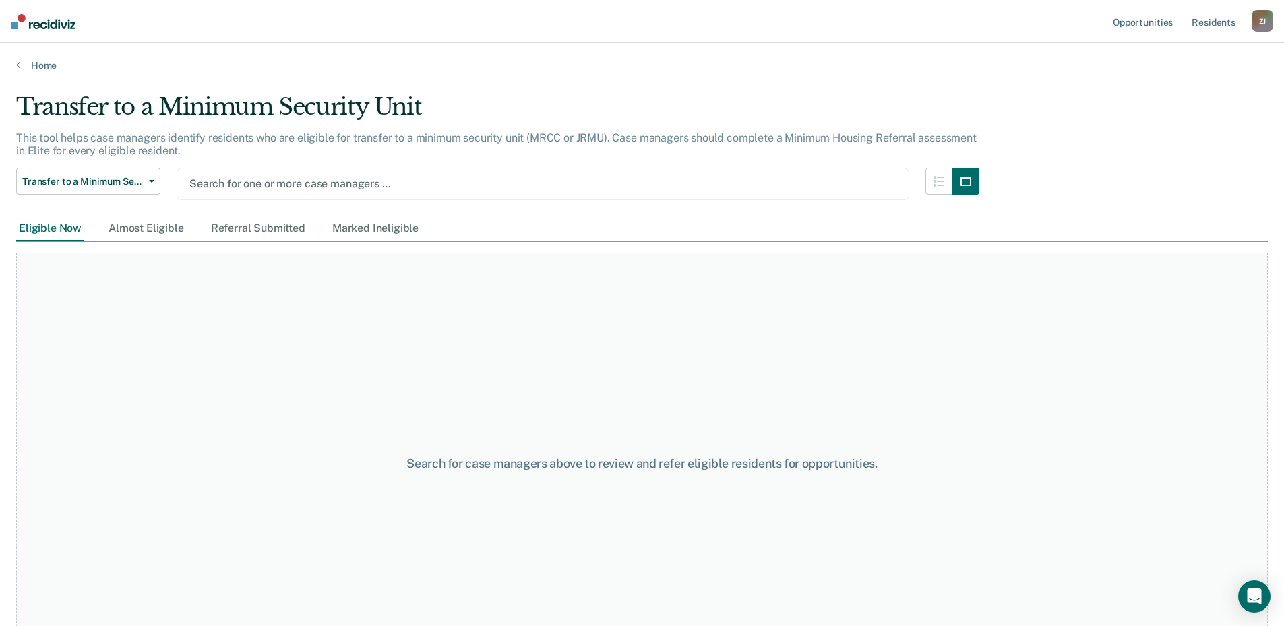
click at [271, 185] on div at bounding box center [542, 183] width 707 height 15
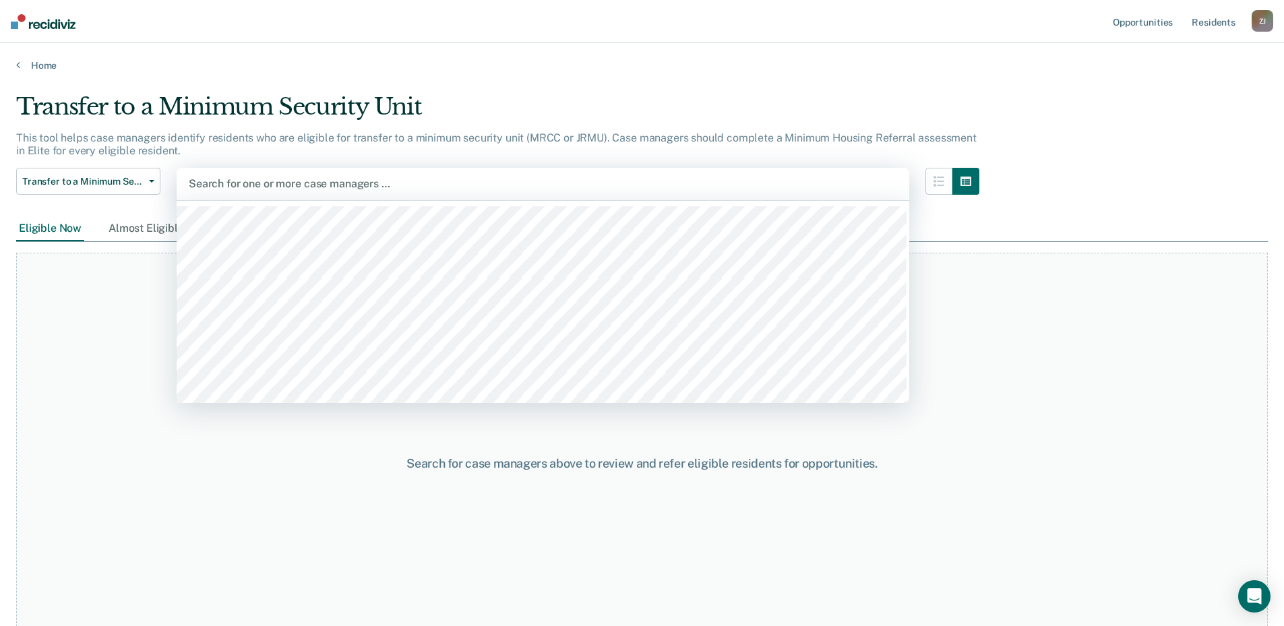
click at [270, 181] on div at bounding box center [543, 183] width 708 height 15
click at [270, 185] on div at bounding box center [543, 183] width 708 height 15
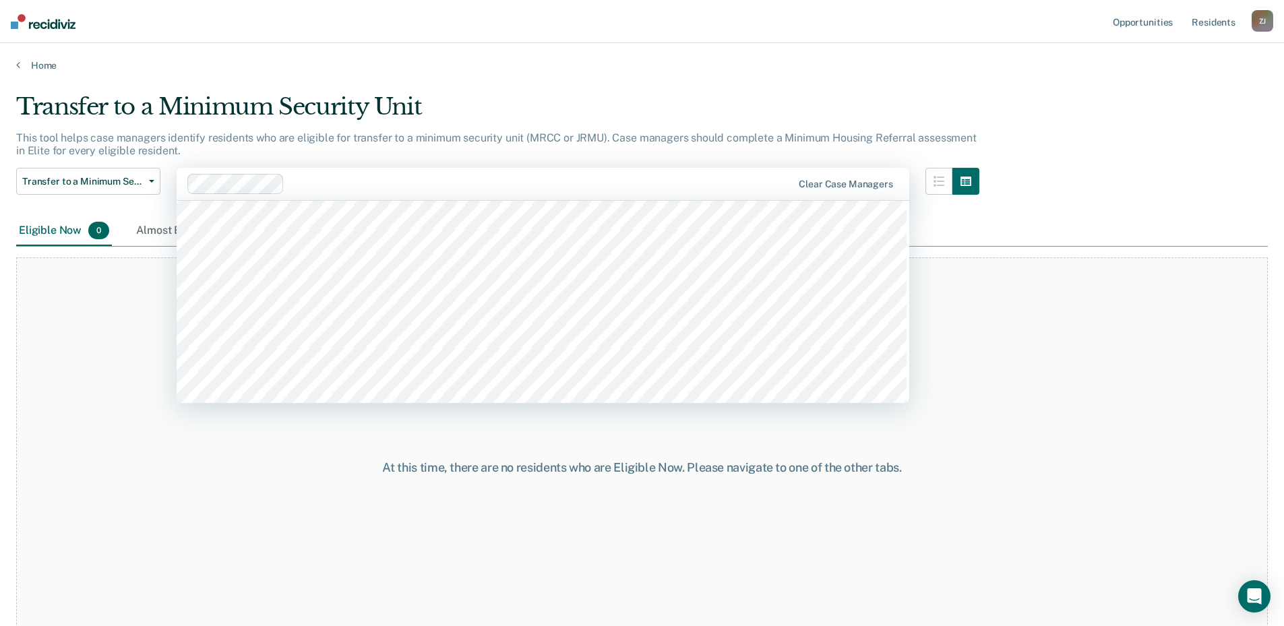
scroll to position [202, 0]
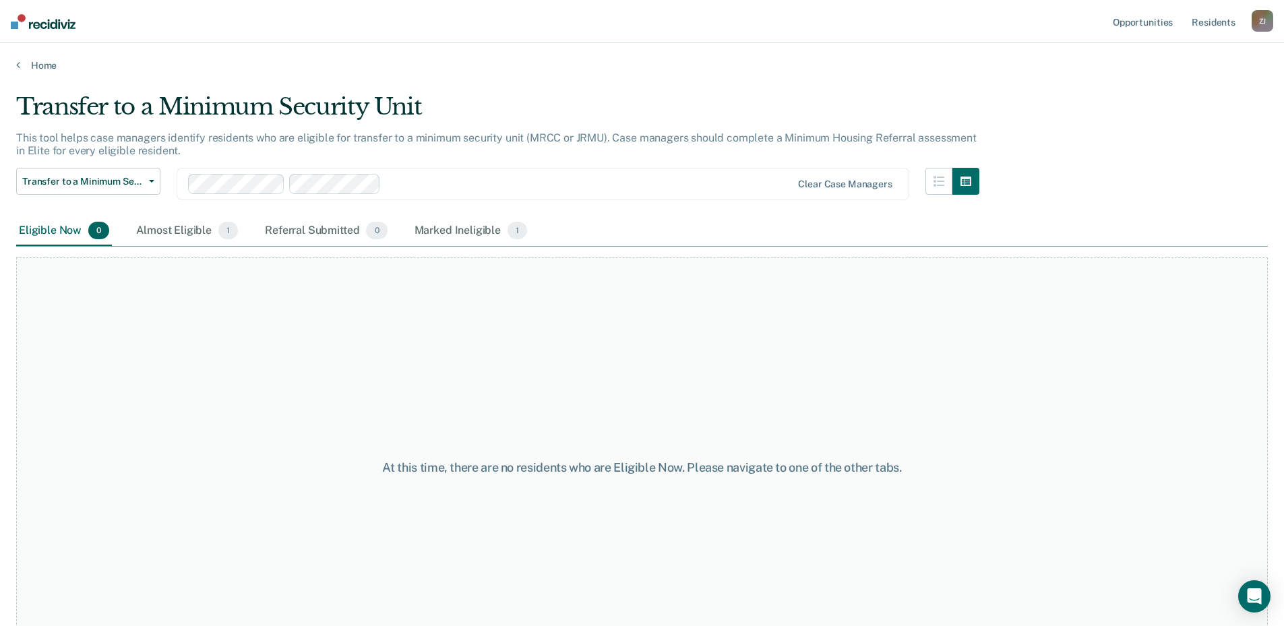
click at [270, 181] on div "Loading data..." at bounding box center [641, 309] width 1251 height 432
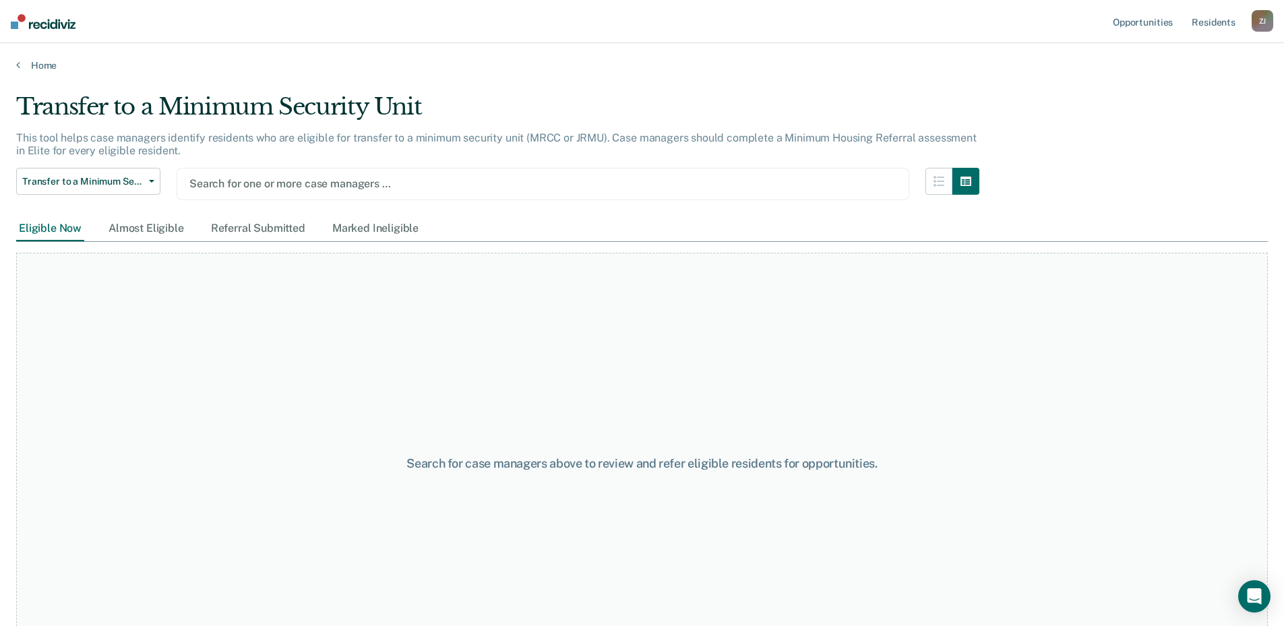
click at [252, 187] on div at bounding box center [542, 183] width 707 height 15
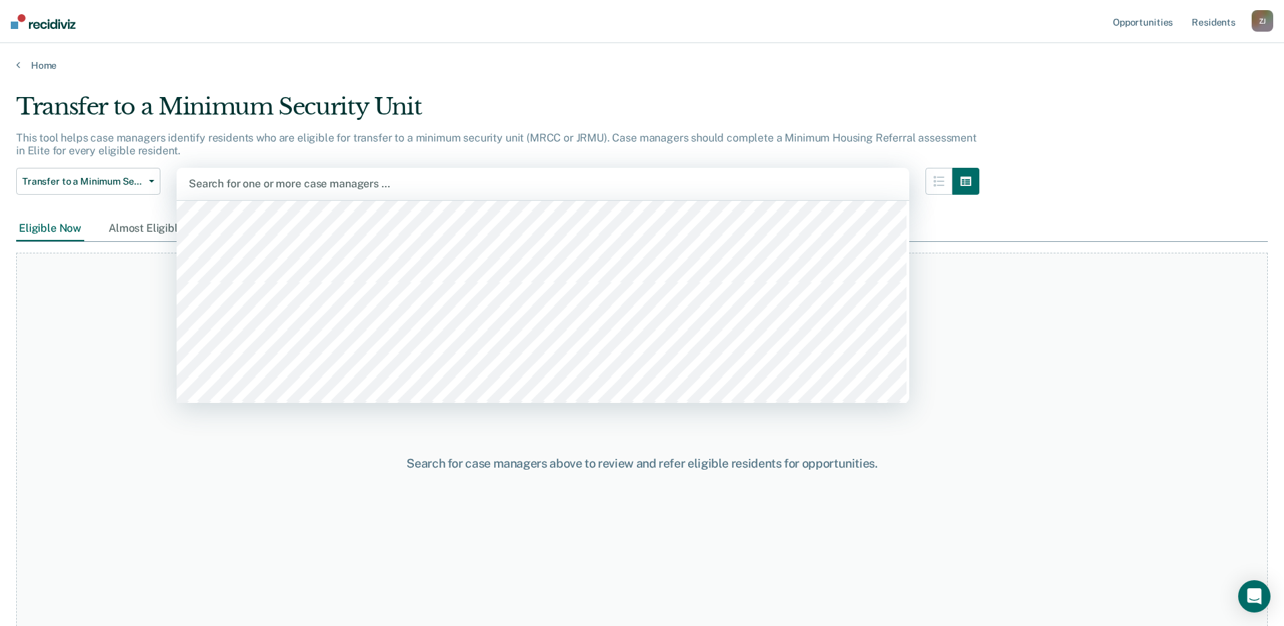
scroll to position [539, 0]
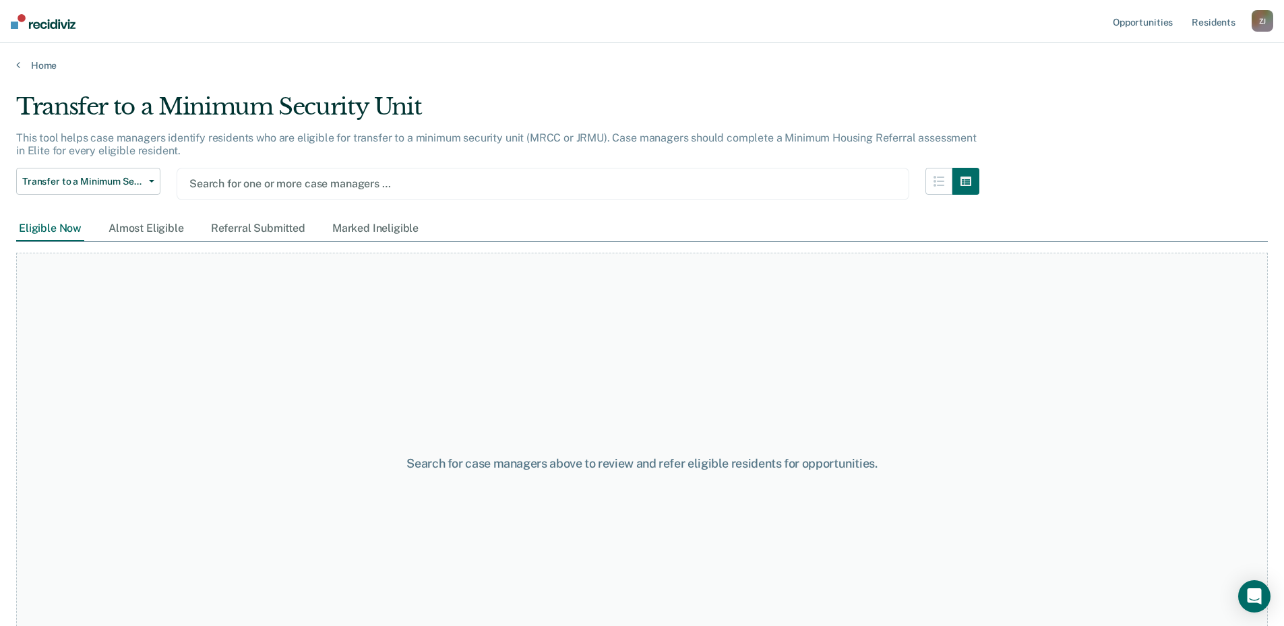
click at [282, 180] on div at bounding box center [542, 183] width 707 height 15
click at [259, 178] on div at bounding box center [542, 183] width 707 height 15
click at [257, 183] on div at bounding box center [542, 183] width 707 height 15
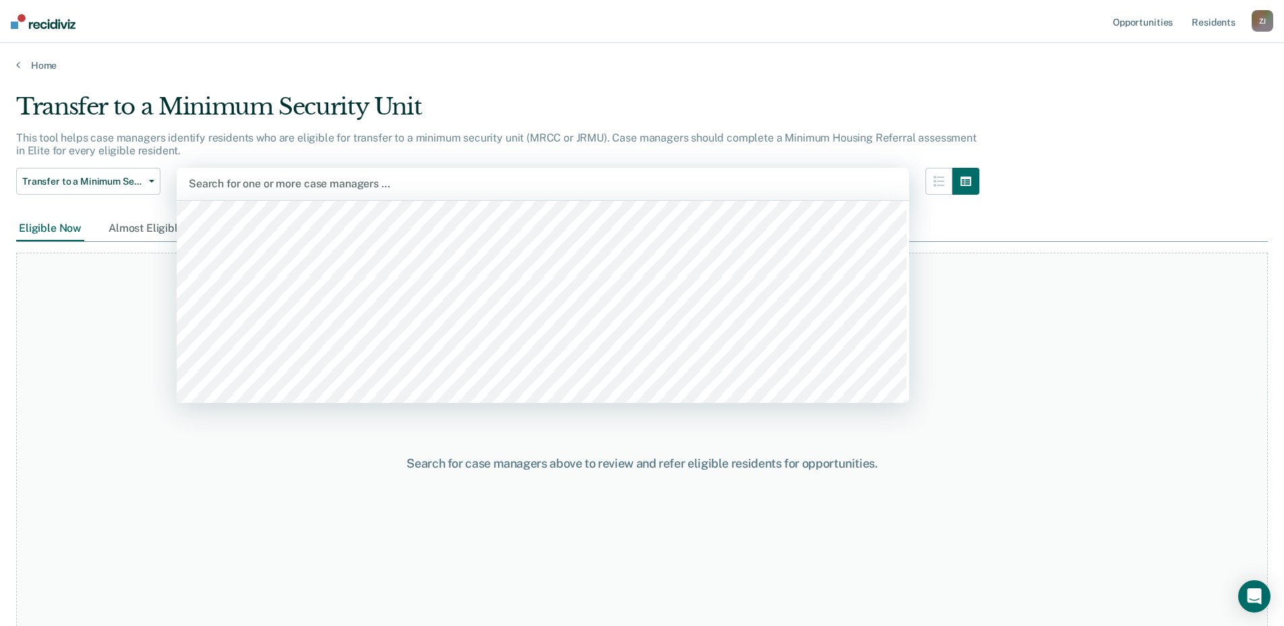
scroll to position [781, 0]
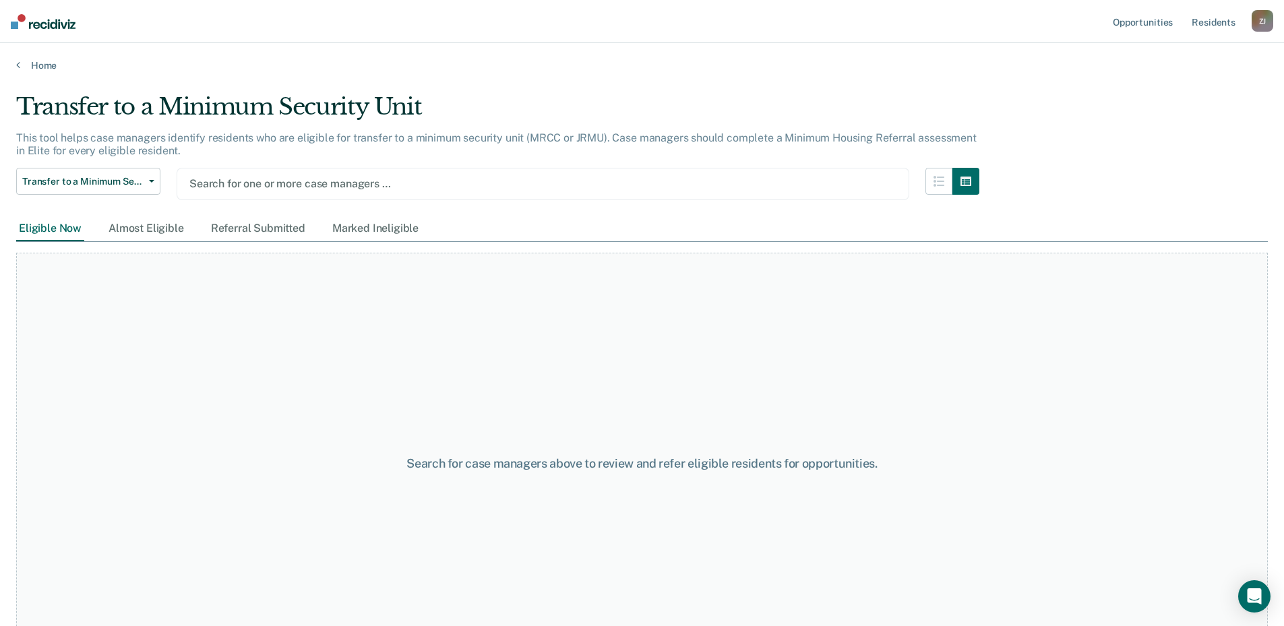
click at [261, 188] on div at bounding box center [542, 183] width 707 height 15
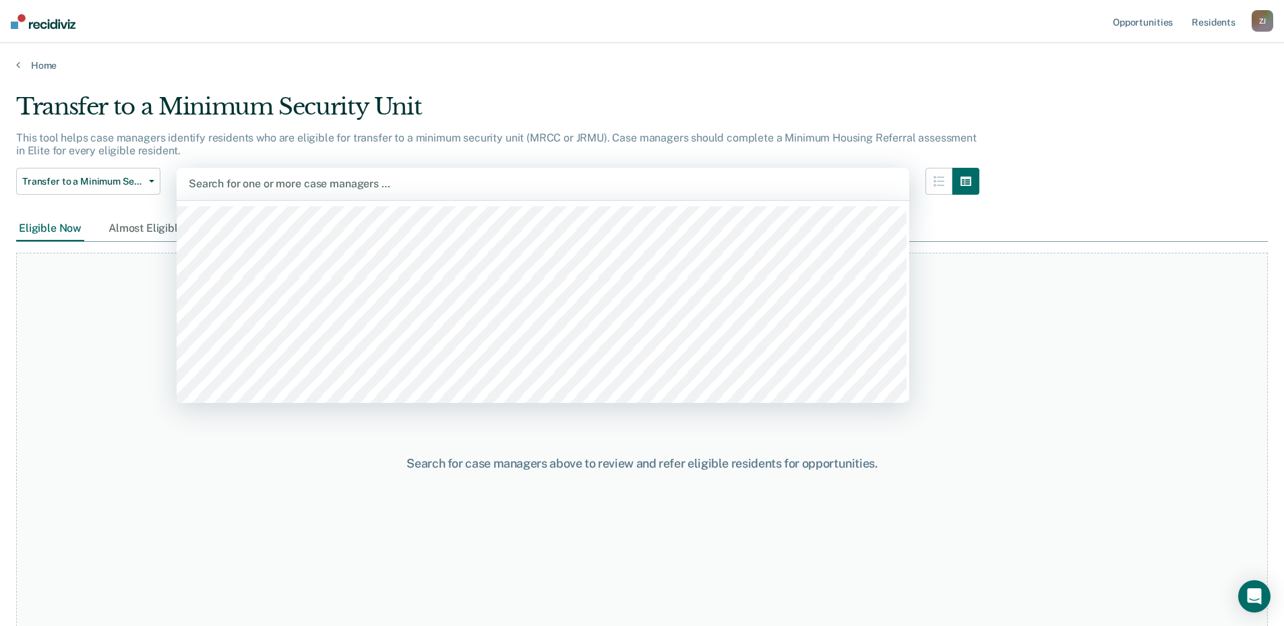
click at [259, 189] on div at bounding box center [543, 183] width 708 height 15
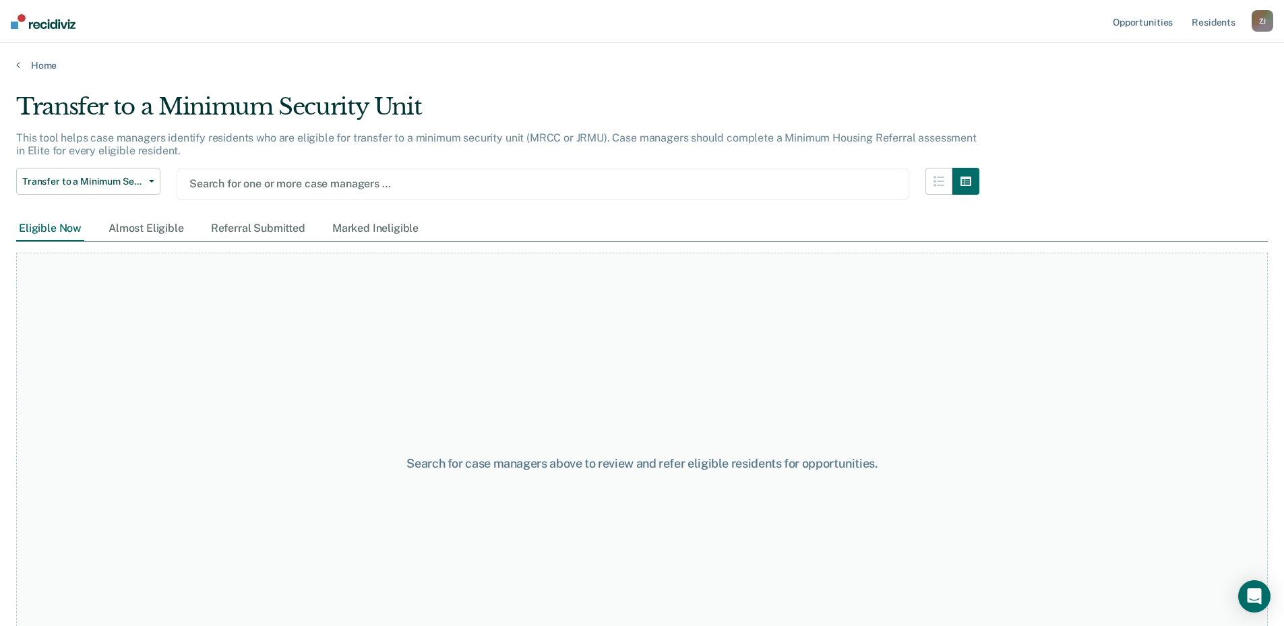
click at [261, 181] on div at bounding box center [542, 183] width 707 height 15
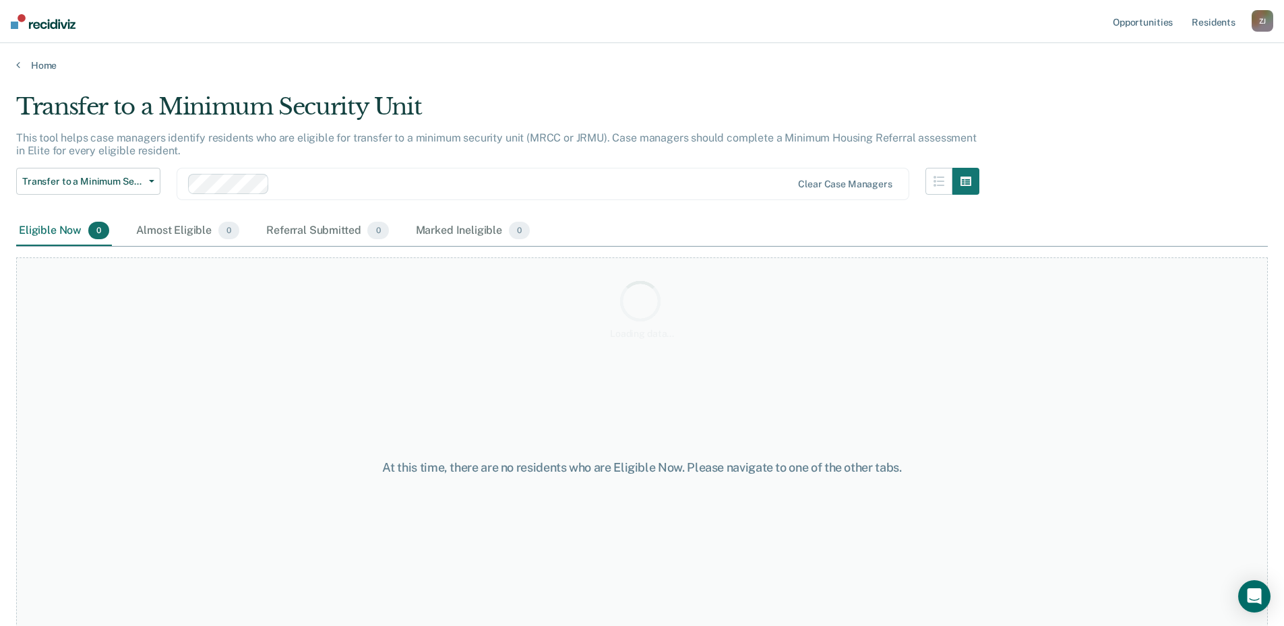
click at [251, 186] on div "Loading data..." at bounding box center [641, 309] width 1251 height 432
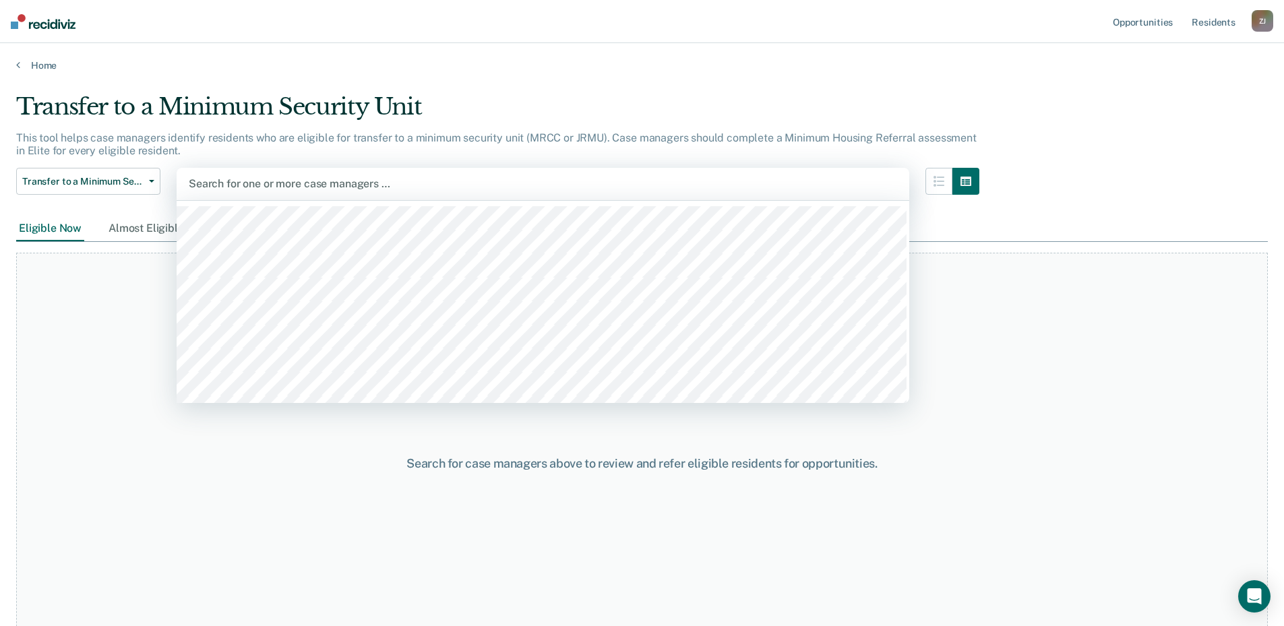
click at [253, 183] on div at bounding box center [543, 183] width 708 height 15
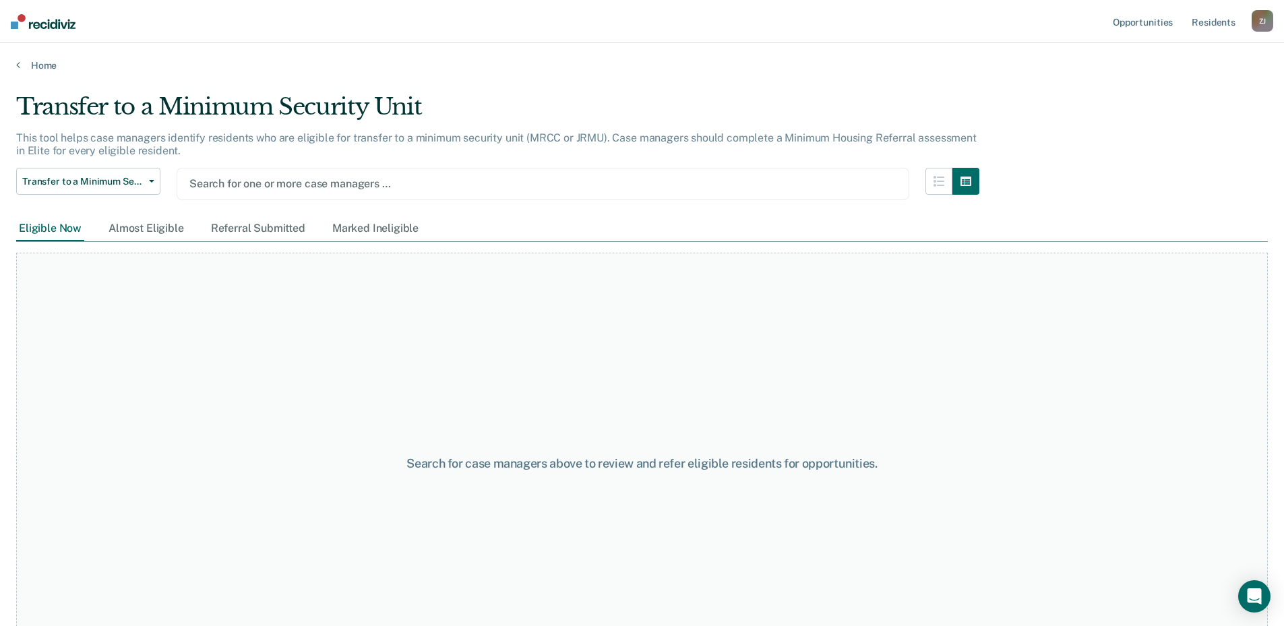
click at [270, 185] on div at bounding box center [542, 183] width 707 height 15
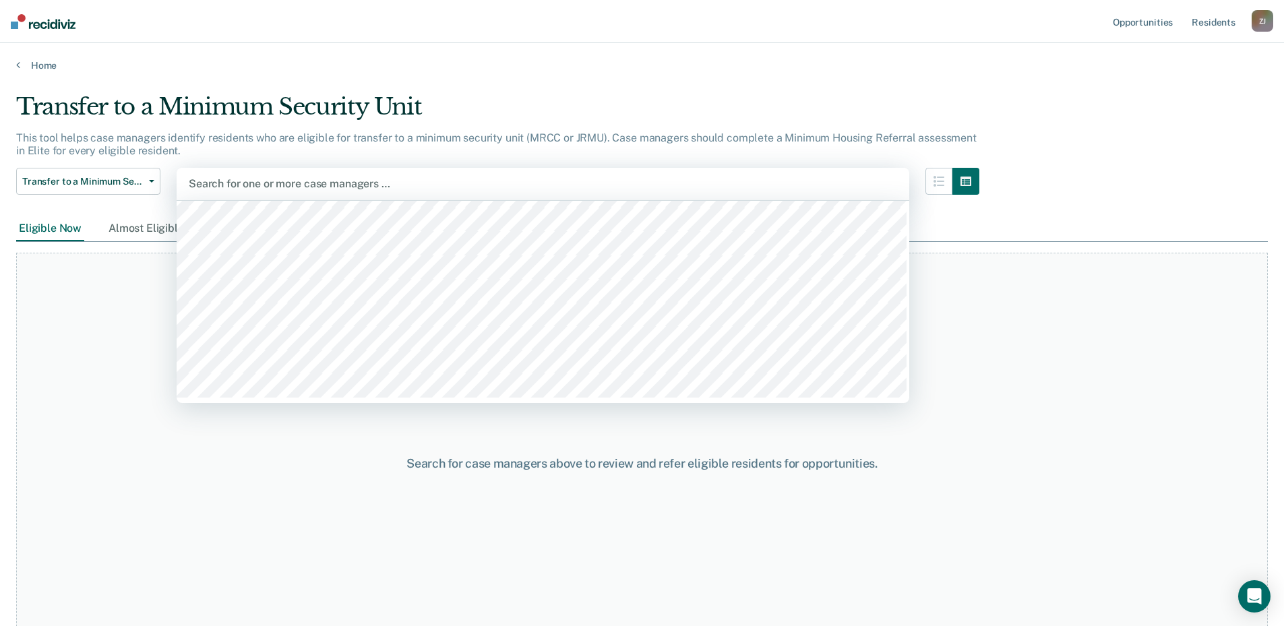
scroll to position [714, 0]
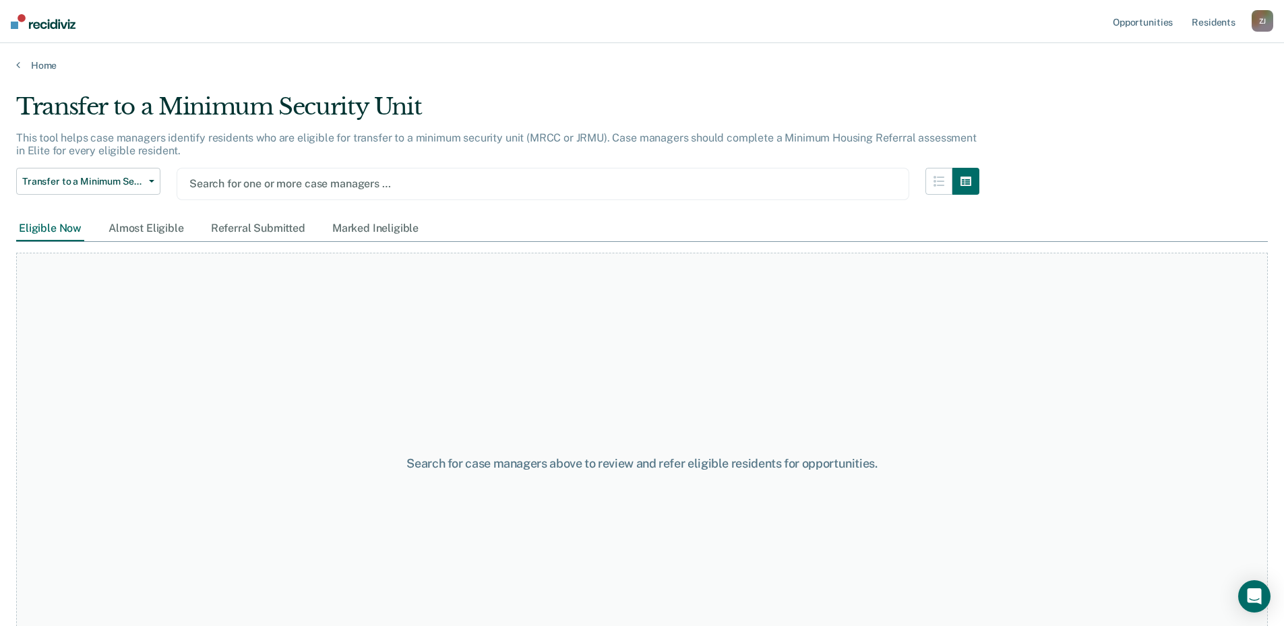
click at [280, 181] on div at bounding box center [542, 183] width 707 height 15
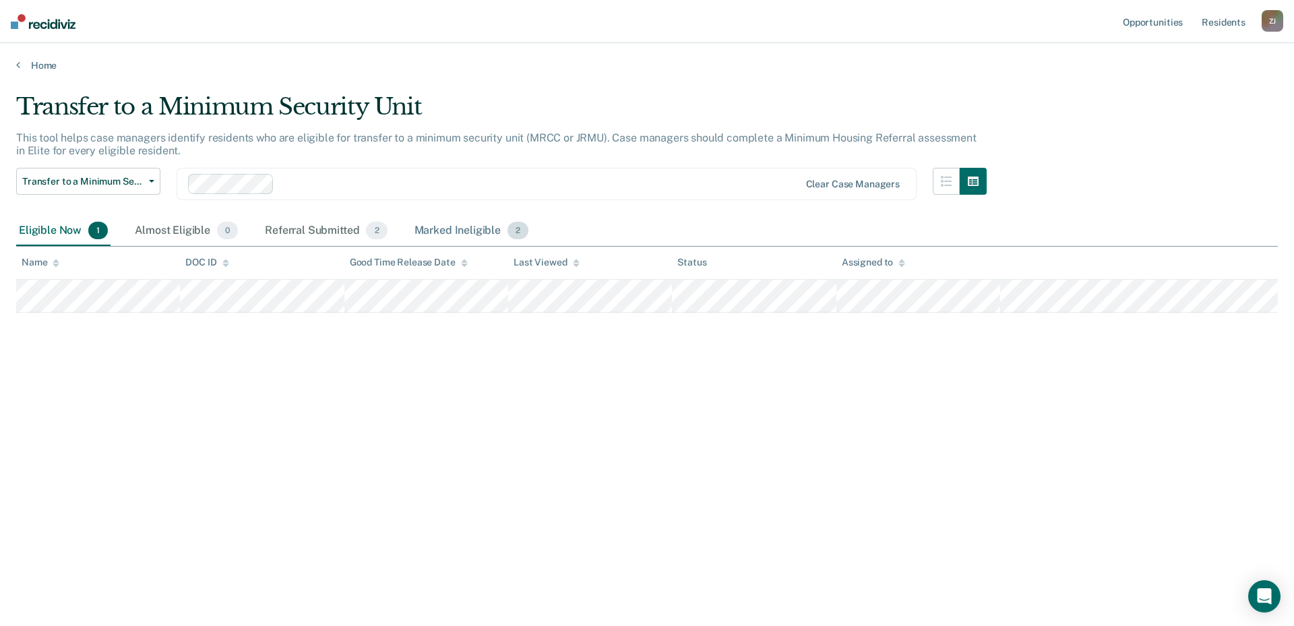
click at [437, 231] on div "Marked Ineligible 2" at bounding box center [472, 231] width 120 height 30
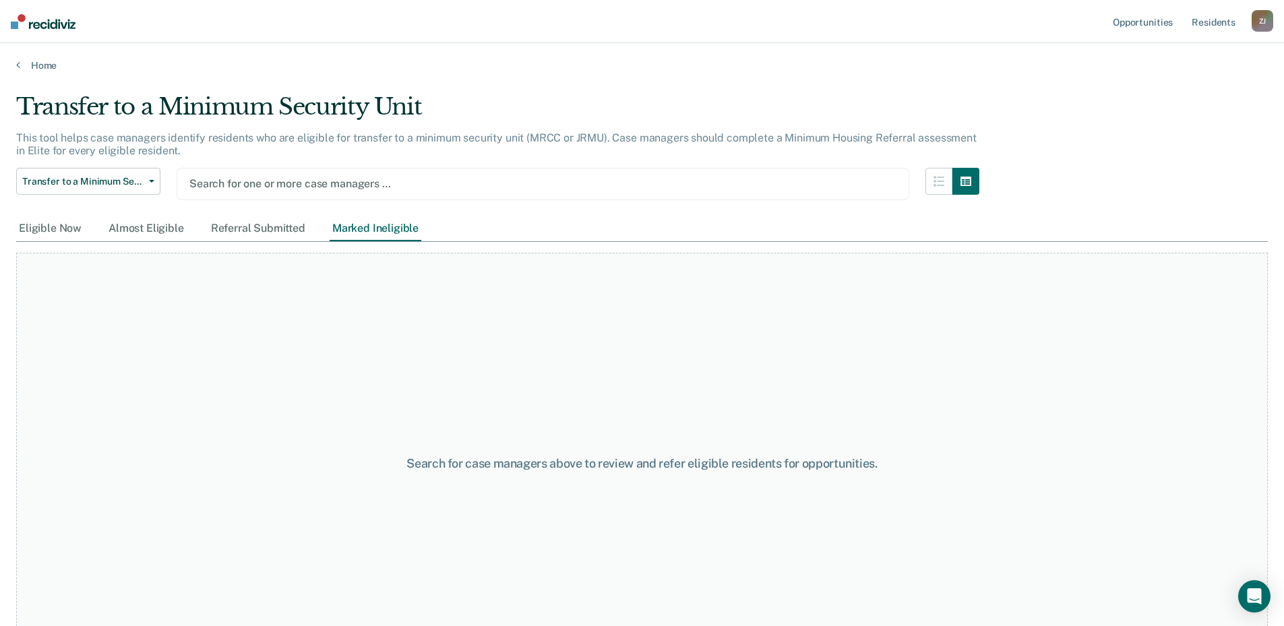
click at [257, 183] on div at bounding box center [542, 183] width 707 height 15
click at [262, 177] on div at bounding box center [542, 183] width 707 height 15
click at [271, 183] on div at bounding box center [542, 183] width 707 height 15
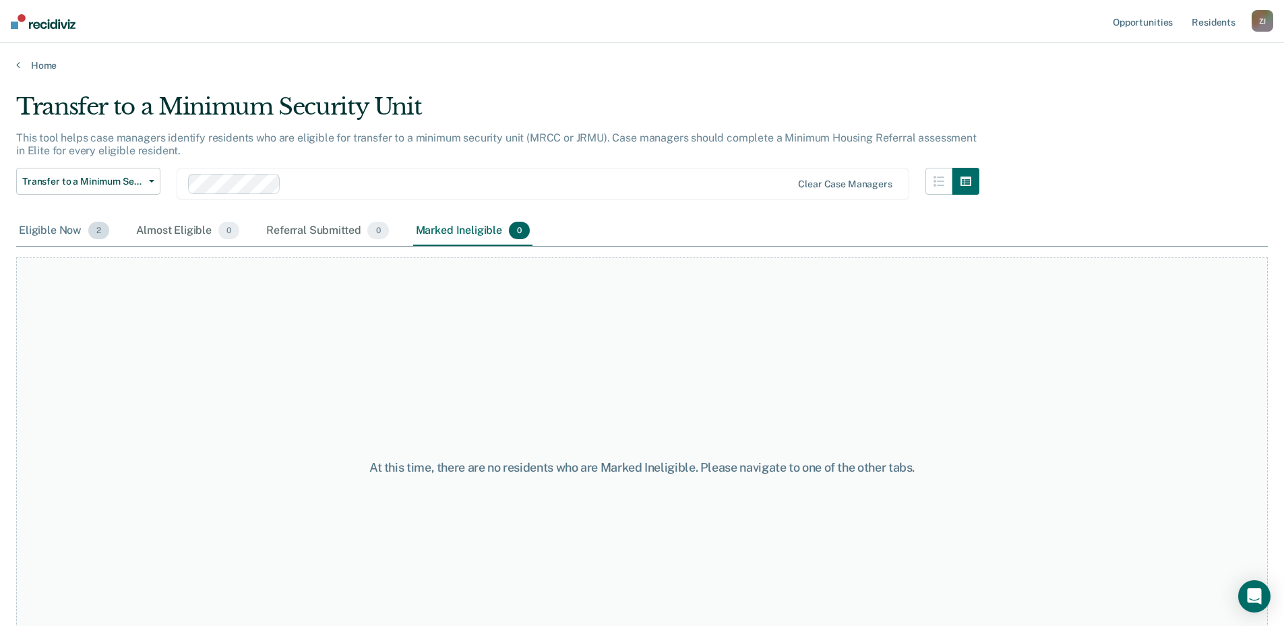
click at [69, 226] on div "Eligible Now 2" at bounding box center [64, 231] width 96 height 30
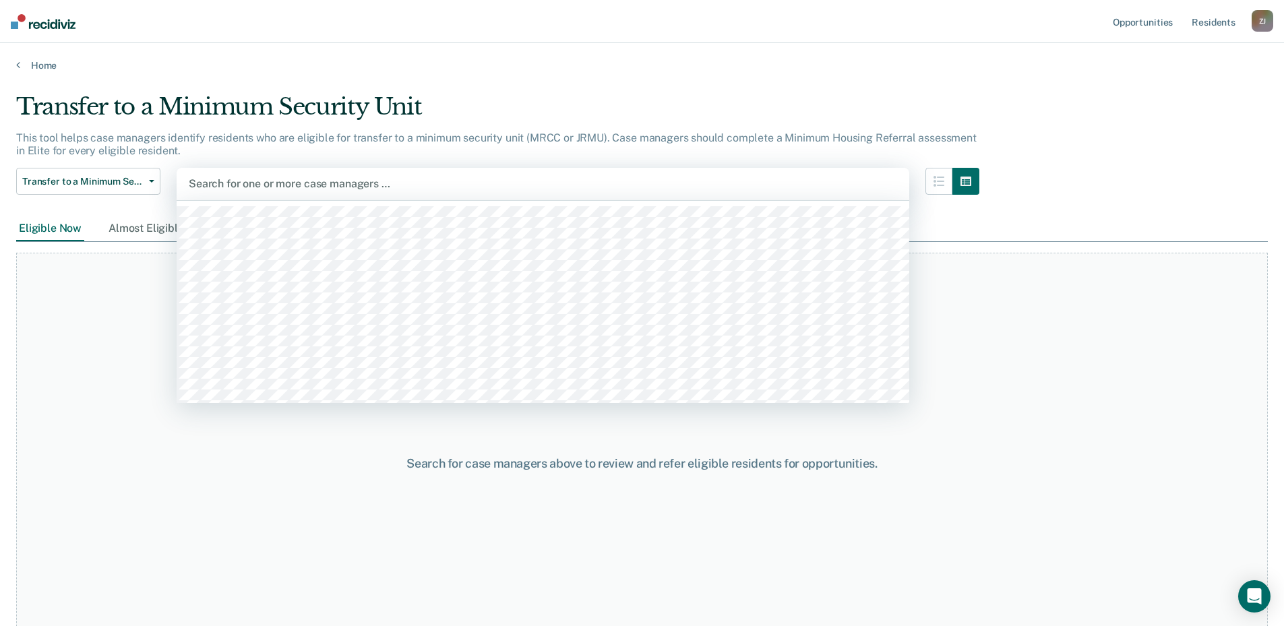
click at [280, 185] on div at bounding box center [543, 183] width 708 height 15
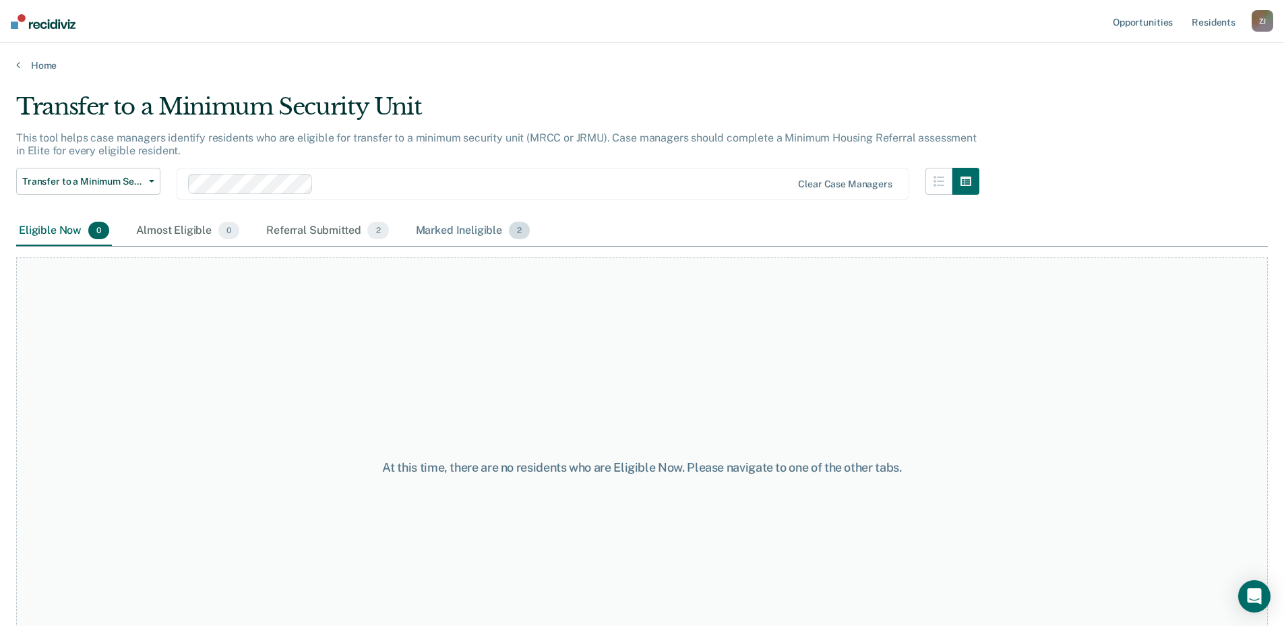
click at [466, 232] on div "Marked Ineligible 2" at bounding box center [473, 231] width 120 height 30
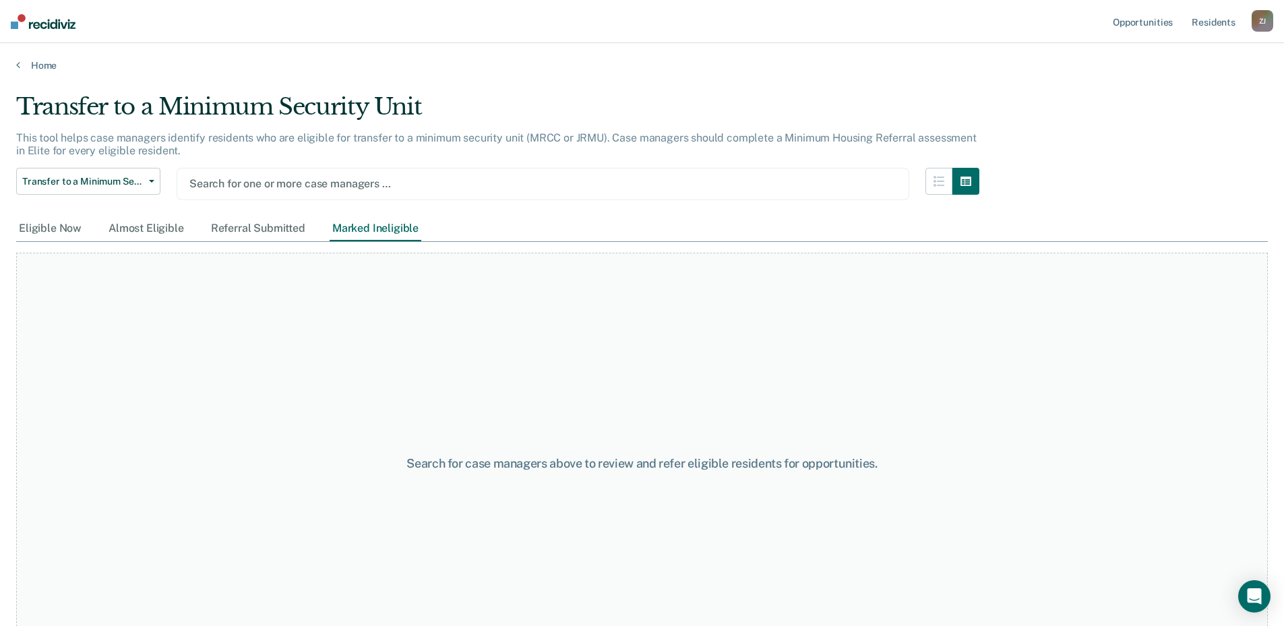
click at [322, 183] on div at bounding box center [542, 183] width 707 height 15
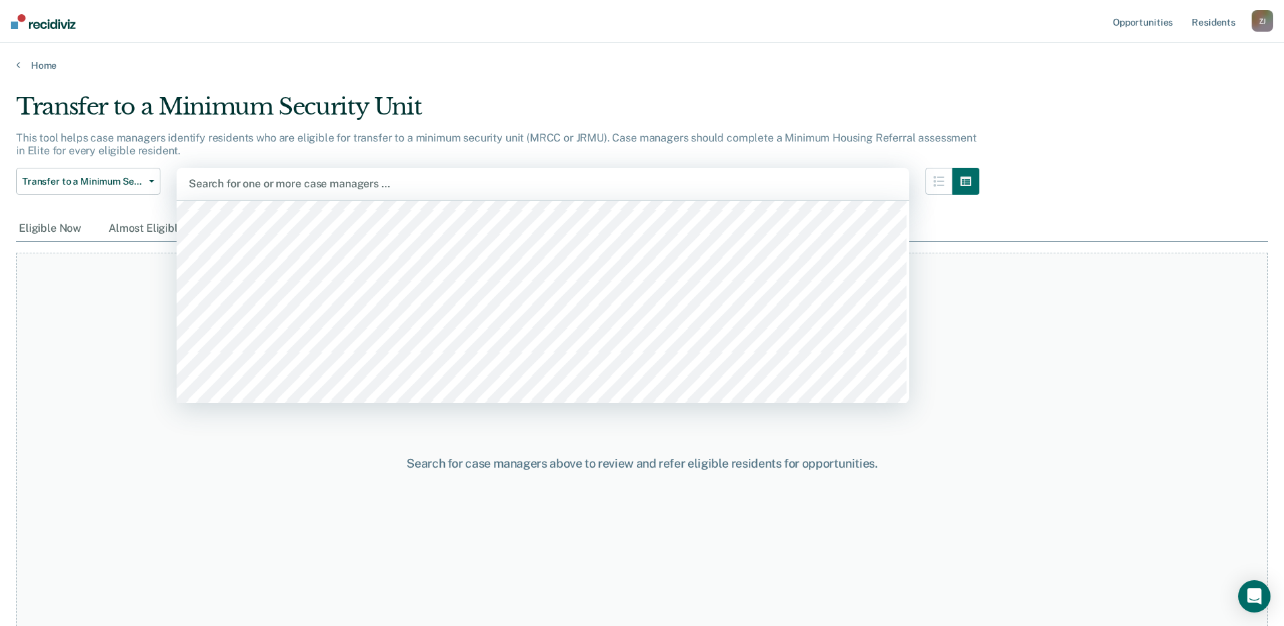
scroll to position [135, 0]
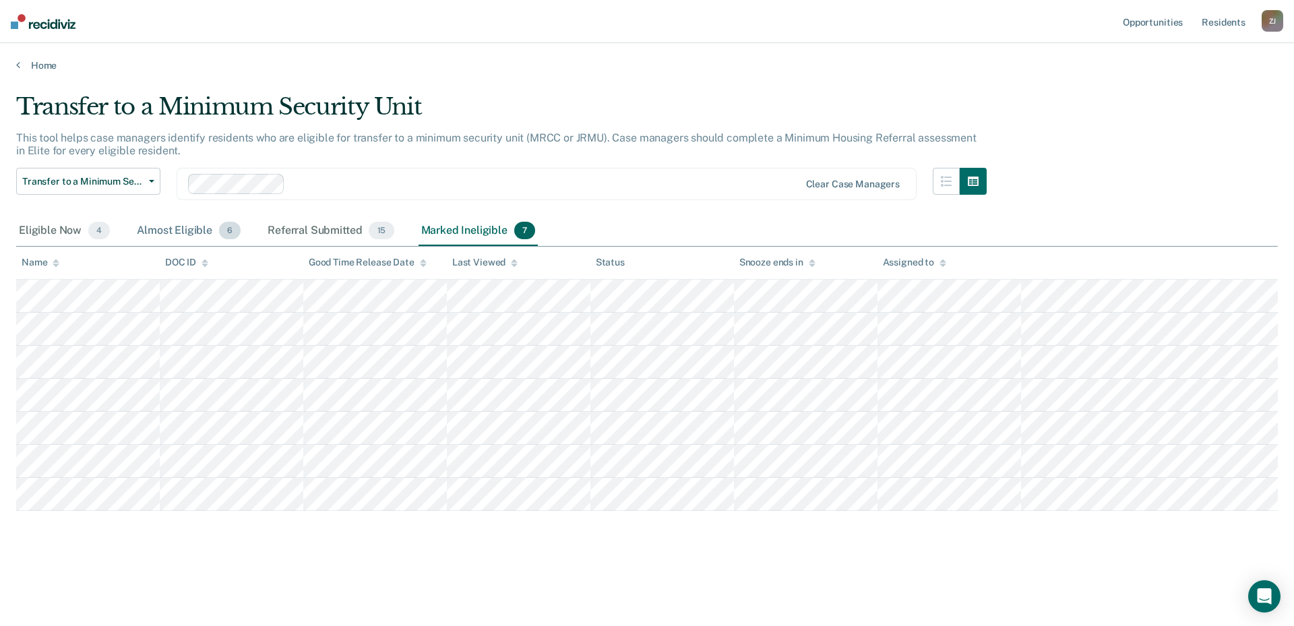
click at [181, 232] on div "Almost Eligible 6" at bounding box center [188, 231] width 109 height 30
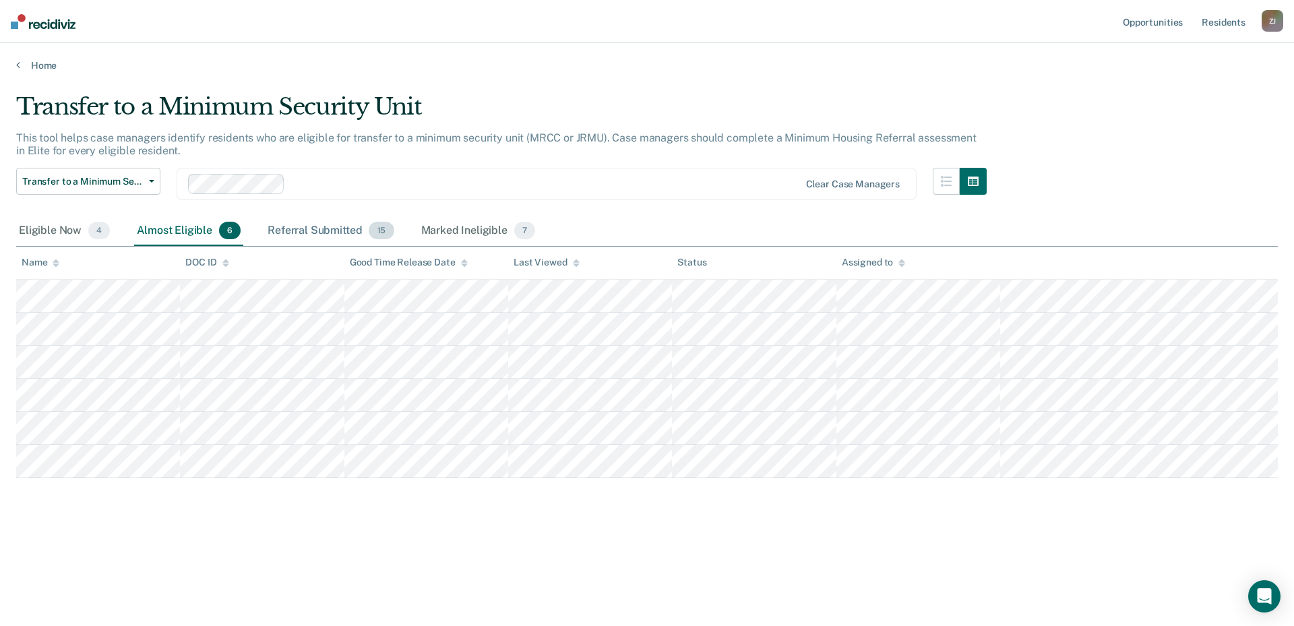
click at [265, 217] on div "Referral Submitted 15" at bounding box center [330, 231] width 131 height 30
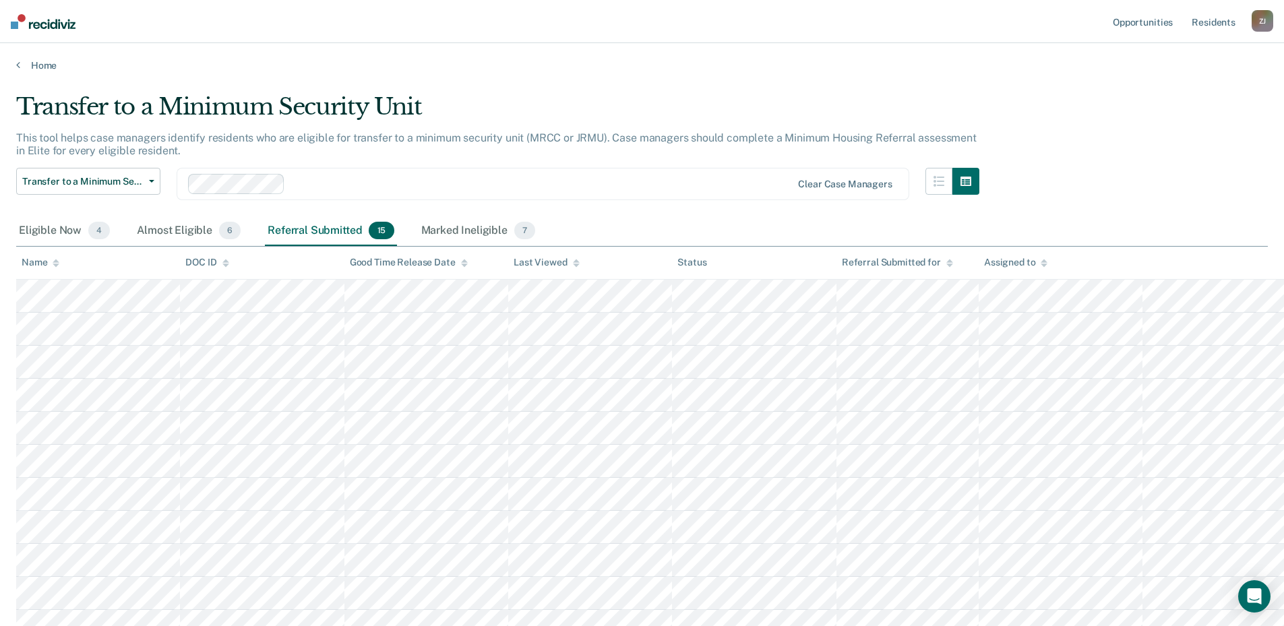
click at [320, 226] on div "Referral Submitted 15" at bounding box center [330, 231] width 131 height 30
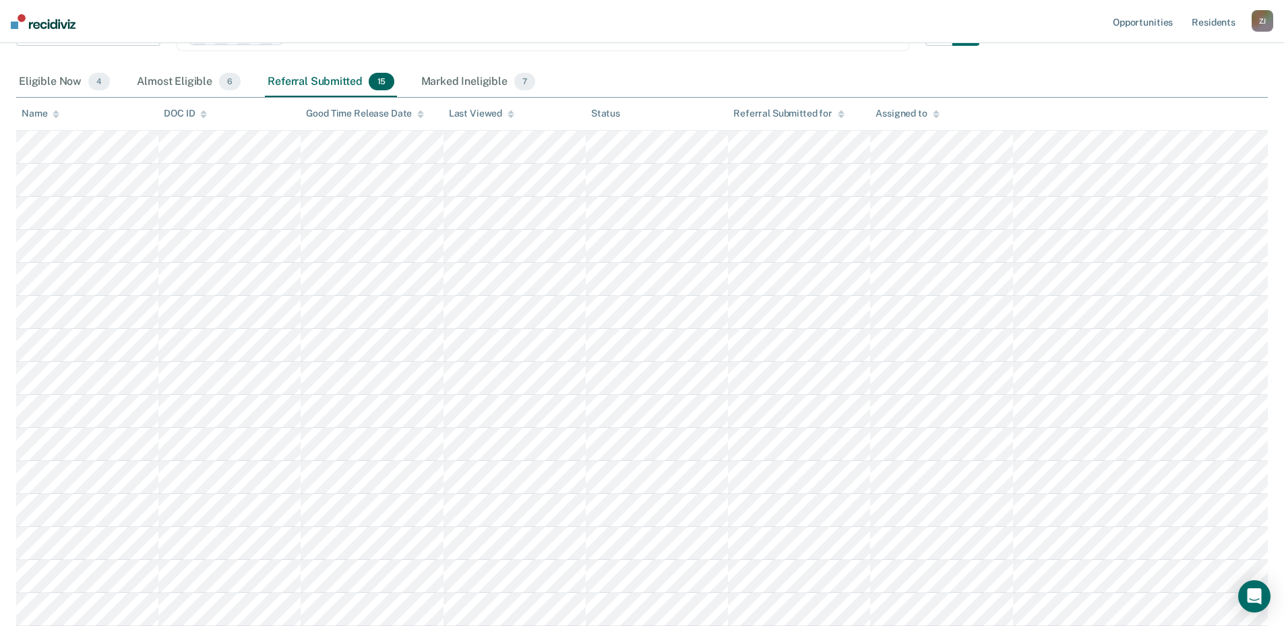
scroll to position [0, 0]
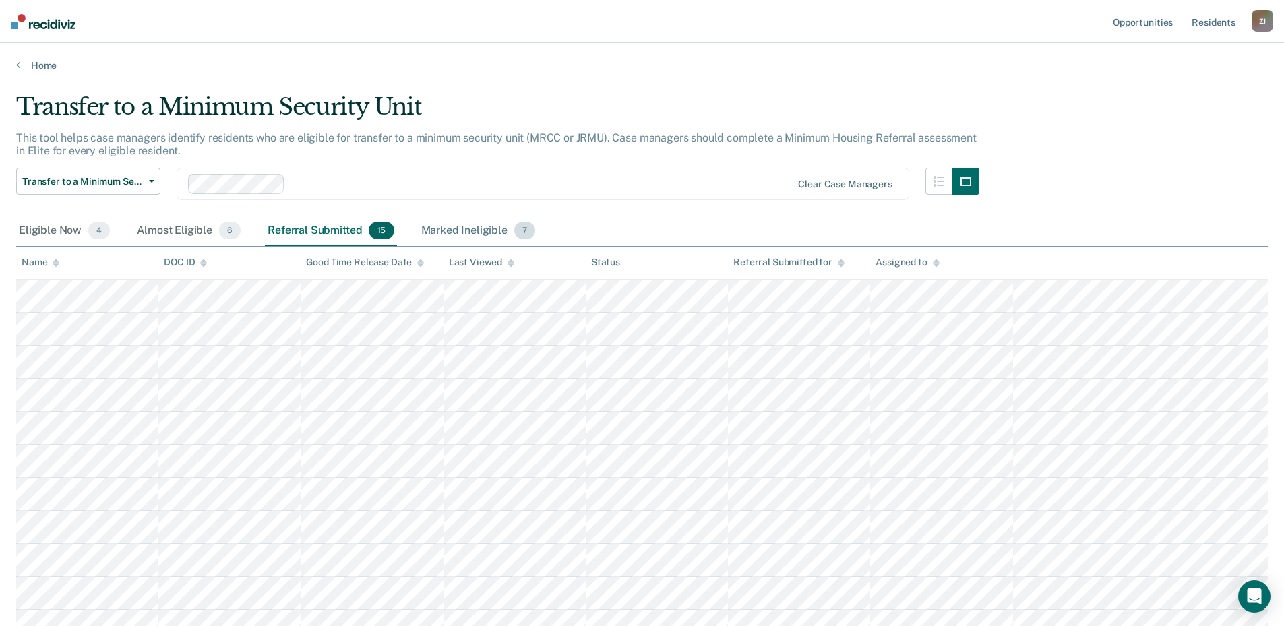
click at [444, 228] on div "Marked Ineligible 7" at bounding box center [478, 231] width 120 height 30
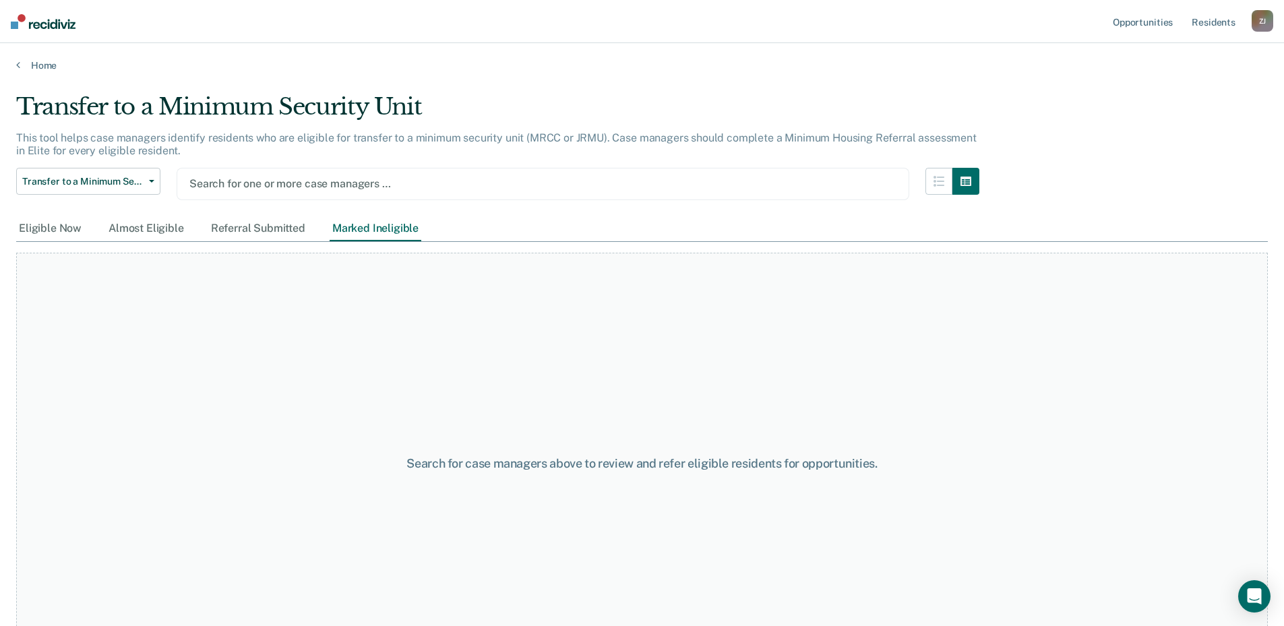
click at [278, 184] on div at bounding box center [542, 183] width 707 height 15
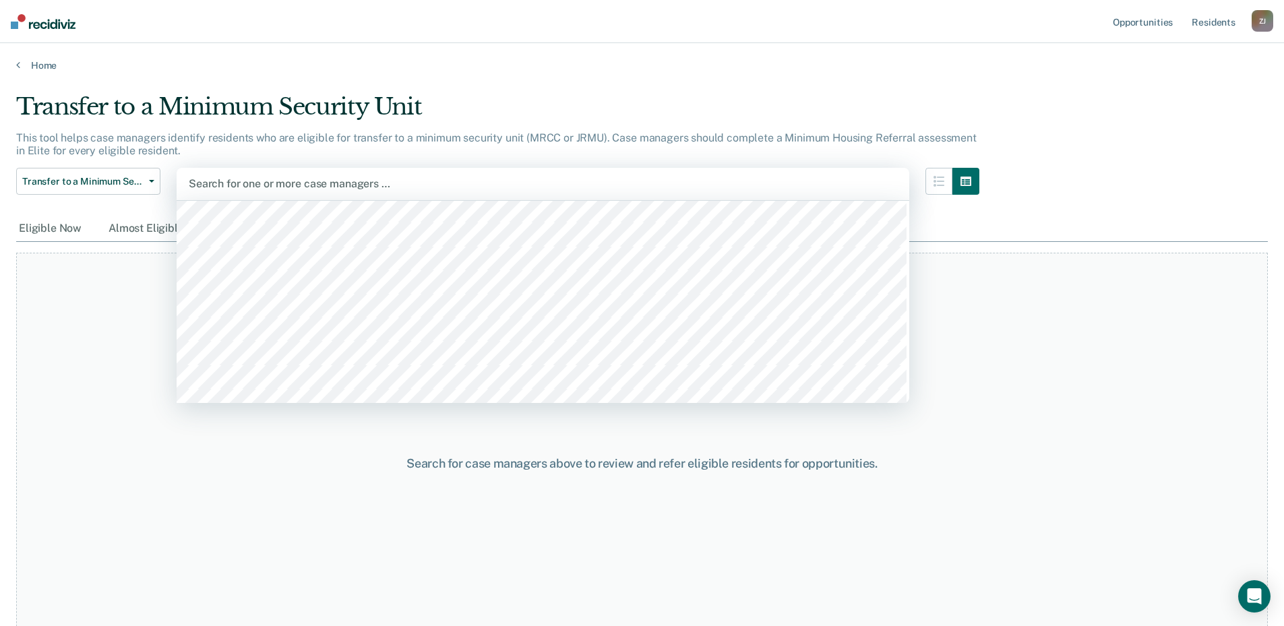
scroll to position [202, 0]
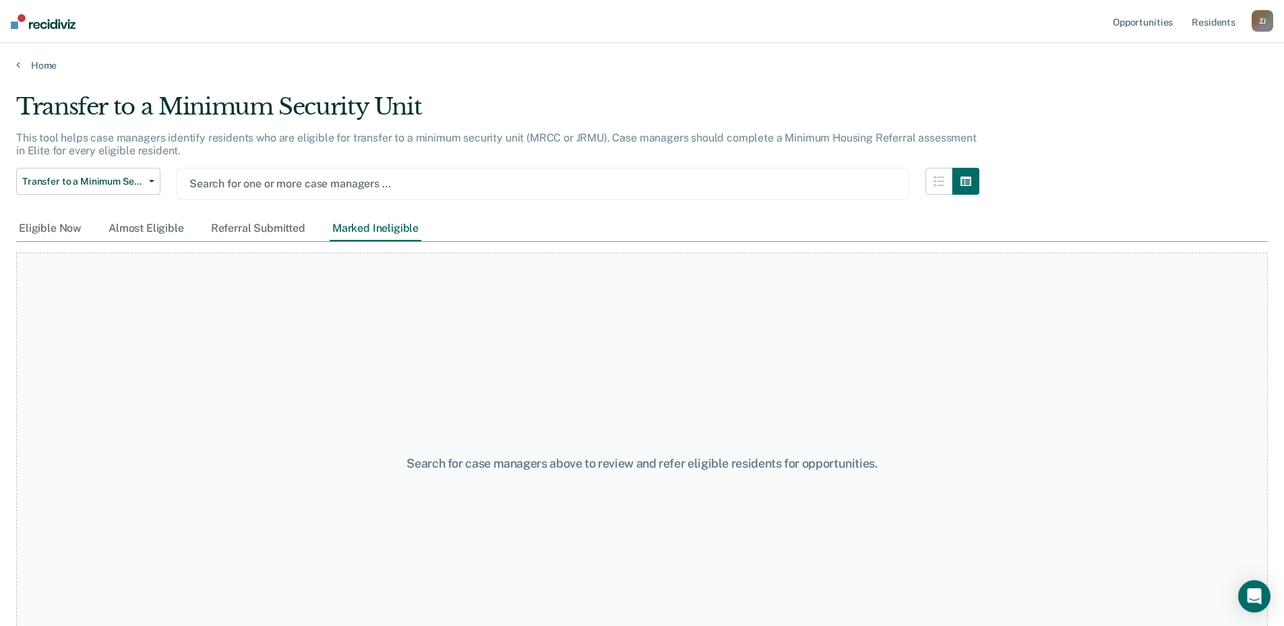
click at [271, 182] on div at bounding box center [542, 183] width 707 height 15
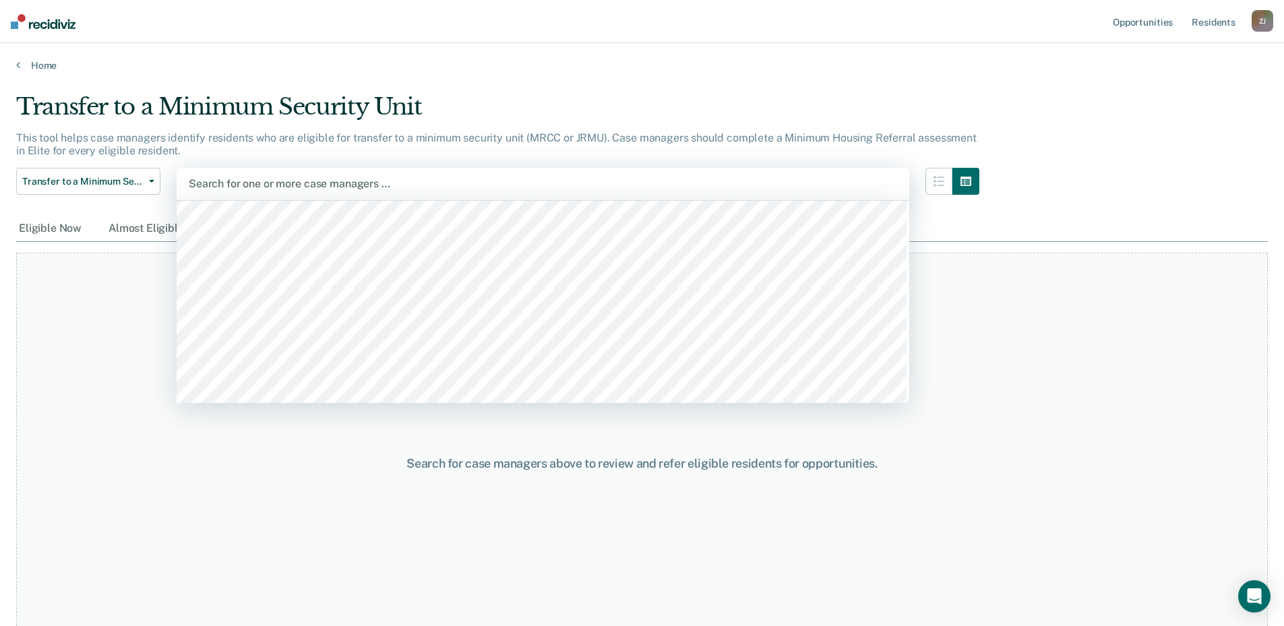
scroll to position [270, 0]
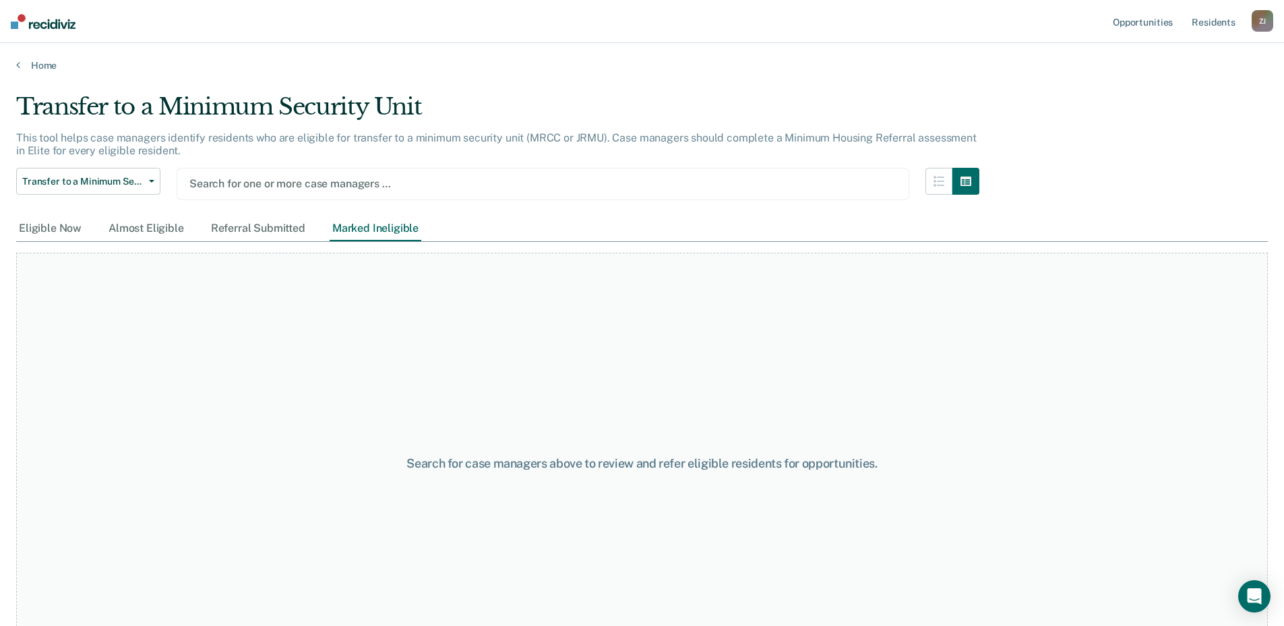
click at [276, 183] on div at bounding box center [542, 183] width 707 height 15
click at [250, 188] on div at bounding box center [542, 183] width 707 height 15
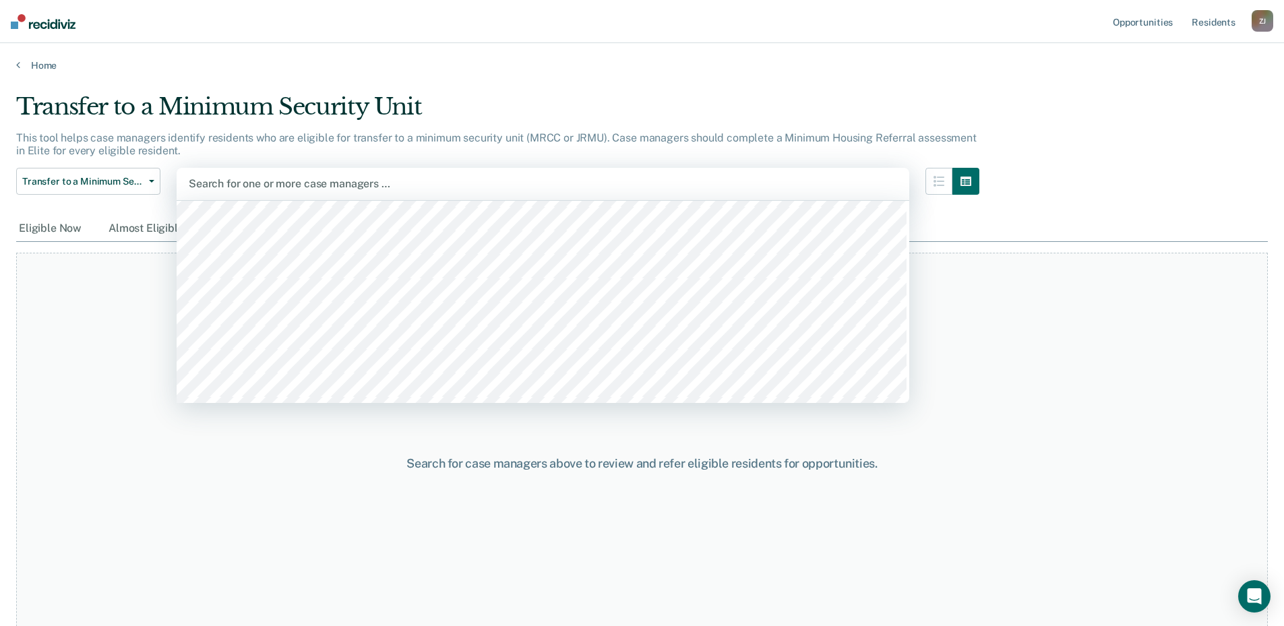
scroll to position [337, 0]
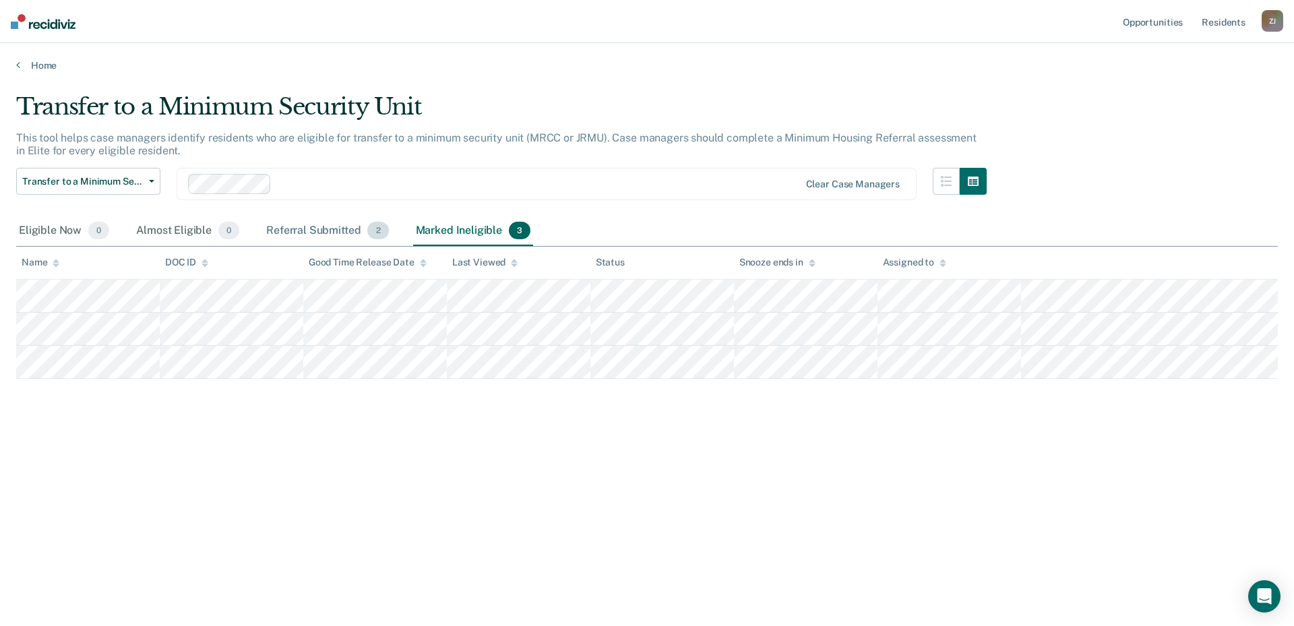
click at [334, 230] on div "Referral Submitted 2" at bounding box center [326, 231] width 127 height 30
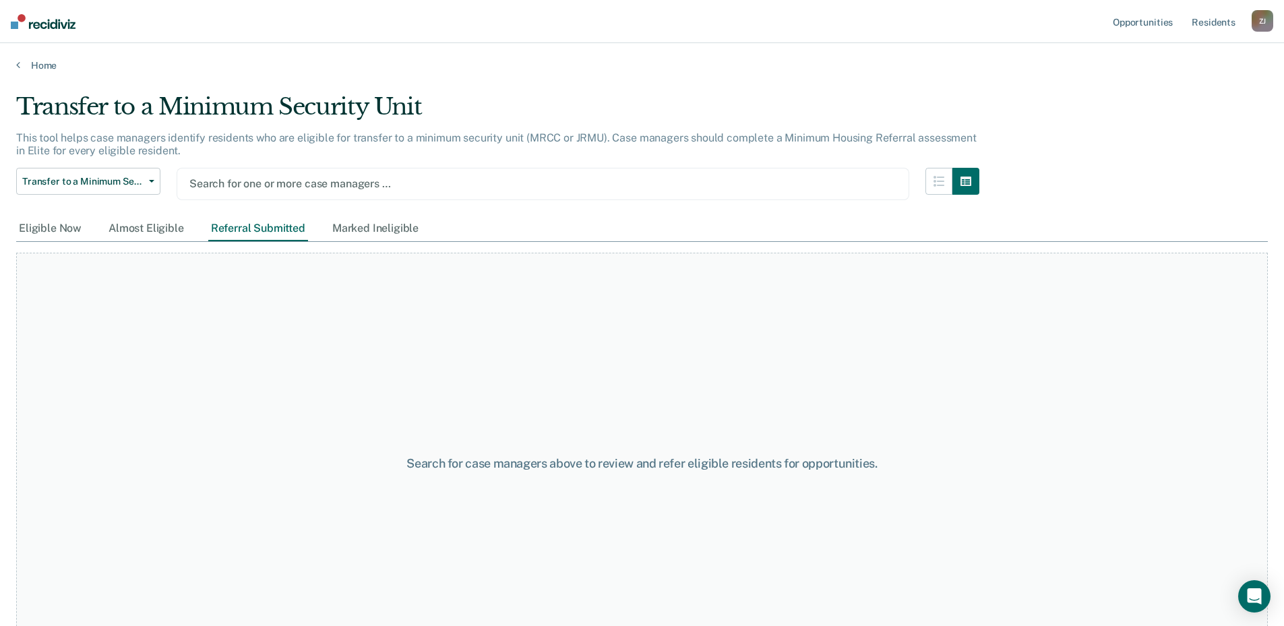
click at [267, 182] on div at bounding box center [542, 183] width 707 height 15
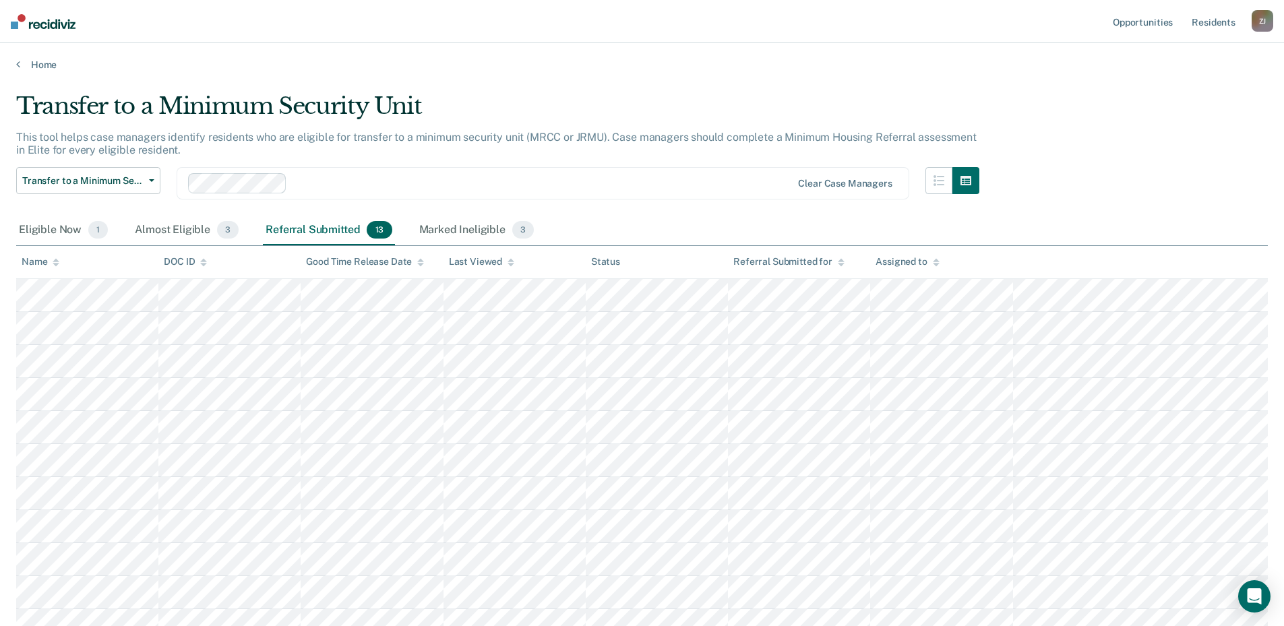
scroll to position [0, 0]
click at [434, 237] on div "Marked Ineligible 3" at bounding box center [476, 231] width 121 height 30
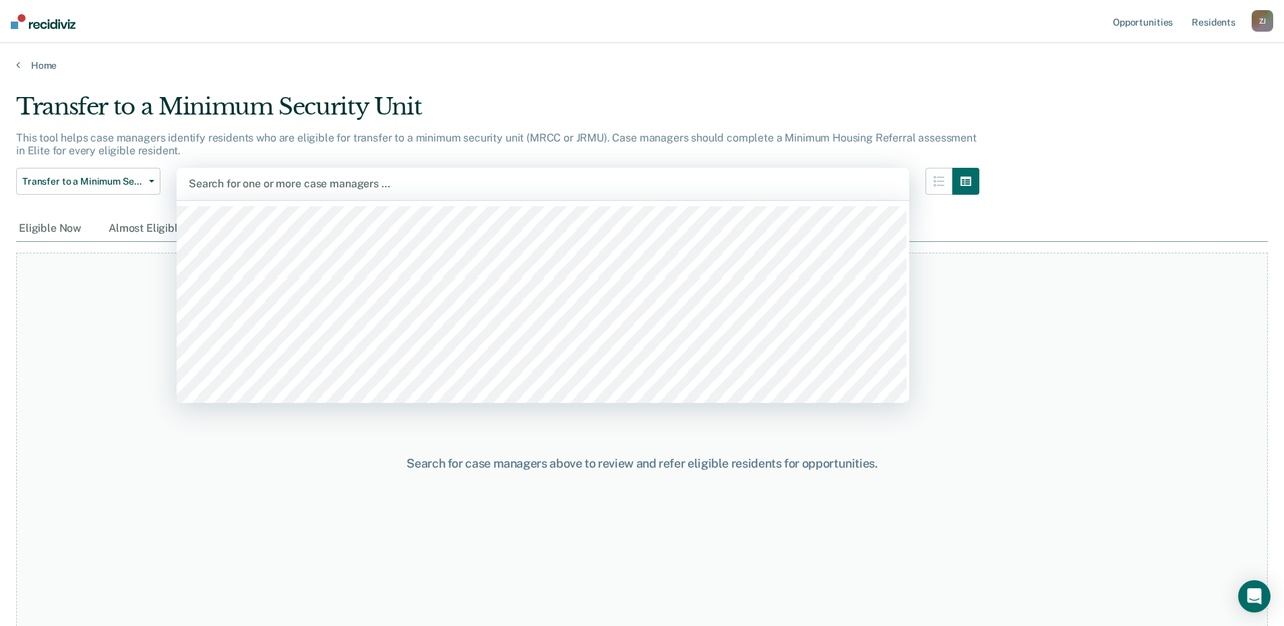
click at [273, 185] on div at bounding box center [543, 183] width 708 height 15
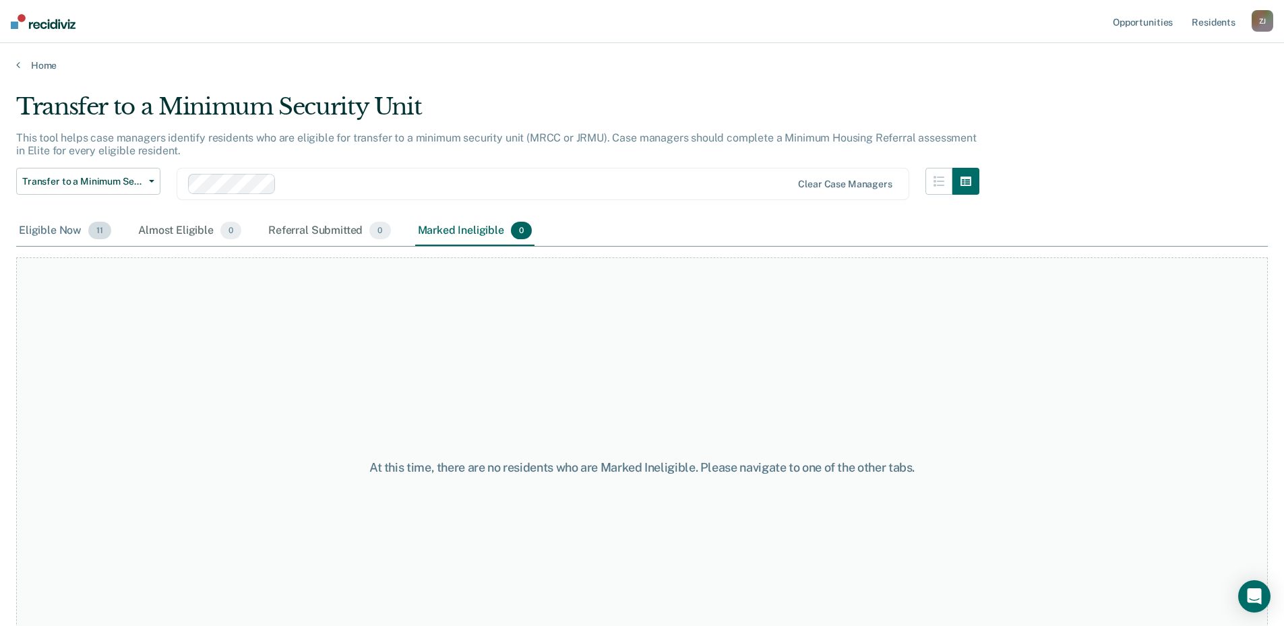
click at [73, 232] on div "Eligible Now 11" at bounding box center [65, 231] width 98 height 30
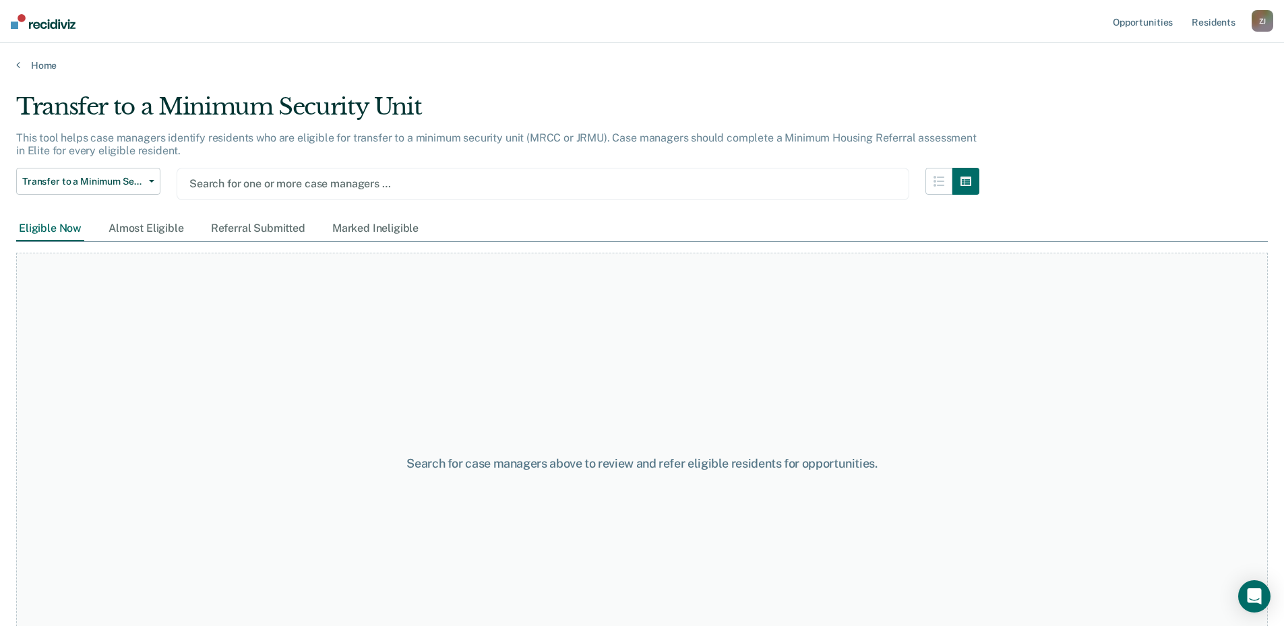
click at [263, 183] on div at bounding box center [542, 183] width 707 height 15
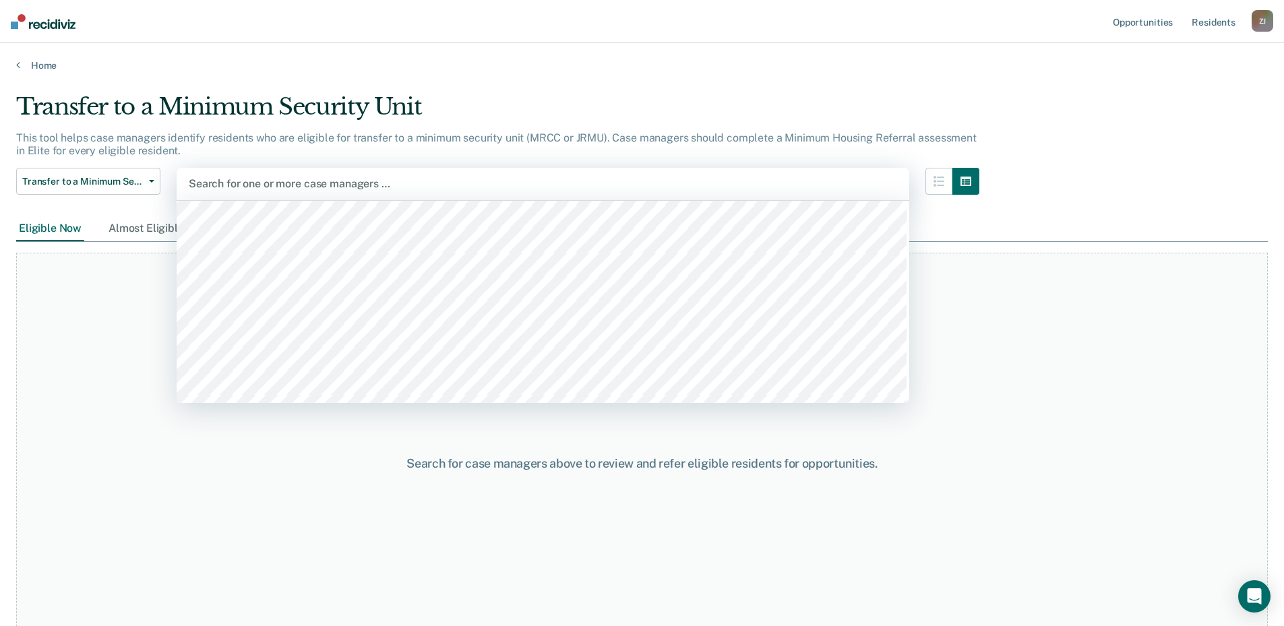
scroll to position [472, 0]
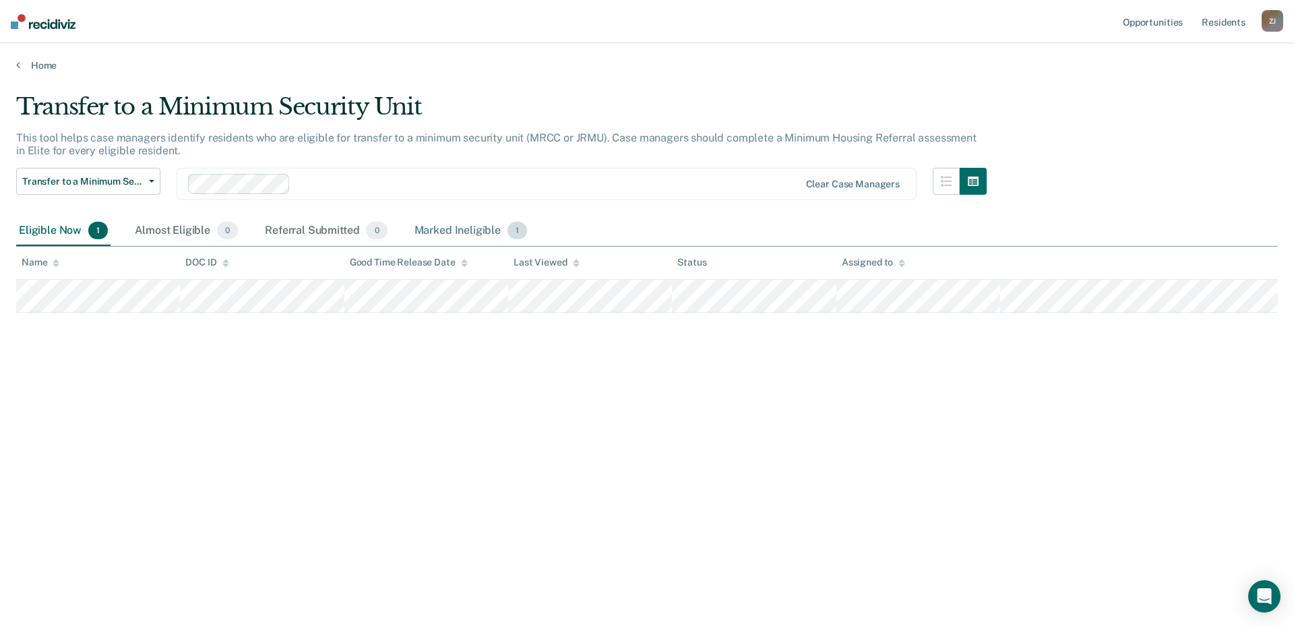
click at [473, 229] on div "Marked Ineligible 1" at bounding box center [471, 231] width 119 height 30
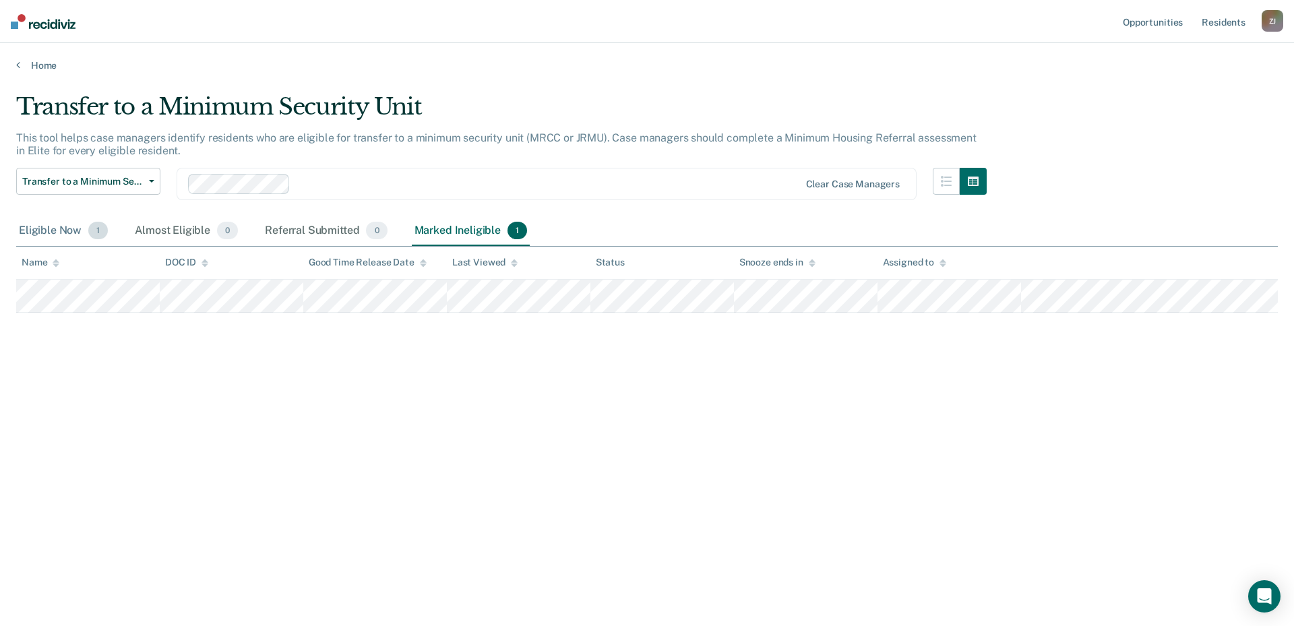
click at [52, 224] on div "Eligible Now 1" at bounding box center [63, 231] width 94 height 30
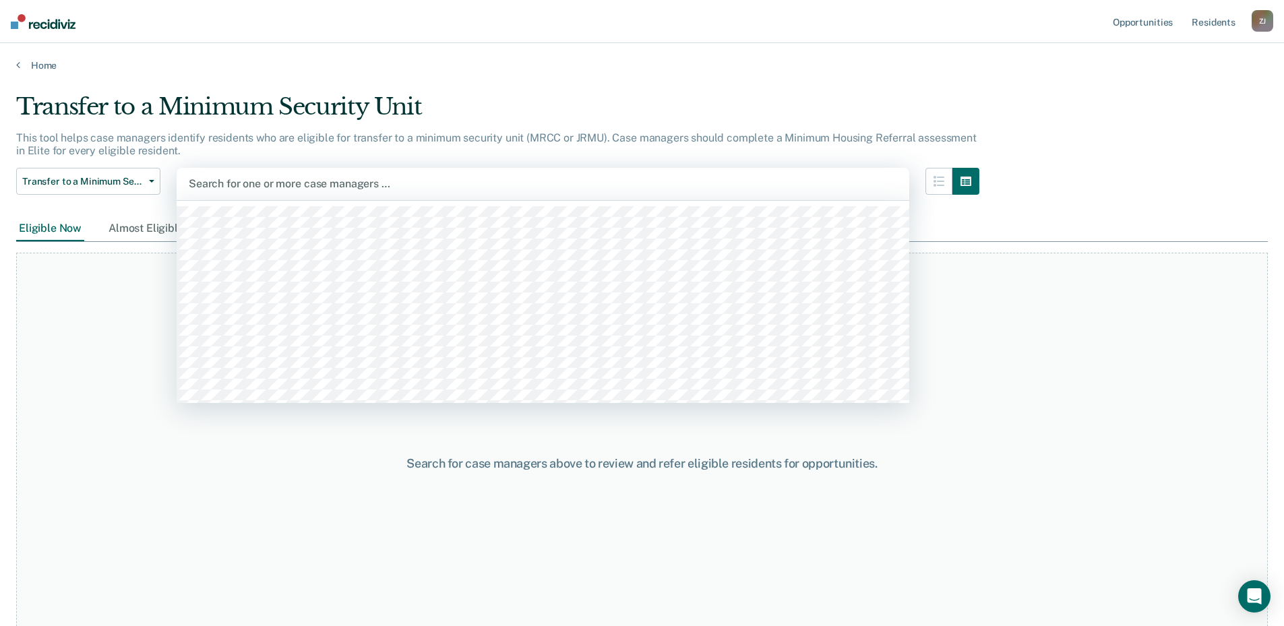
click at [276, 182] on div at bounding box center [543, 183] width 708 height 15
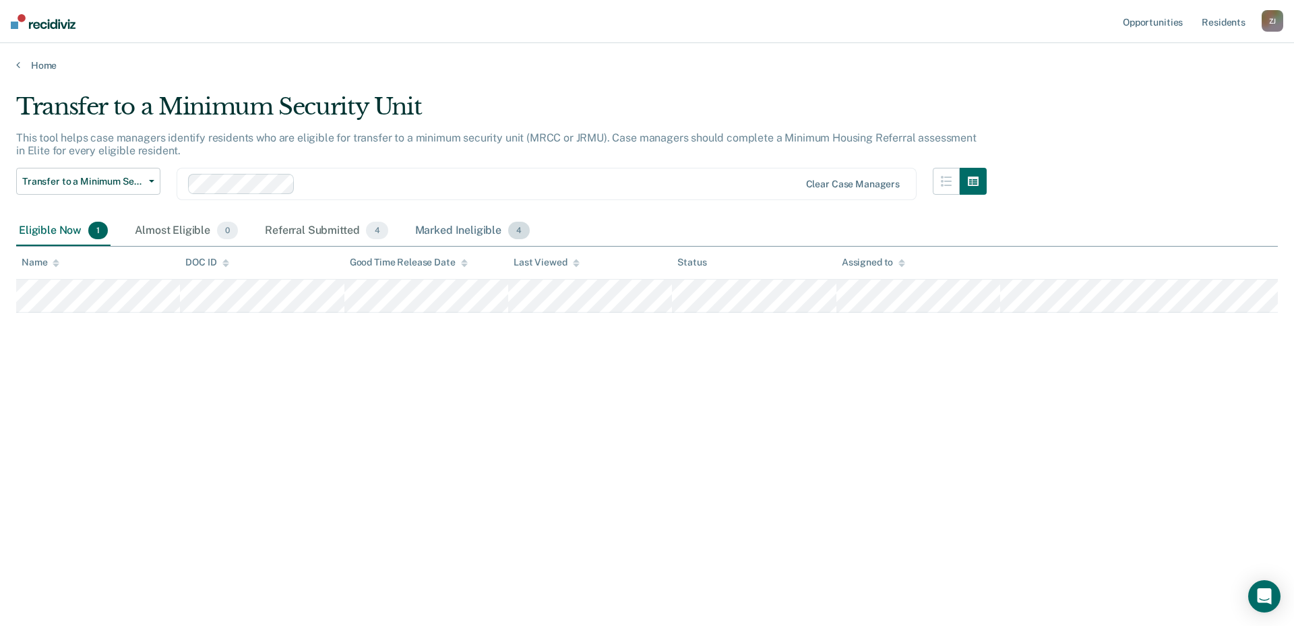
click at [449, 226] on div "Marked Ineligible 4" at bounding box center [472, 231] width 121 height 30
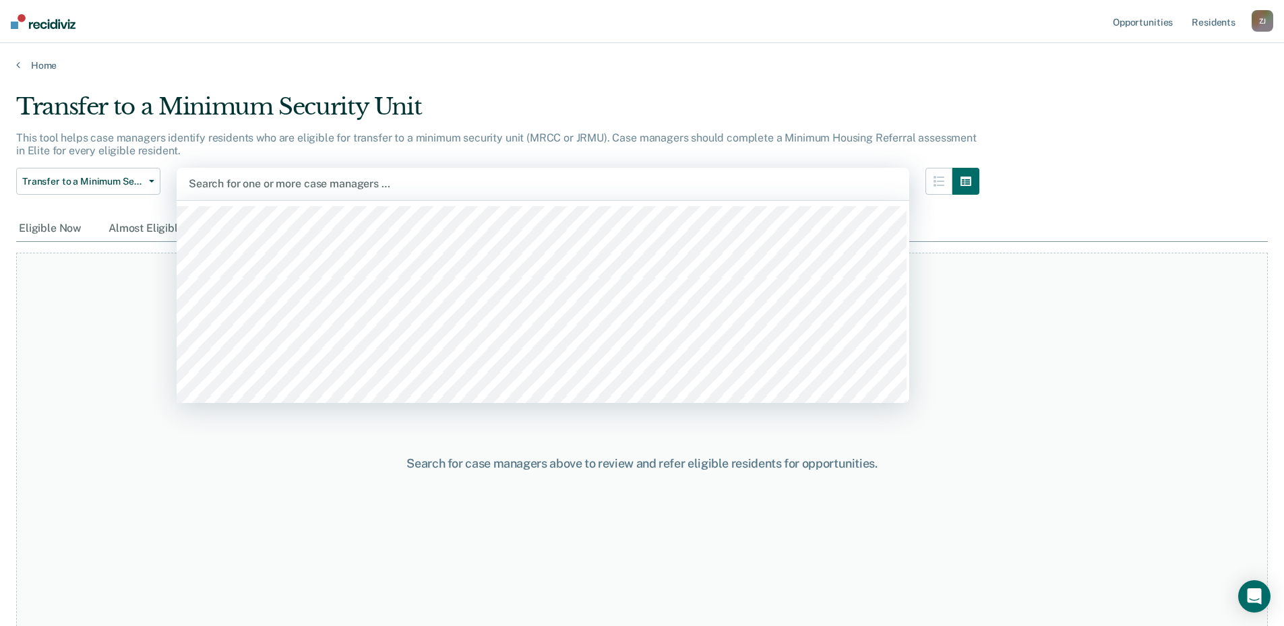
click at [284, 183] on div at bounding box center [543, 183] width 708 height 15
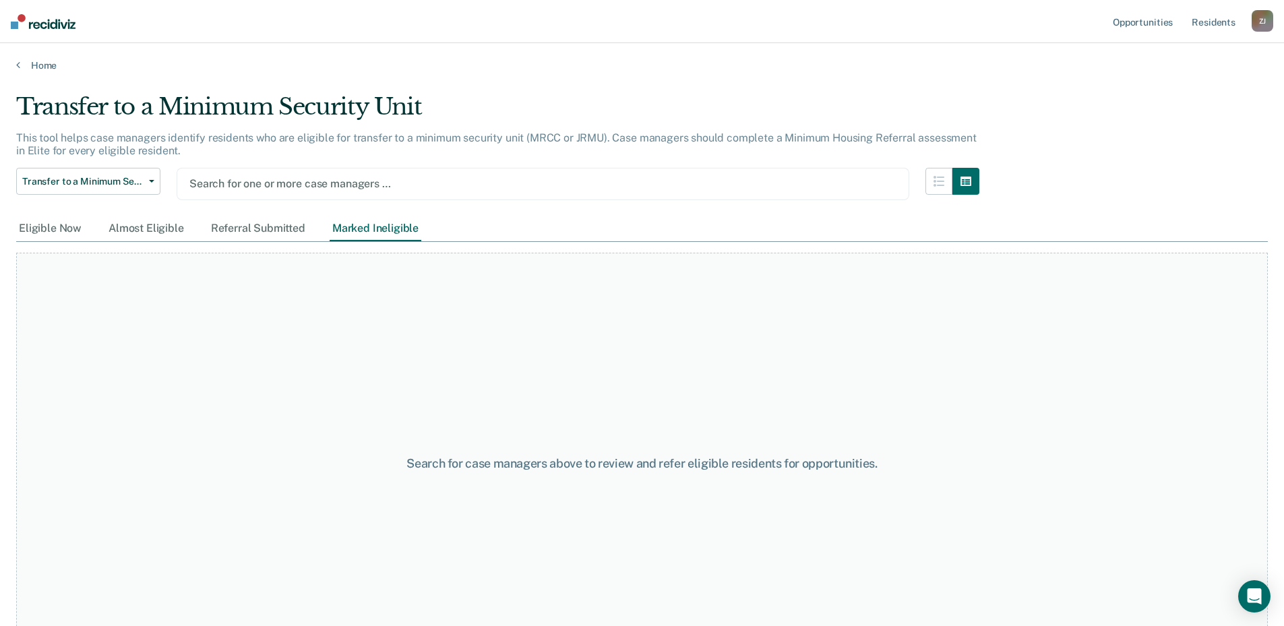
click at [283, 183] on div at bounding box center [542, 183] width 707 height 15
click at [279, 182] on div at bounding box center [542, 183] width 707 height 15
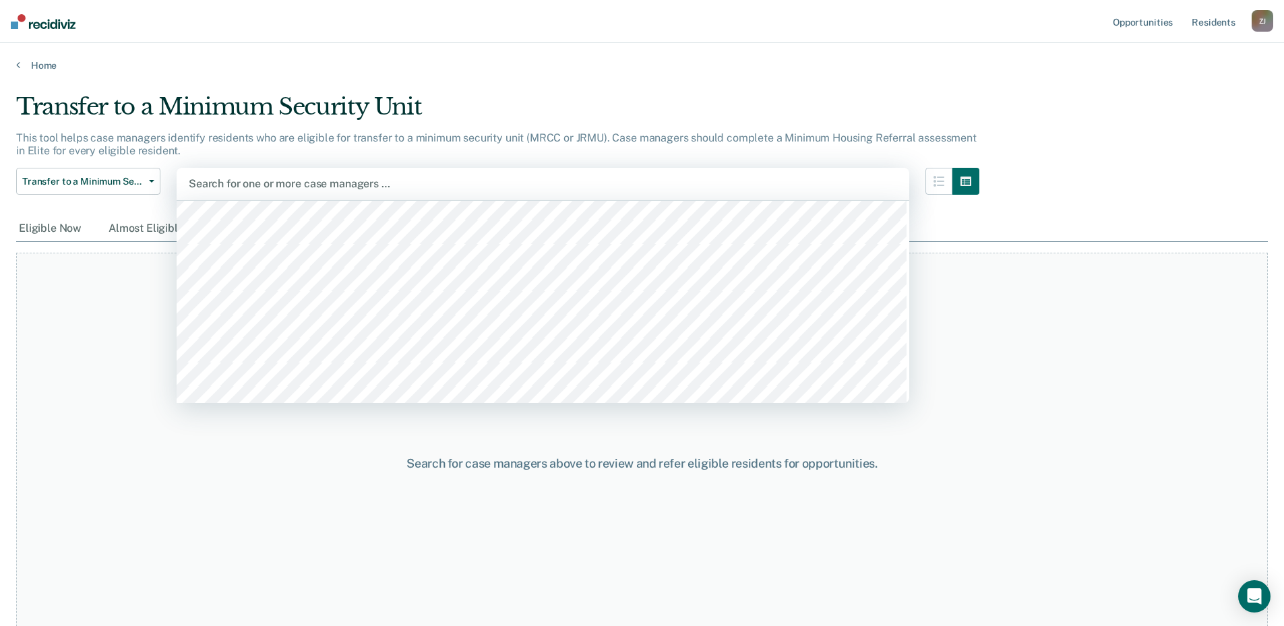
scroll to position [741, 0]
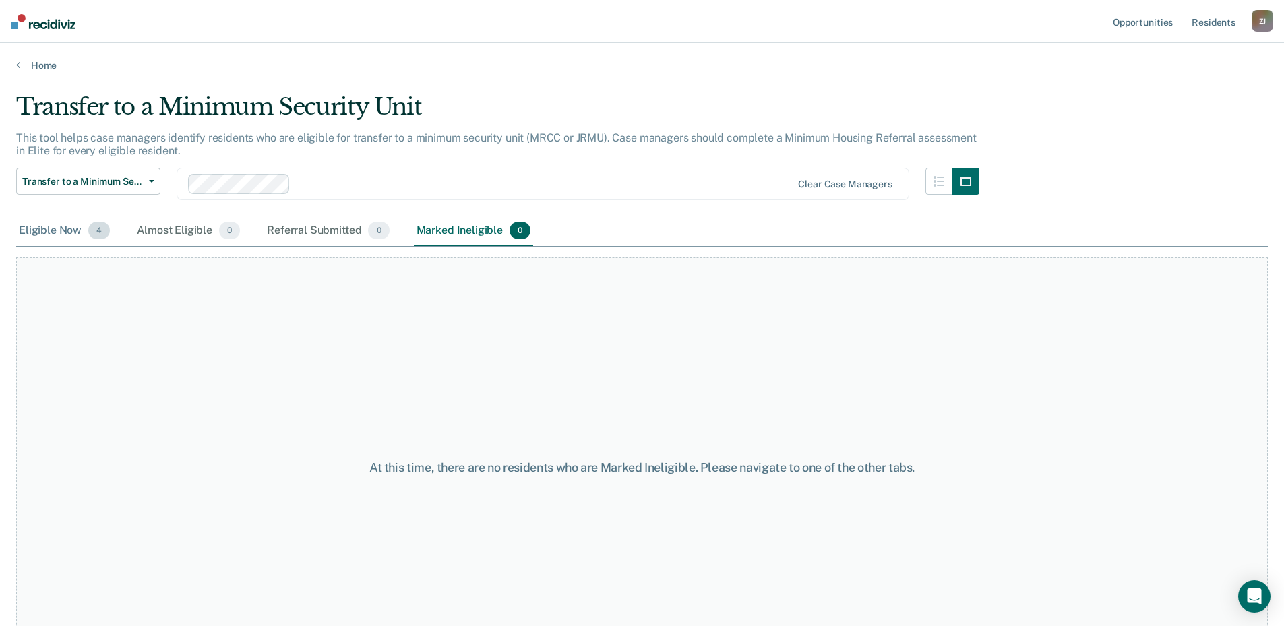
click at [99, 235] on span "4" at bounding box center [99, 231] width 22 height 18
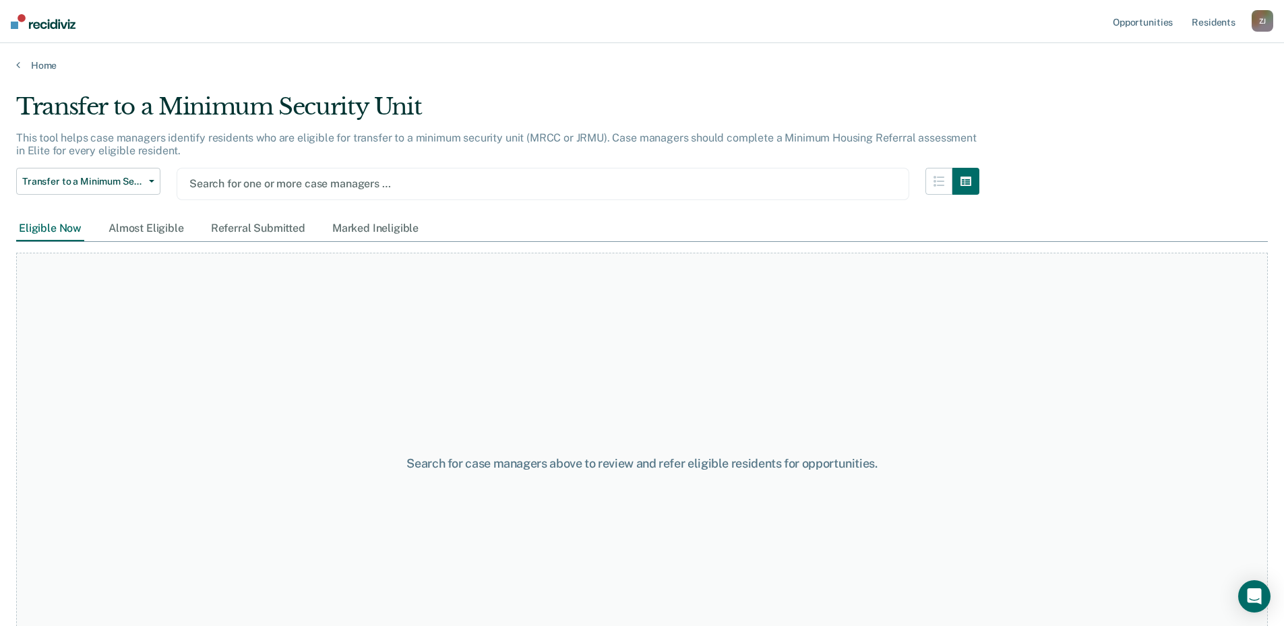
click at [272, 183] on div at bounding box center [542, 183] width 707 height 15
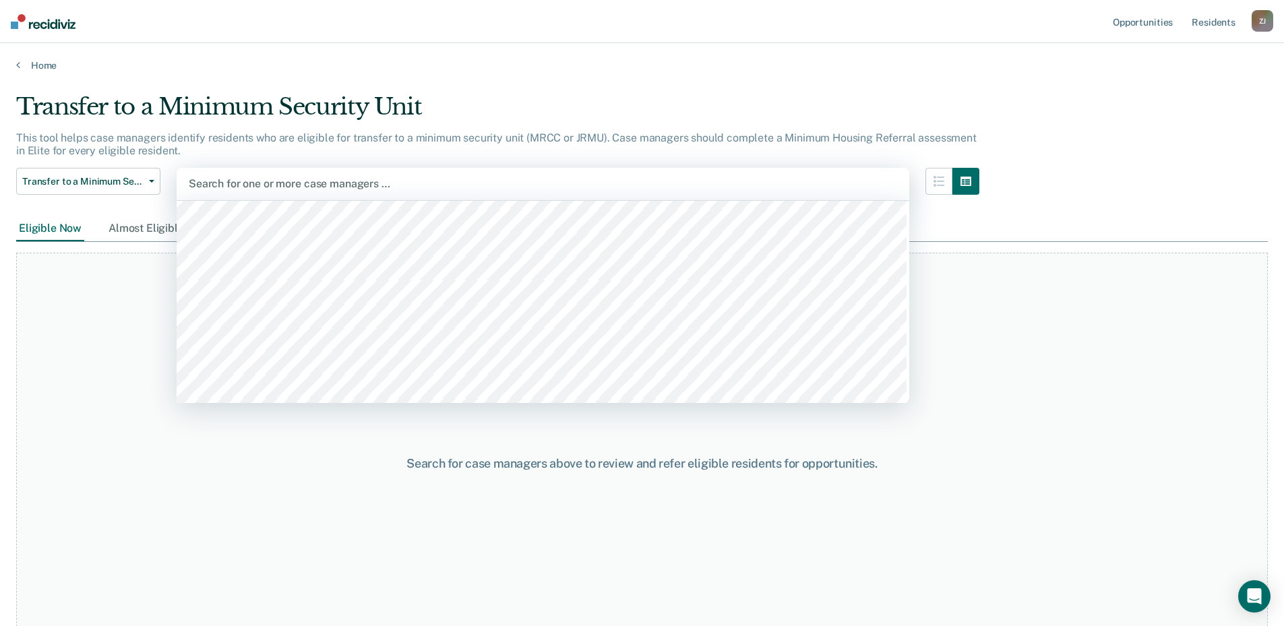
scroll to position [781, 0]
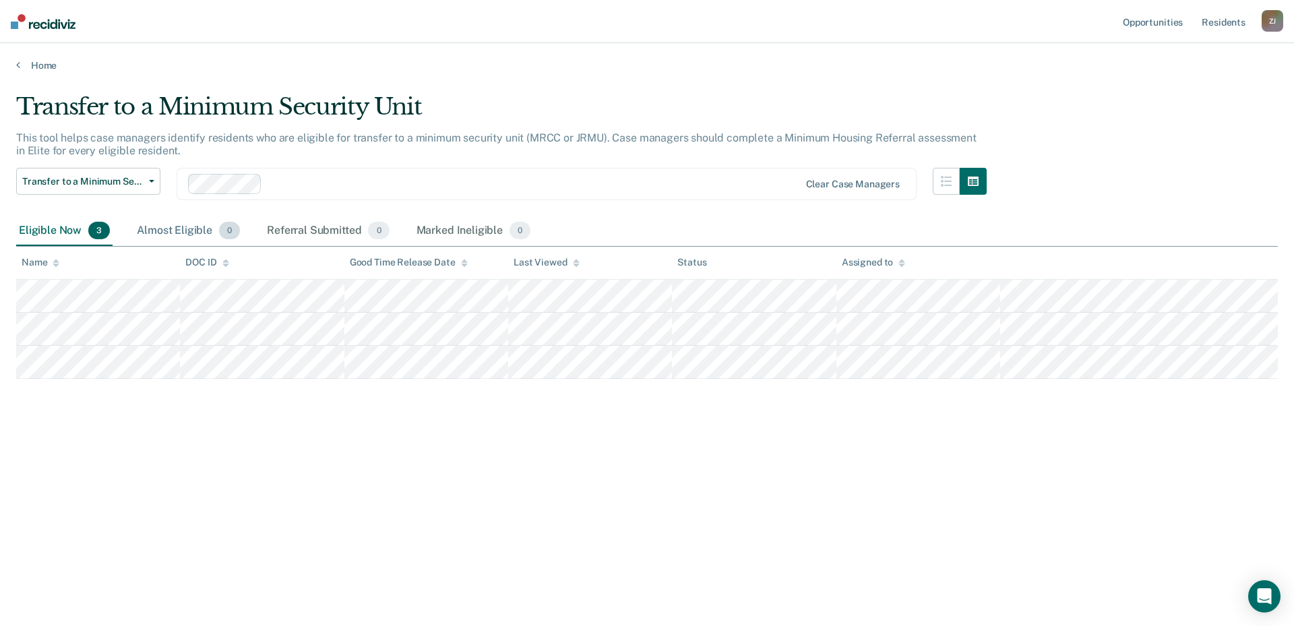
click at [187, 216] on div "Almost Eligible 0" at bounding box center [188, 231] width 108 height 30
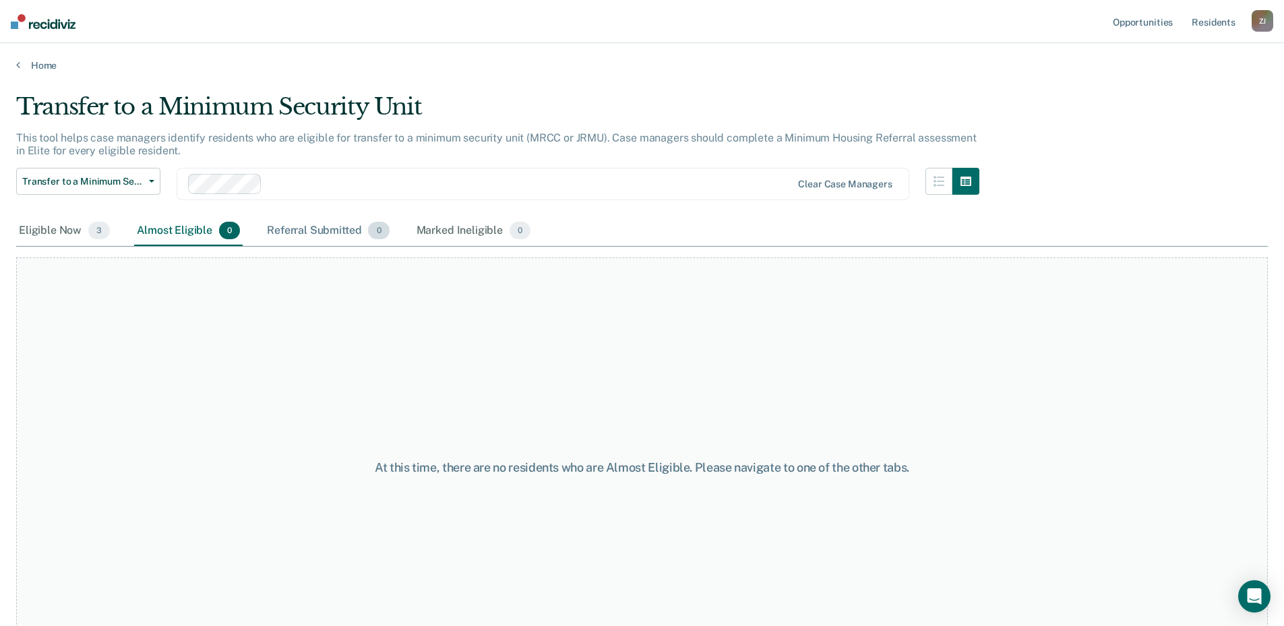
click at [278, 233] on div "Referral Submitted 0" at bounding box center [327, 231] width 127 height 30
click at [483, 228] on div "Marked Ineligible 0" at bounding box center [474, 231] width 120 height 30
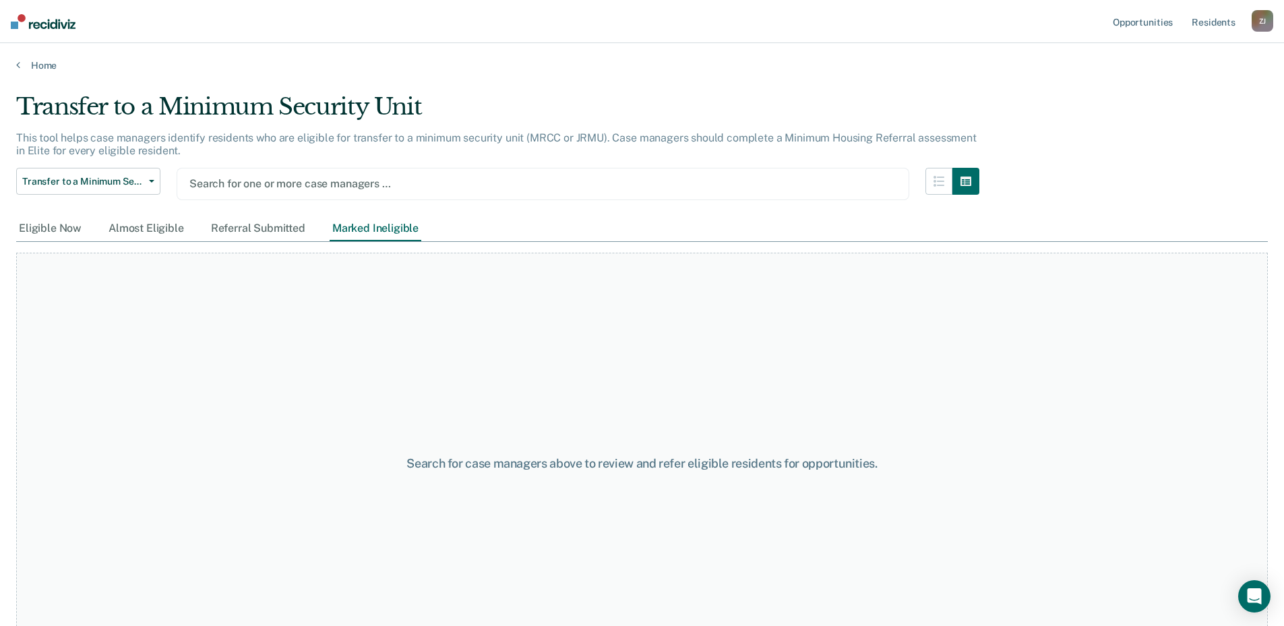
click at [249, 181] on div at bounding box center [542, 183] width 707 height 15
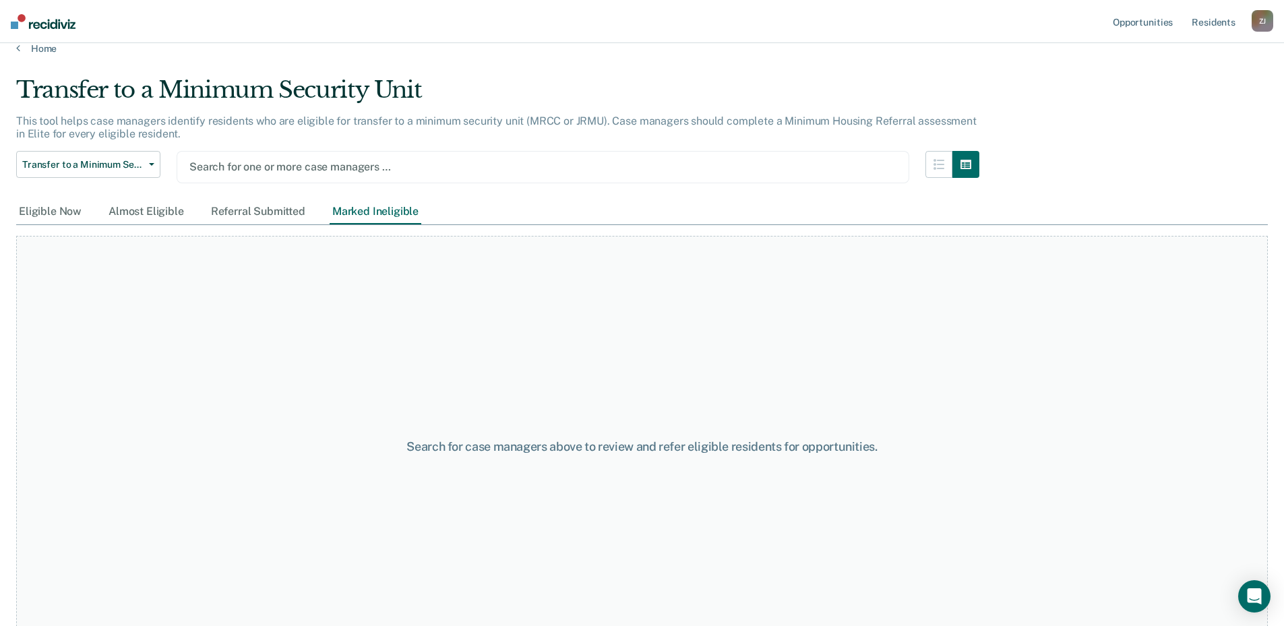
scroll to position [0, 0]
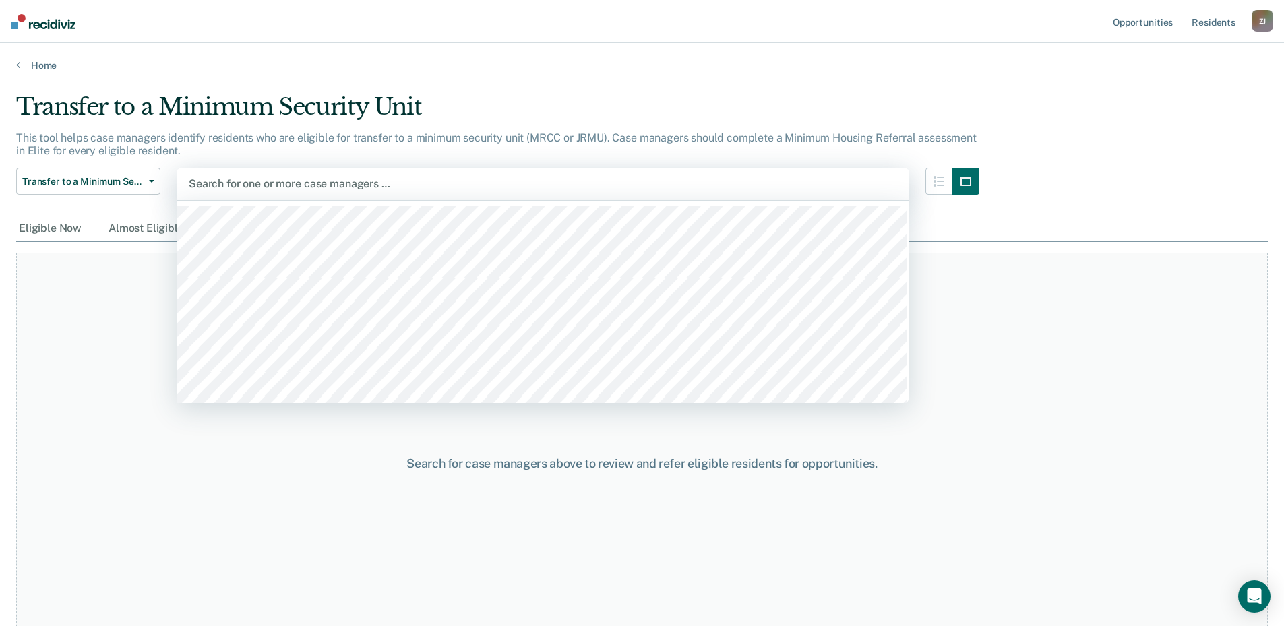
click at [268, 183] on div at bounding box center [543, 183] width 708 height 15
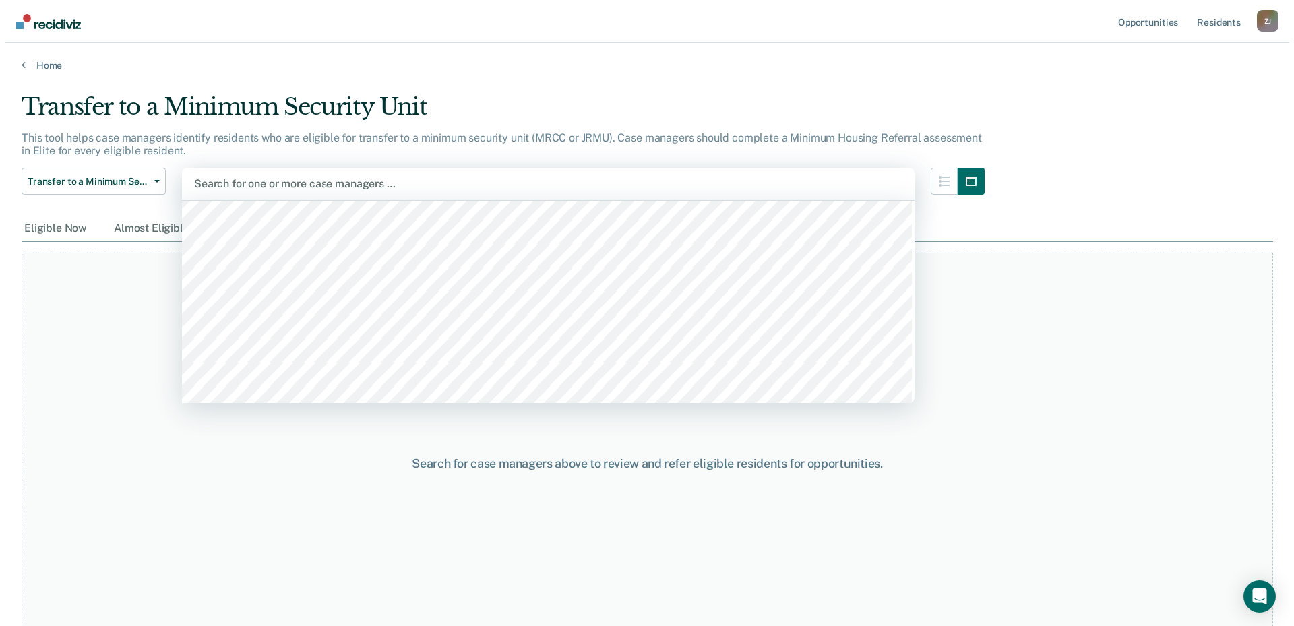
scroll to position [781, 0]
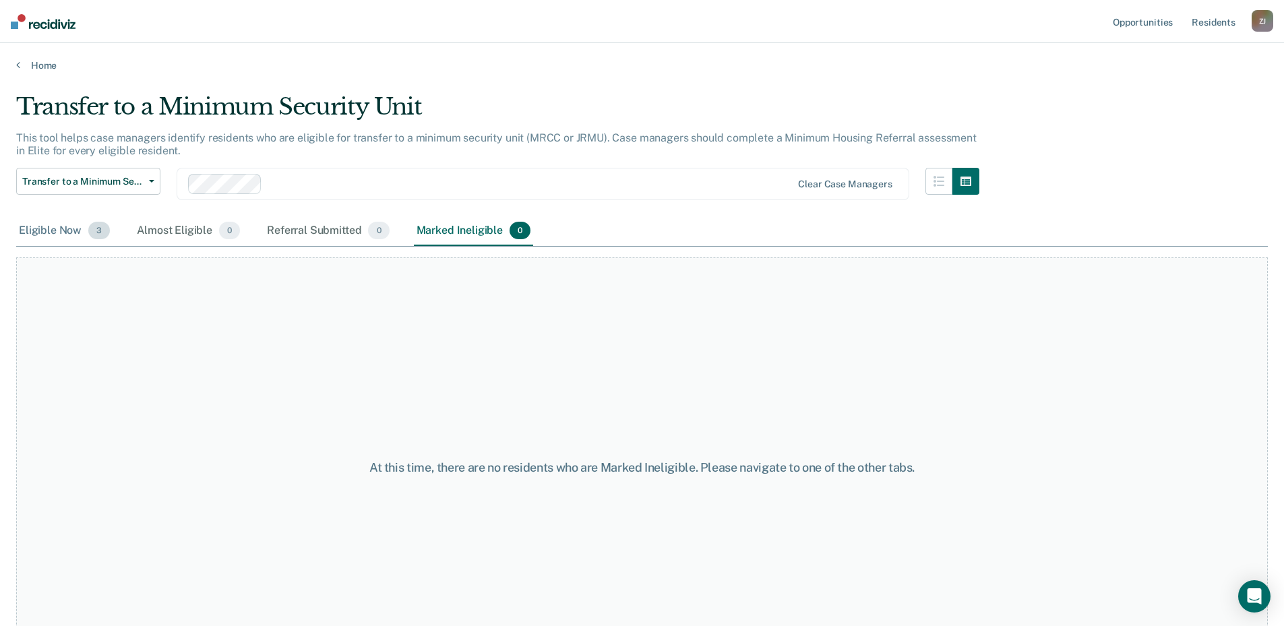
click at [46, 230] on div "Eligible Now 3" at bounding box center [64, 231] width 96 height 30
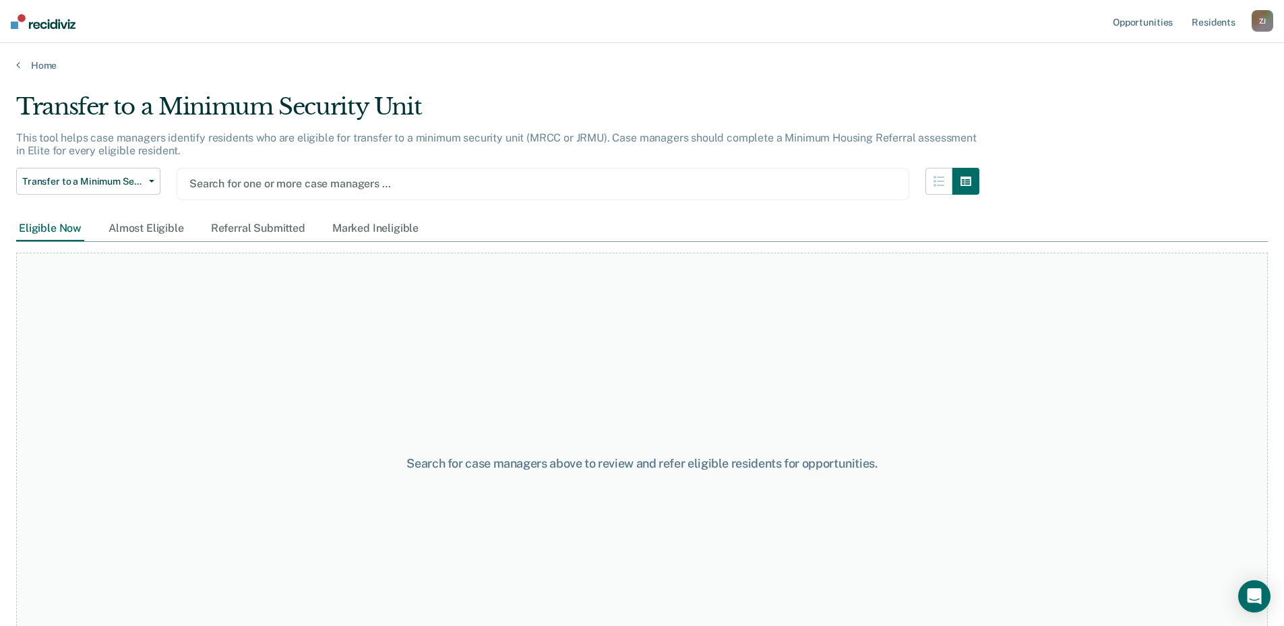
click at [243, 183] on div at bounding box center [542, 183] width 707 height 15
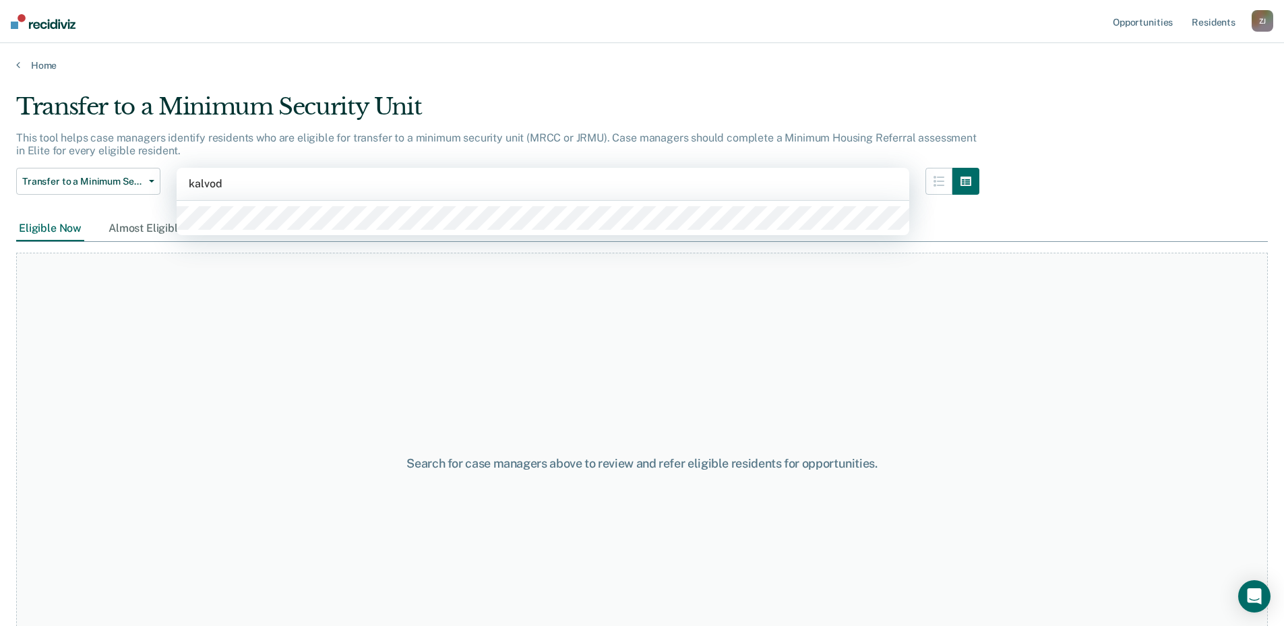
type input "[PERSON_NAME]"
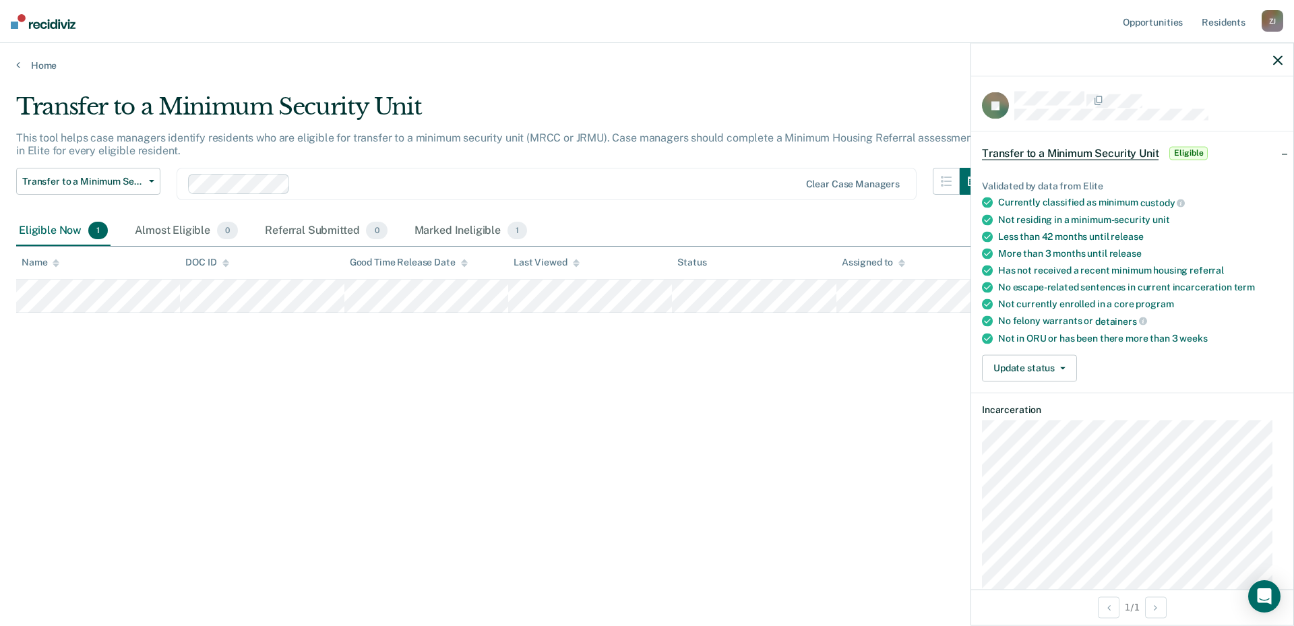
scroll to position [0, 0]
click at [1281, 67] on div at bounding box center [1132, 60] width 322 height 34
click at [1276, 58] on icon "button" at bounding box center [1277, 59] width 9 height 9
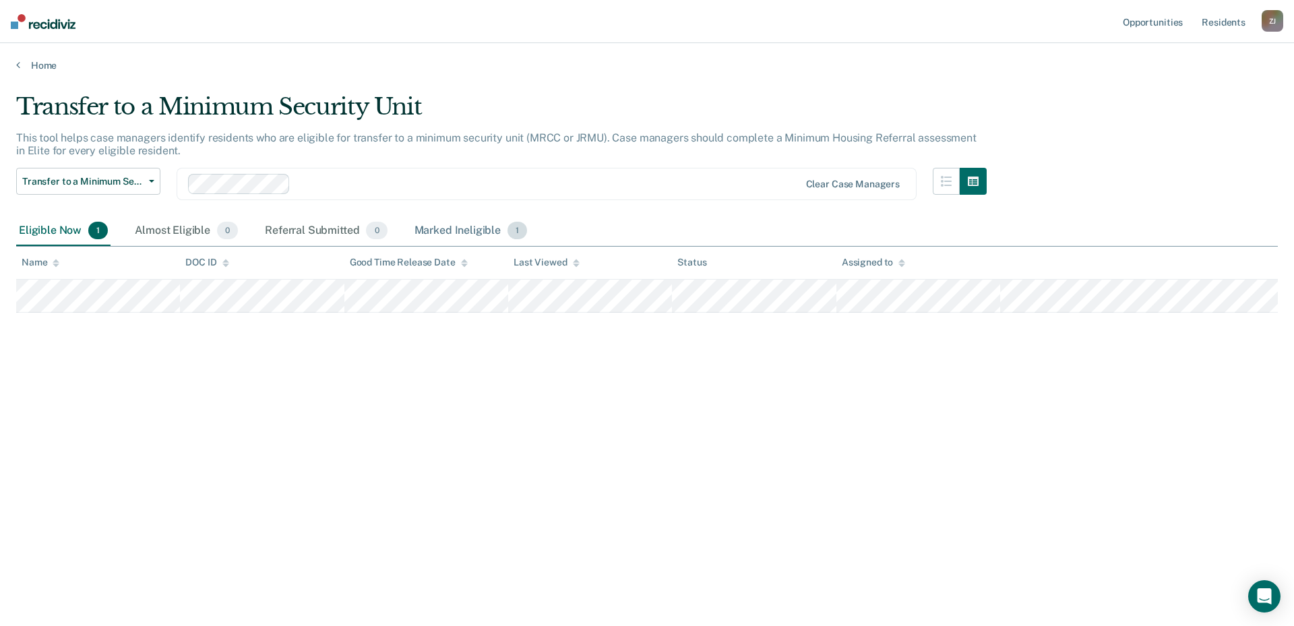
click at [460, 232] on div "Marked Ineligible 1" at bounding box center [471, 231] width 119 height 30
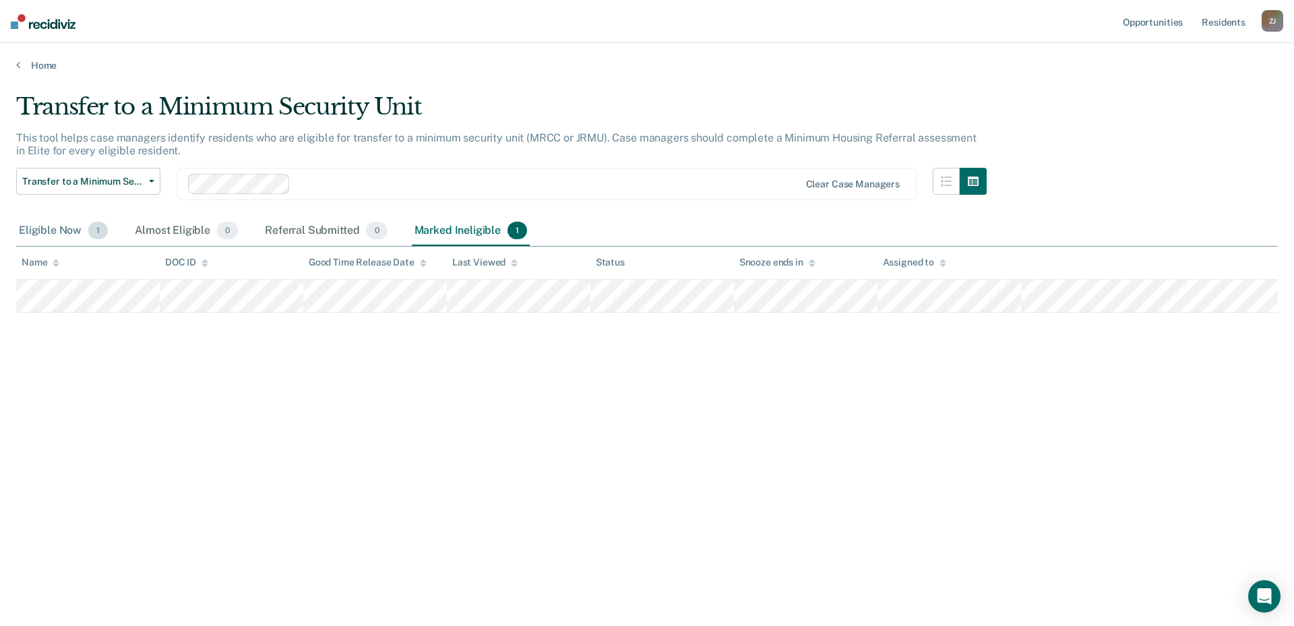
click at [58, 236] on div "Eligible Now 1" at bounding box center [63, 231] width 94 height 30
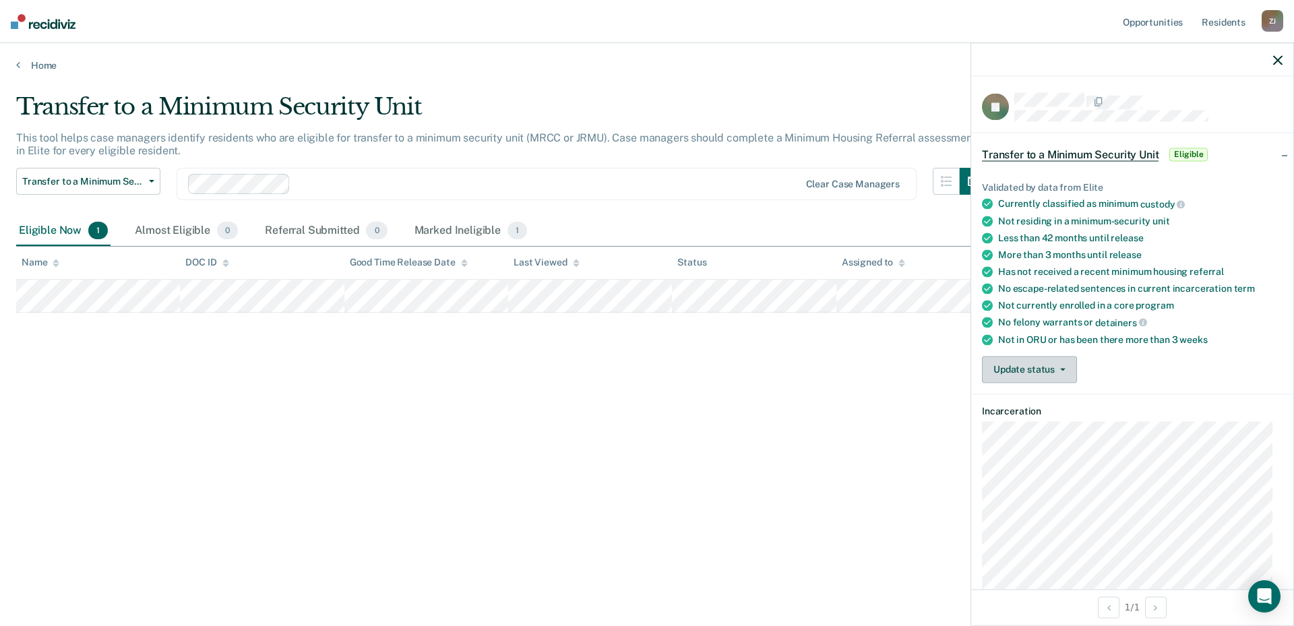
click at [1057, 363] on button "Update status" at bounding box center [1029, 369] width 95 height 27
click at [1282, 61] on icon "button" at bounding box center [1277, 59] width 9 height 9
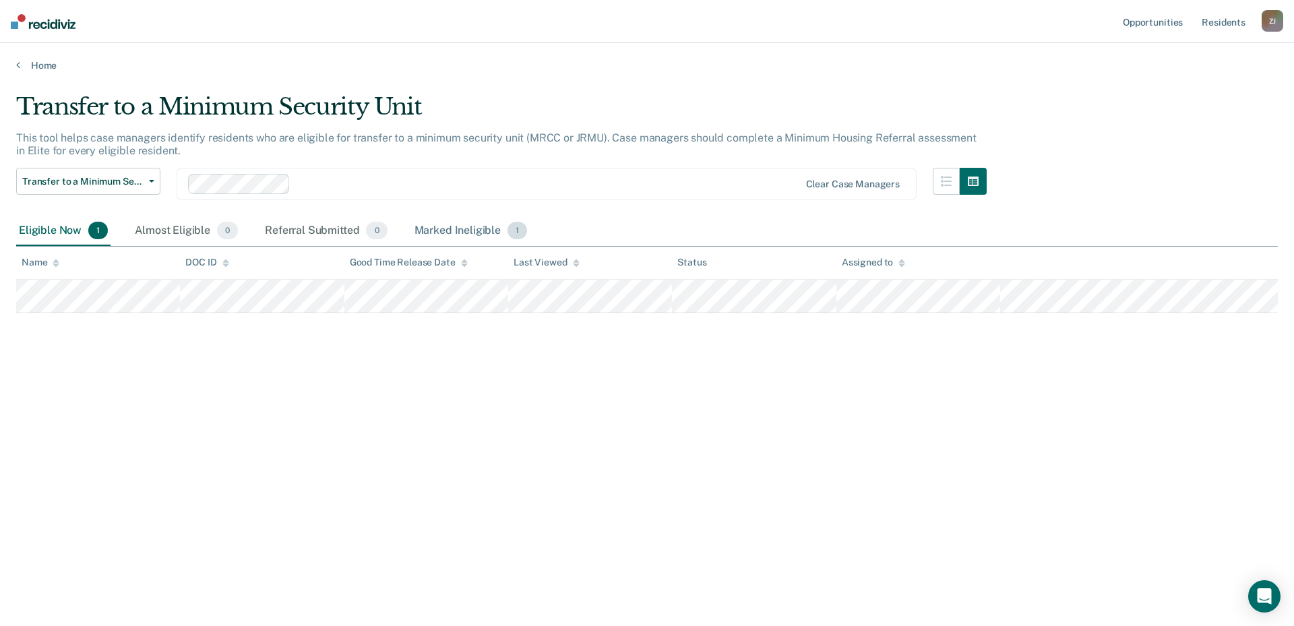
click at [466, 224] on div "Marked Ineligible 1" at bounding box center [471, 231] width 119 height 30
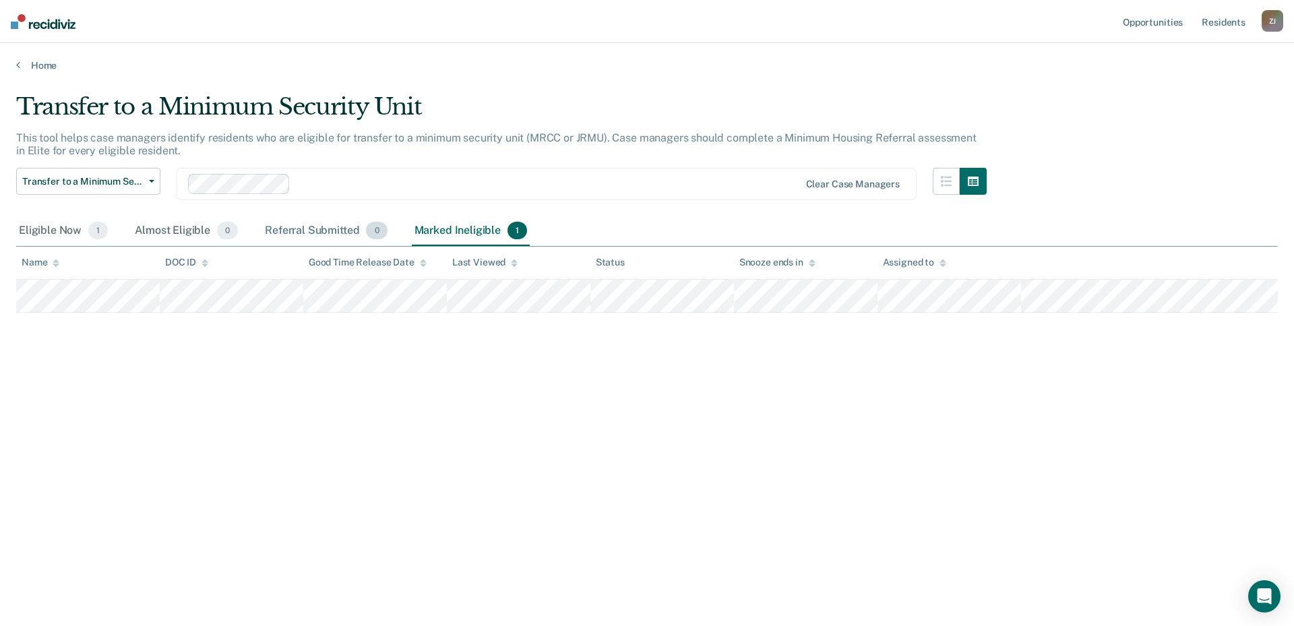
click at [290, 232] on div "Referral Submitted 0" at bounding box center [325, 231] width 127 height 30
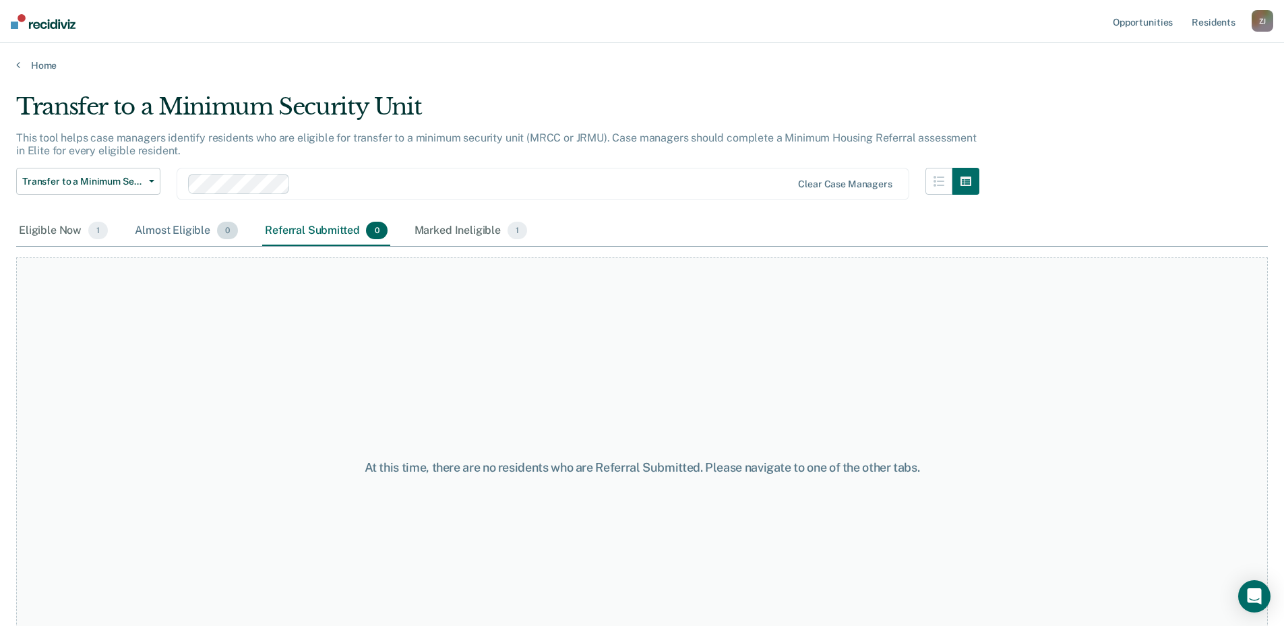
click at [160, 226] on div "Almost Eligible 0" at bounding box center [186, 231] width 108 height 30
click at [69, 228] on div "Eligible Now 1" at bounding box center [63, 231] width 94 height 30
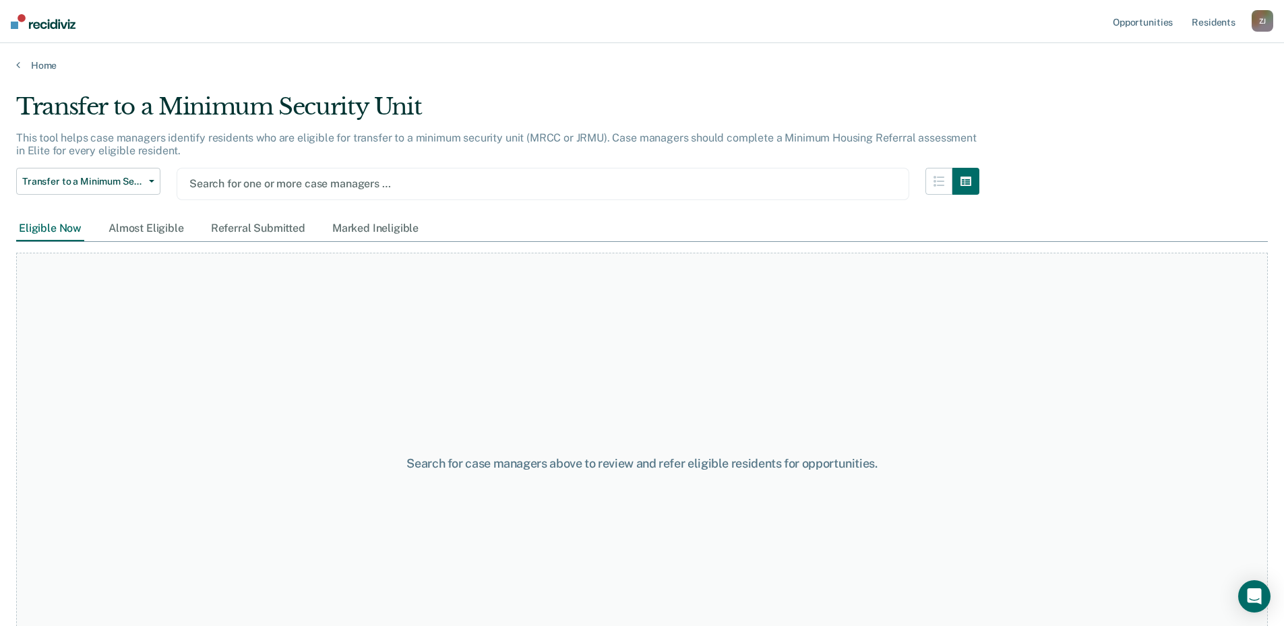
click at [278, 184] on div at bounding box center [542, 183] width 707 height 15
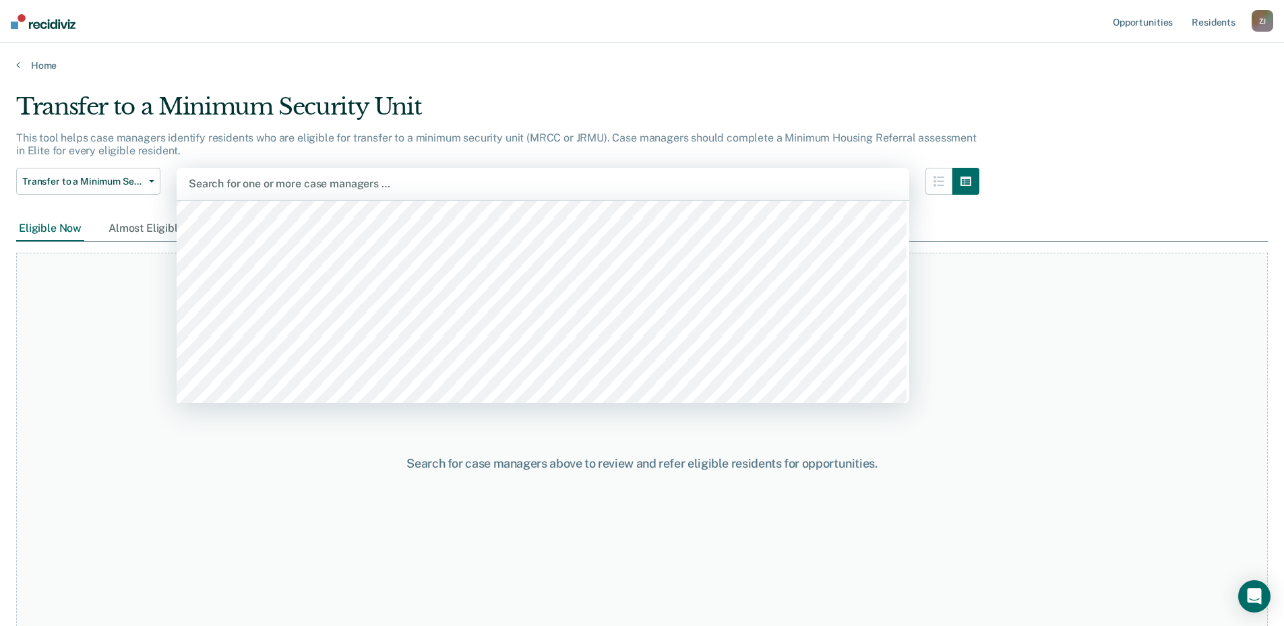
scroll to position [135, 0]
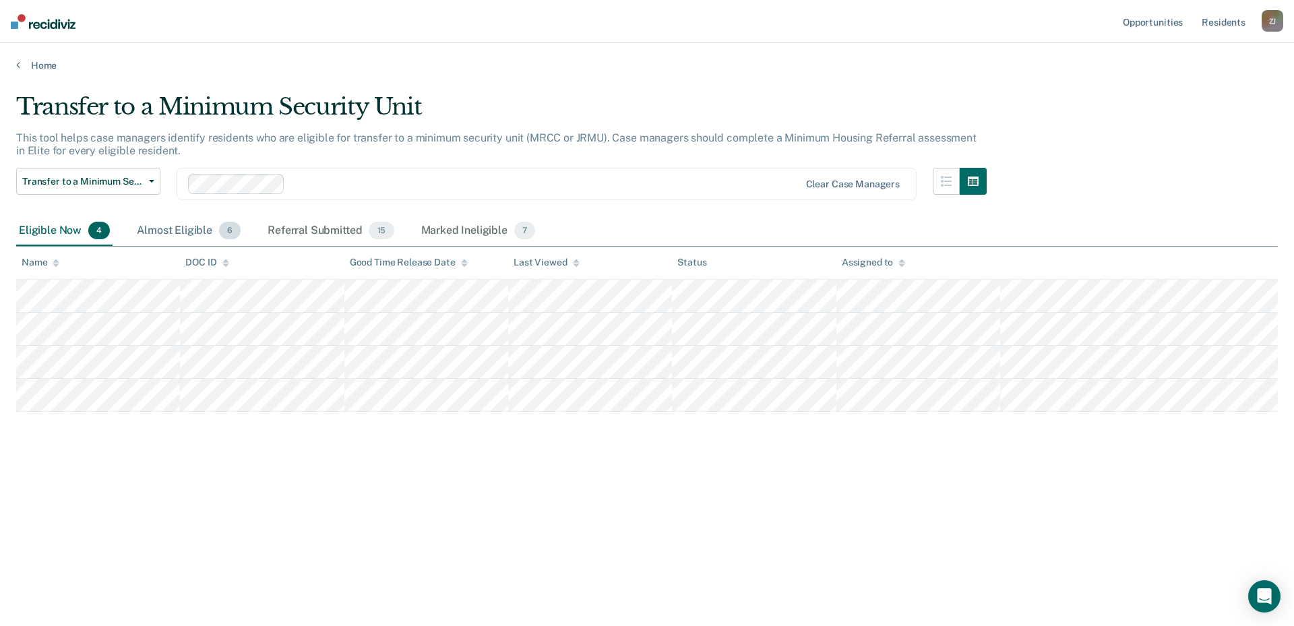
click at [166, 235] on div "Almost Eligible 6" at bounding box center [188, 231] width 109 height 30
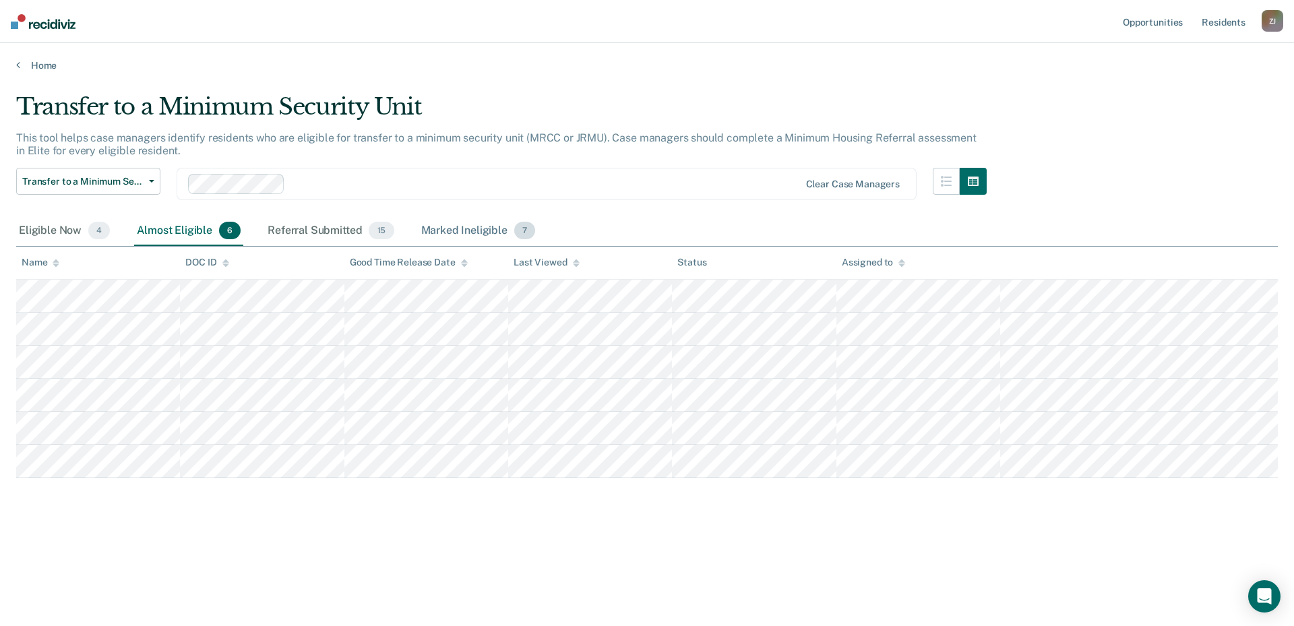
click at [478, 236] on div "Marked Ineligible 7" at bounding box center [478, 231] width 120 height 30
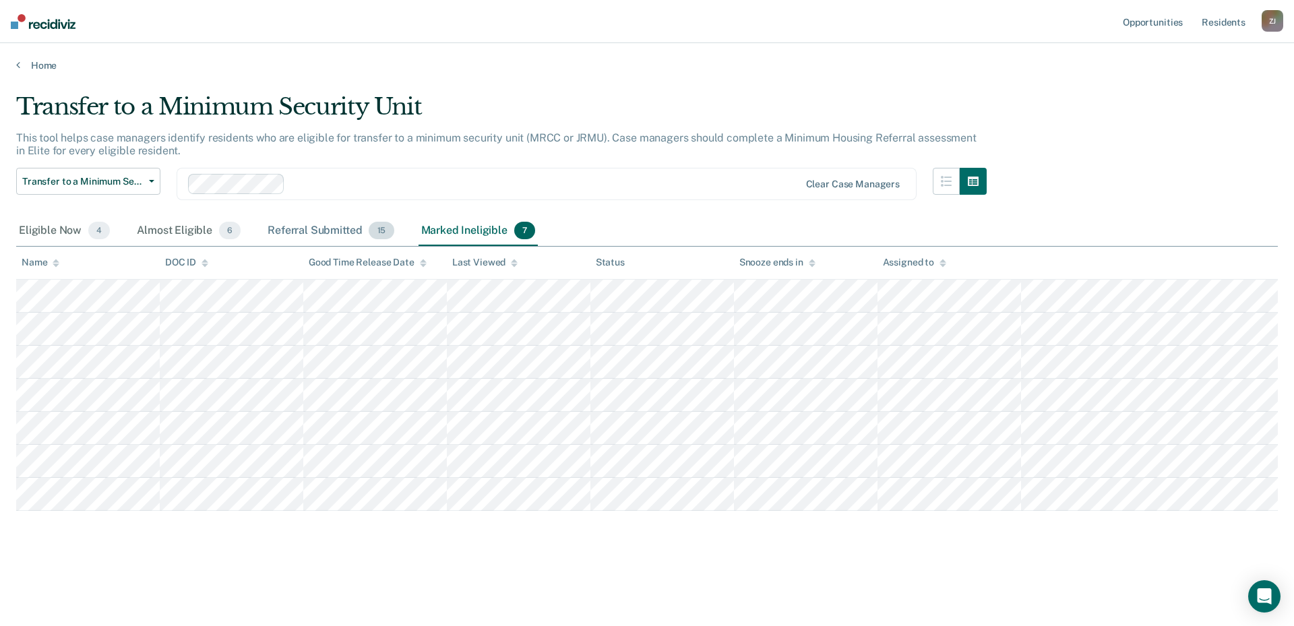
click at [330, 235] on div "Referral Submitted 15" at bounding box center [330, 231] width 131 height 30
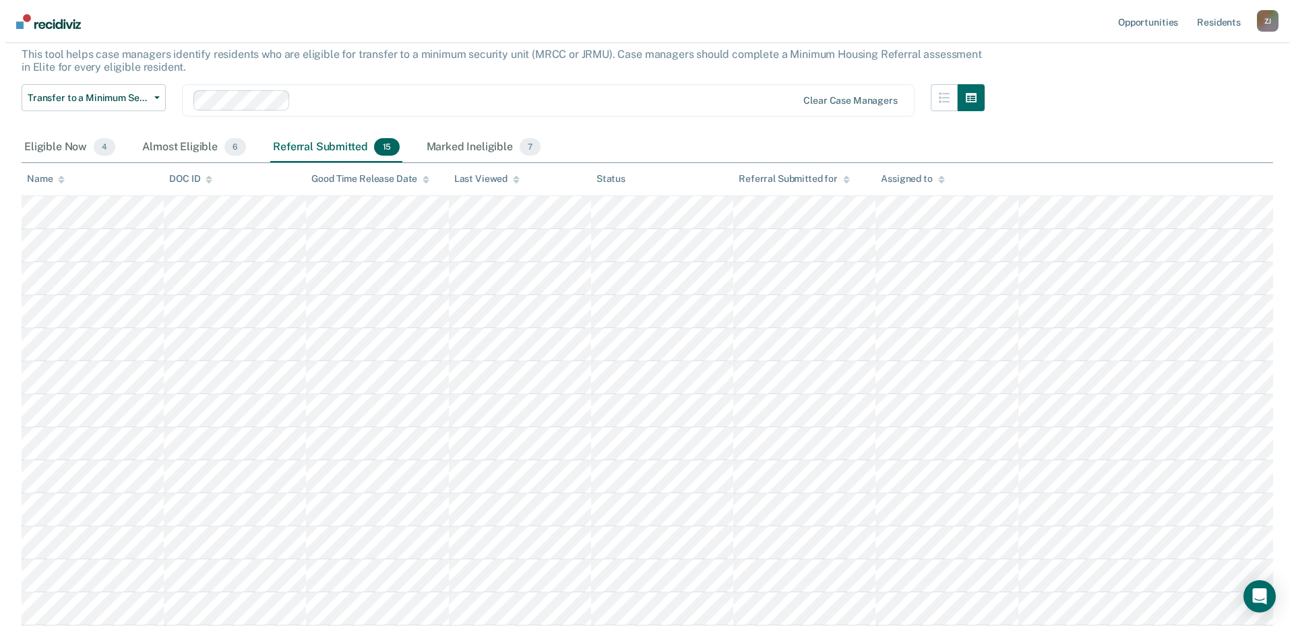
scroll to position [0, 0]
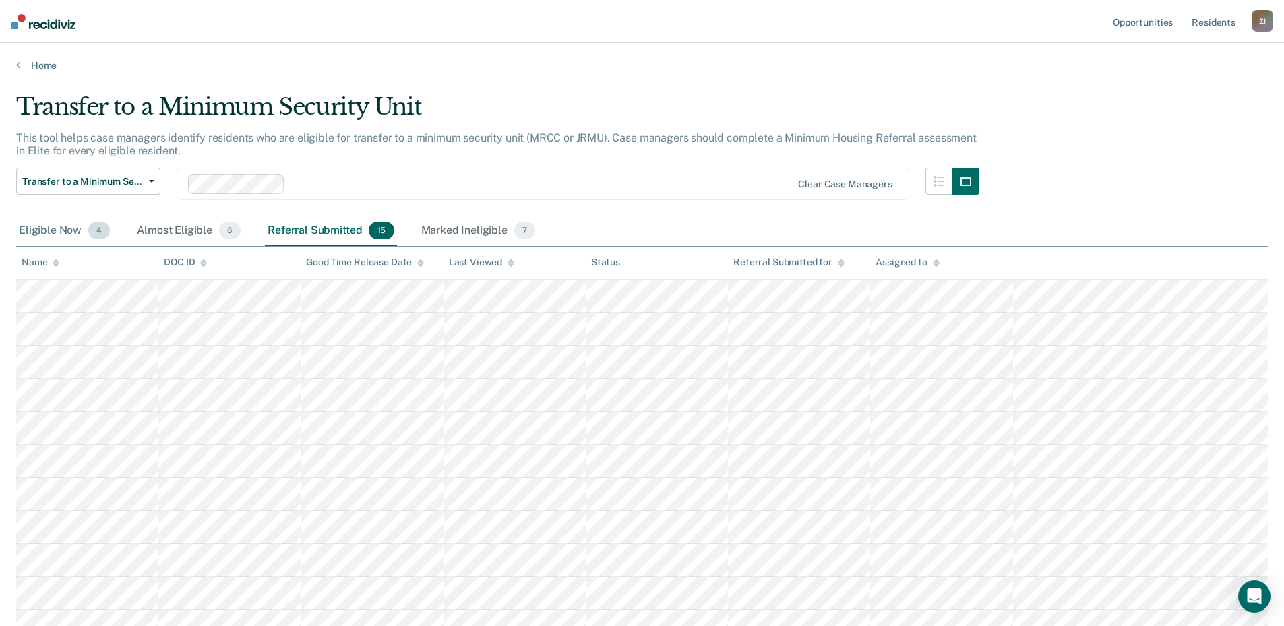
click at [75, 238] on div "Eligible Now 4" at bounding box center [64, 231] width 96 height 30
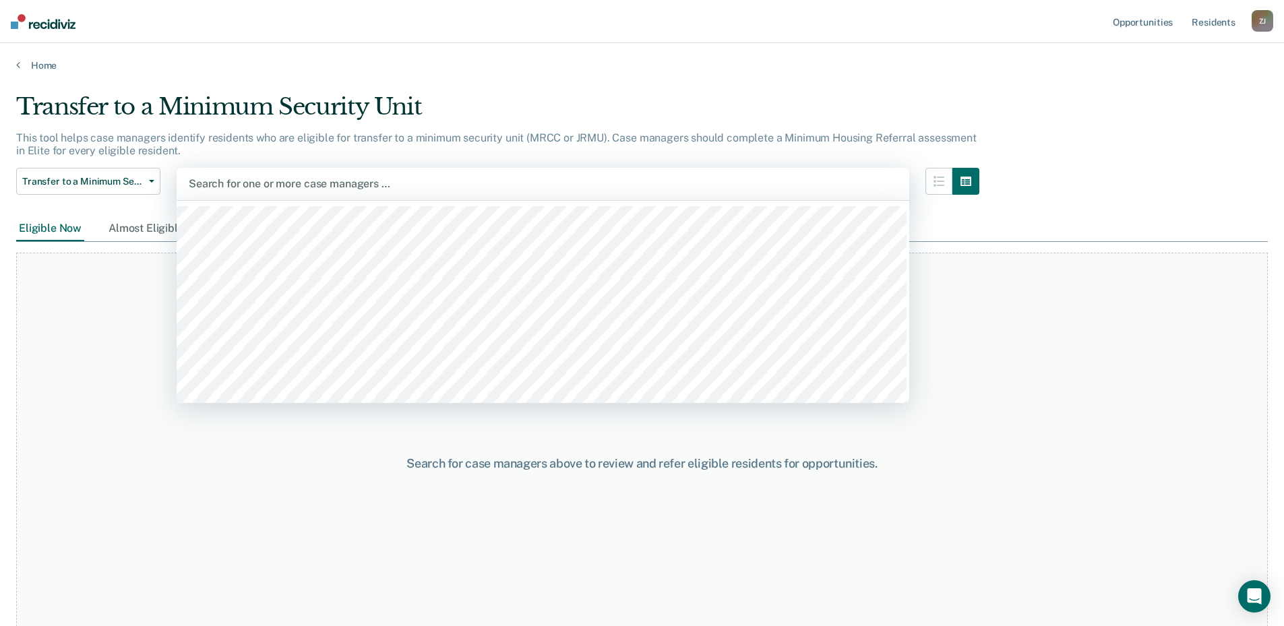
click at [274, 181] on div at bounding box center [543, 183] width 708 height 15
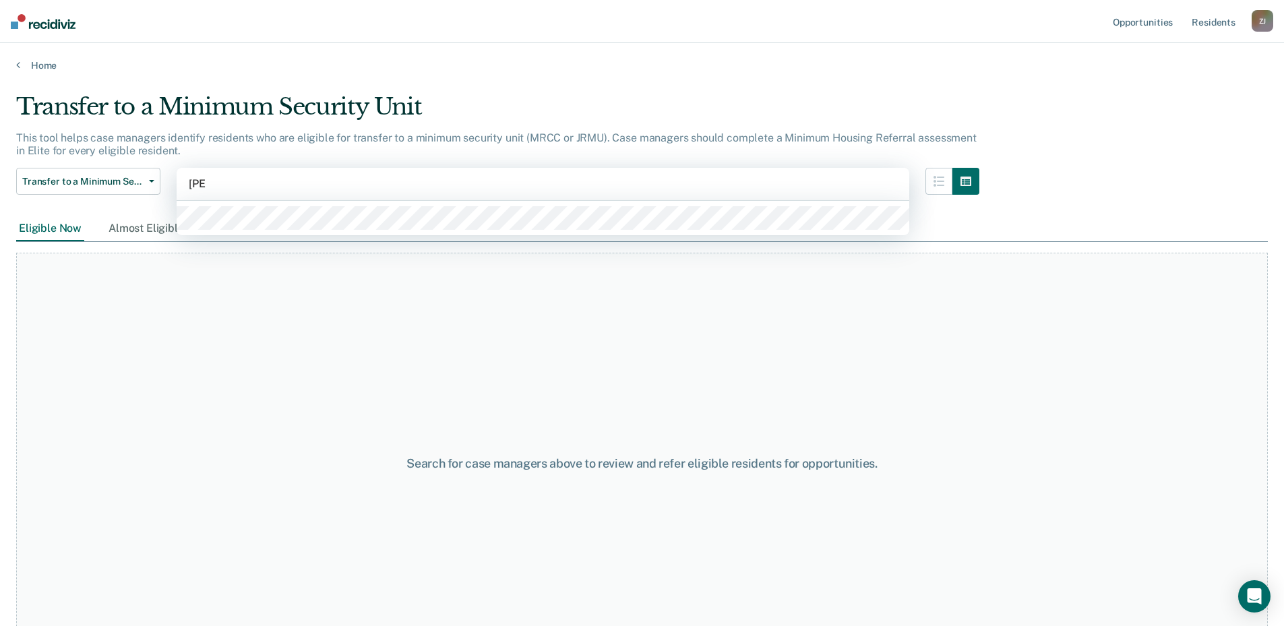
type input "[PERSON_NAME]"
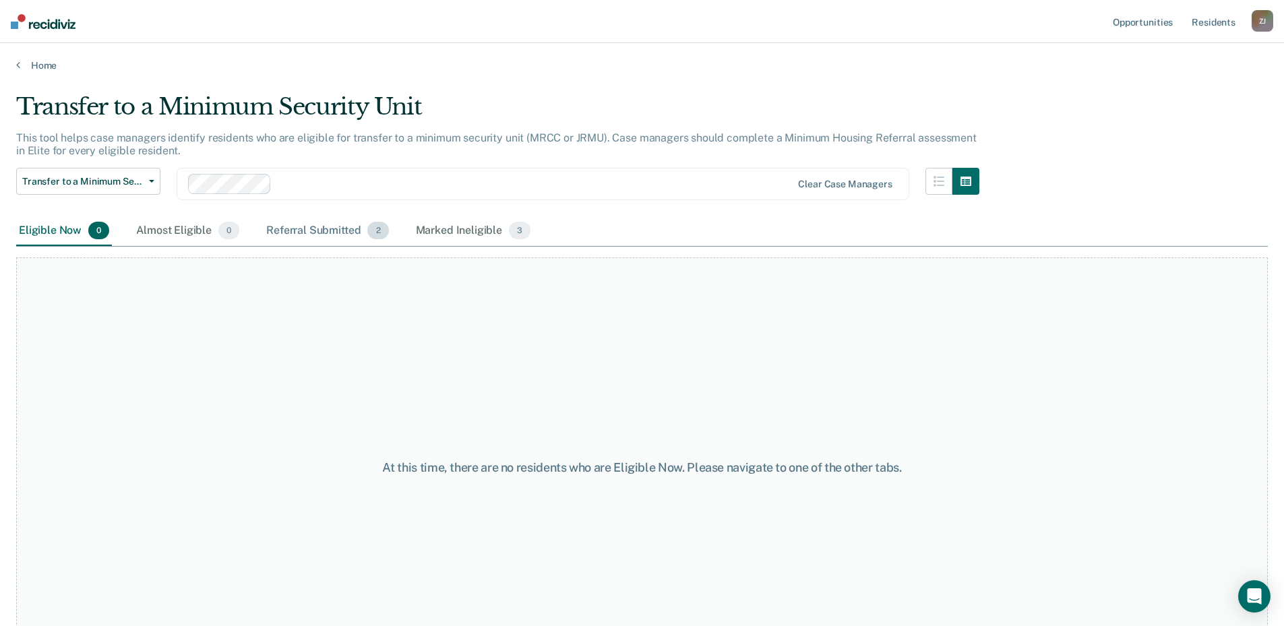
click at [323, 235] on div "Referral Submitted 2" at bounding box center [326, 231] width 127 height 30
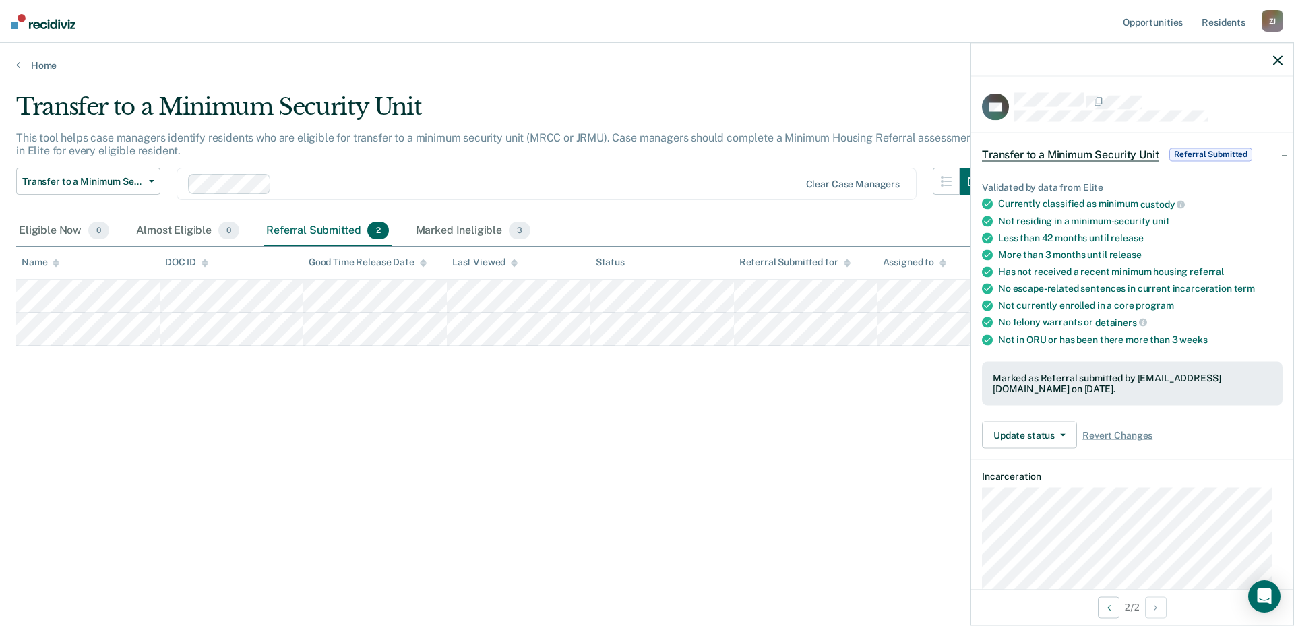
click at [1278, 59] on icon "button" at bounding box center [1277, 59] width 9 height 9
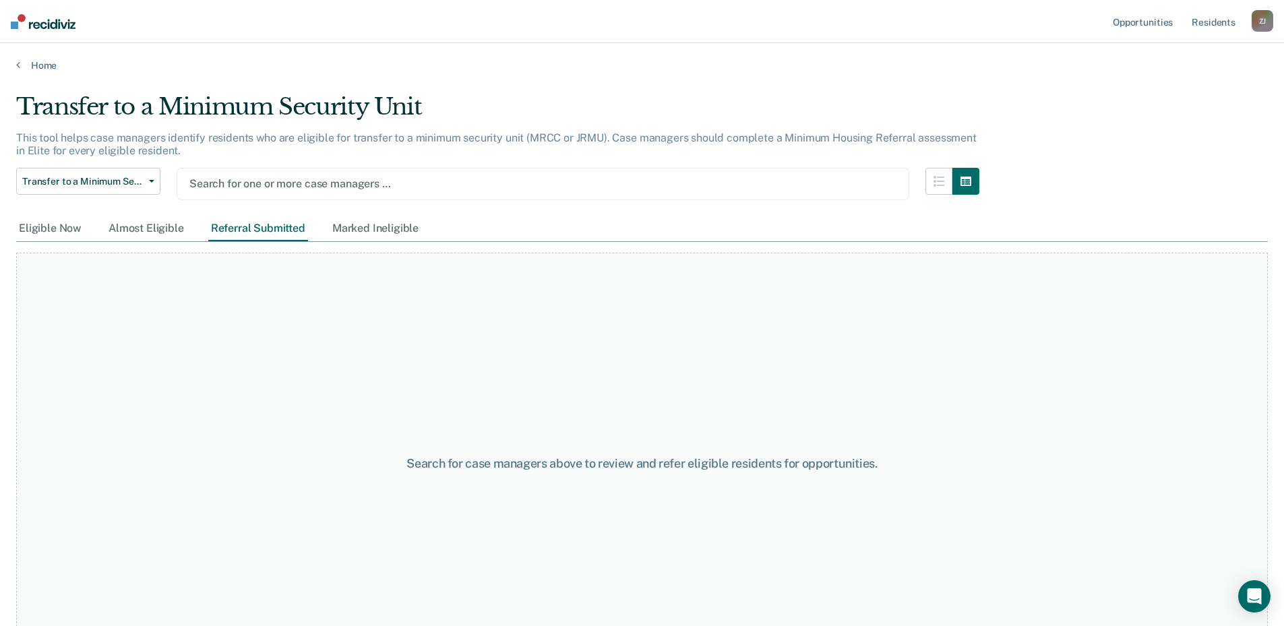
click at [261, 179] on div at bounding box center [542, 183] width 707 height 15
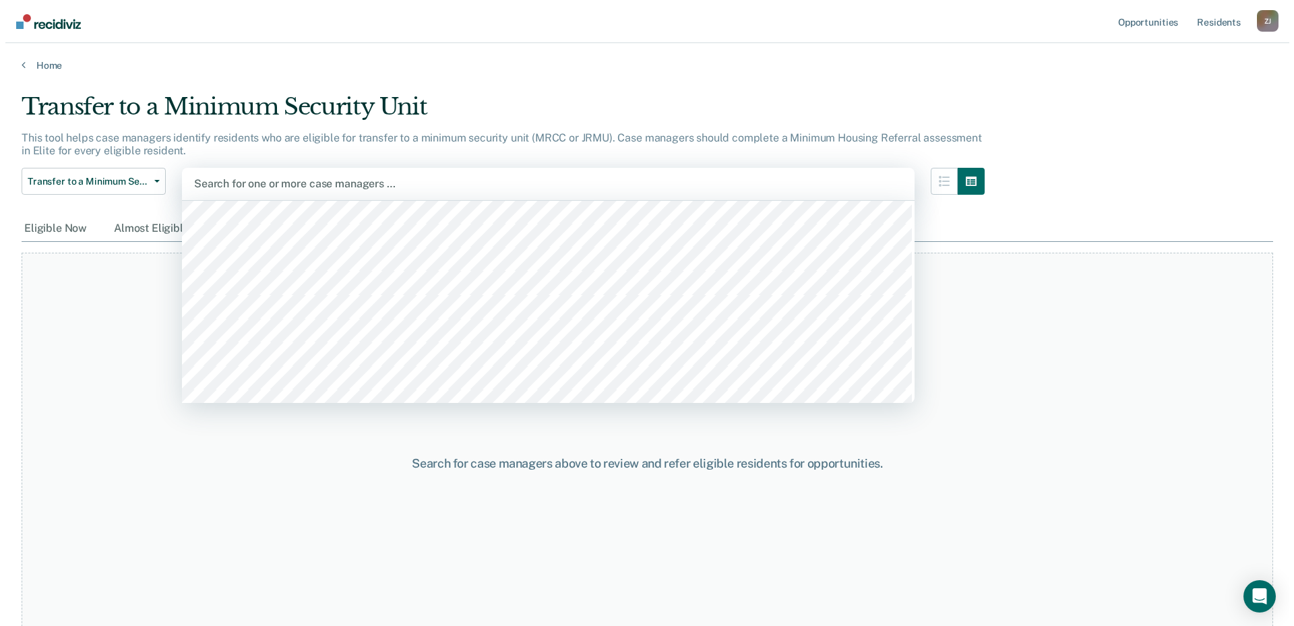
scroll to position [781, 0]
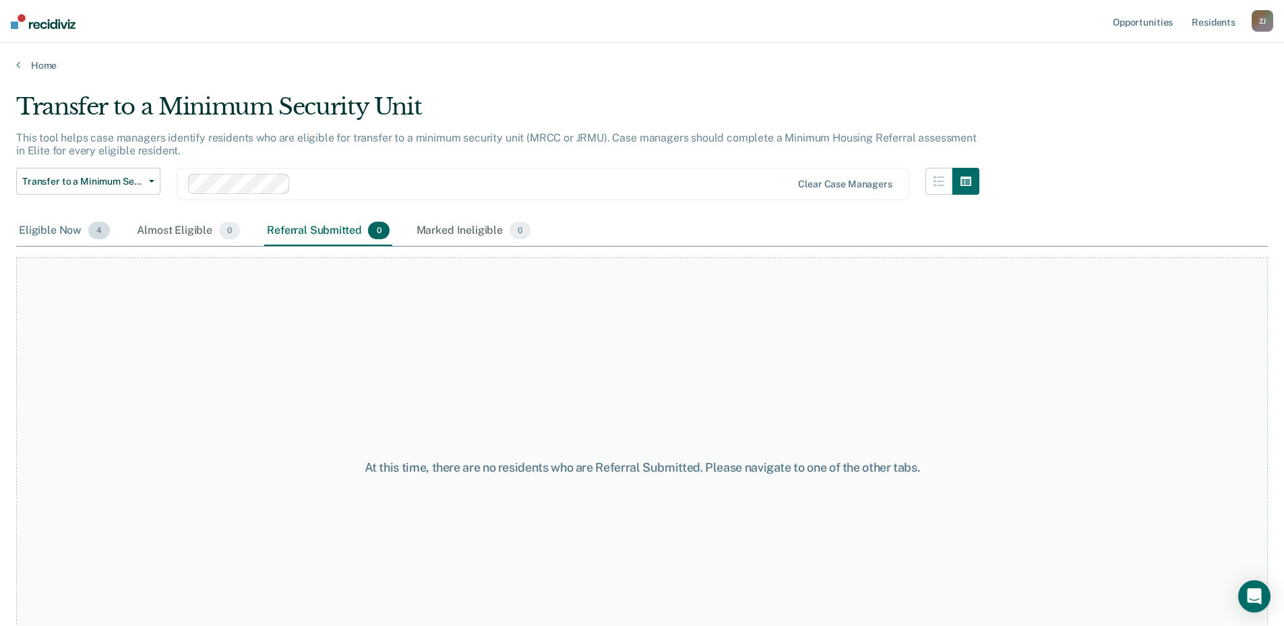
click at [51, 226] on div "Eligible Now 4" at bounding box center [64, 231] width 96 height 30
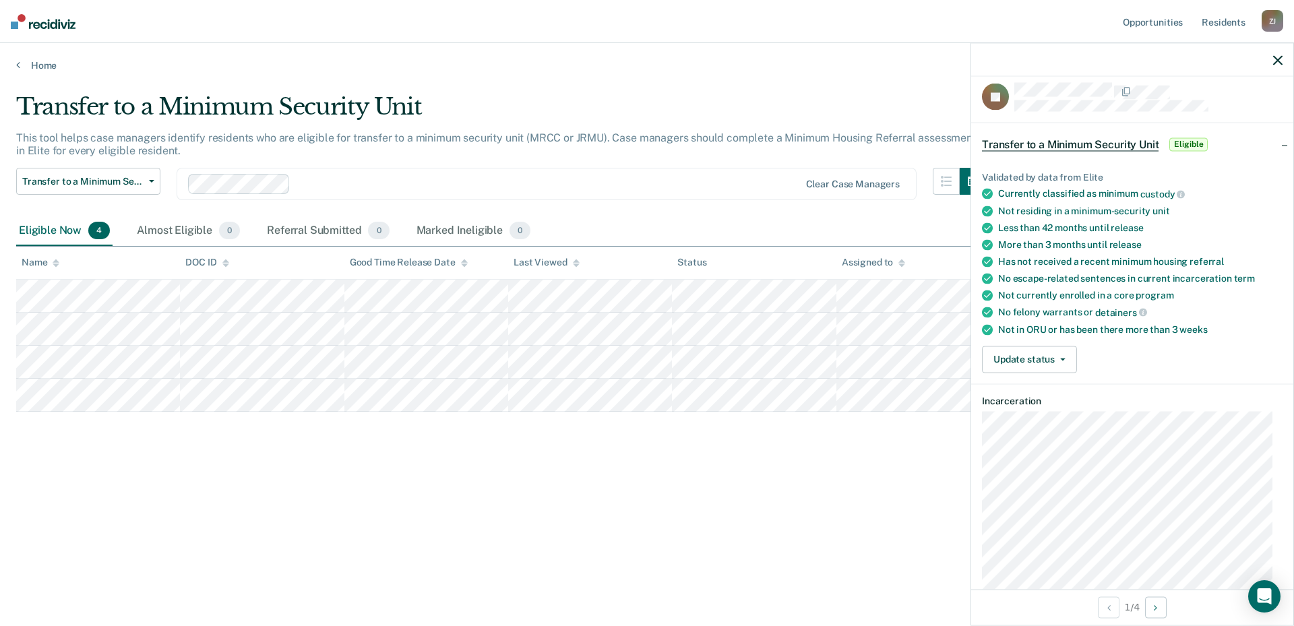
scroll to position [0, 0]
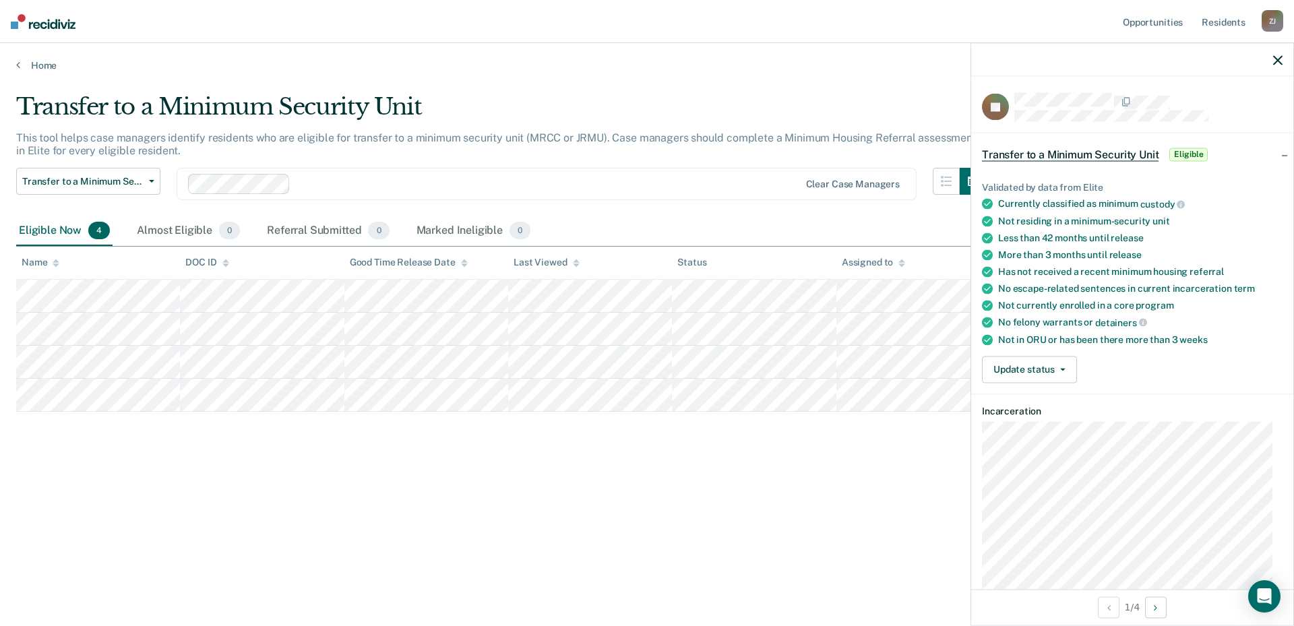
click at [1281, 55] on icon "button" at bounding box center [1277, 59] width 9 height 9
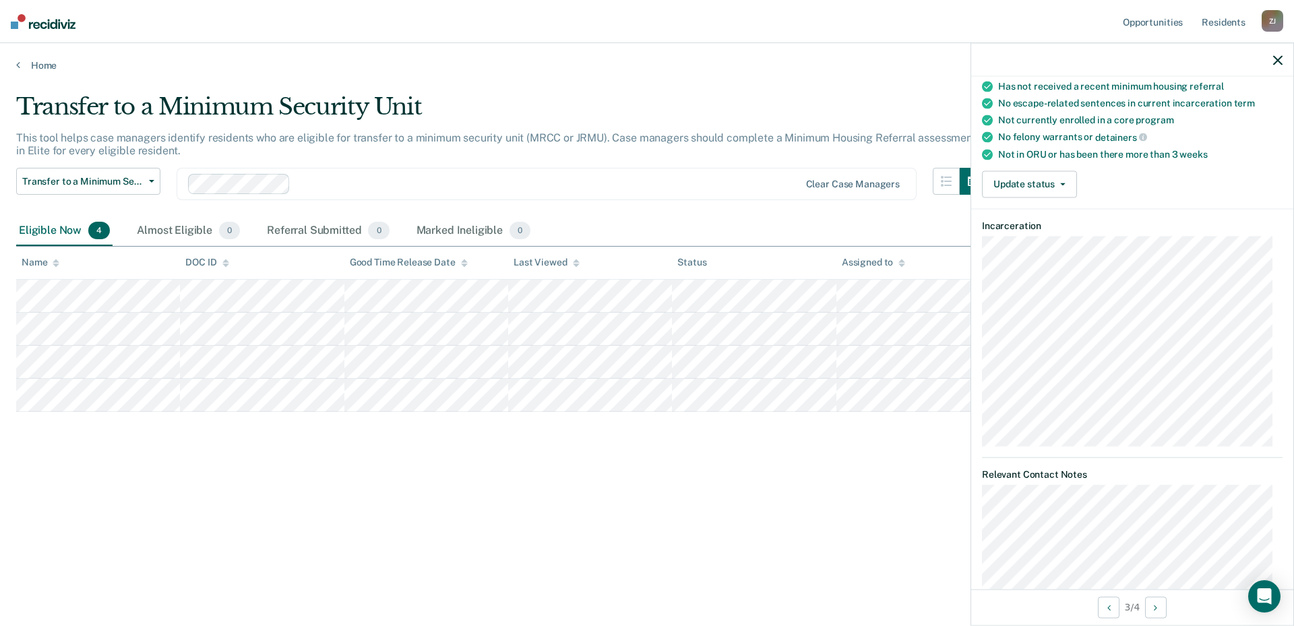
scroll to position [68, 0]
